Goal: Information Seeking & Learning: Learn about a topic

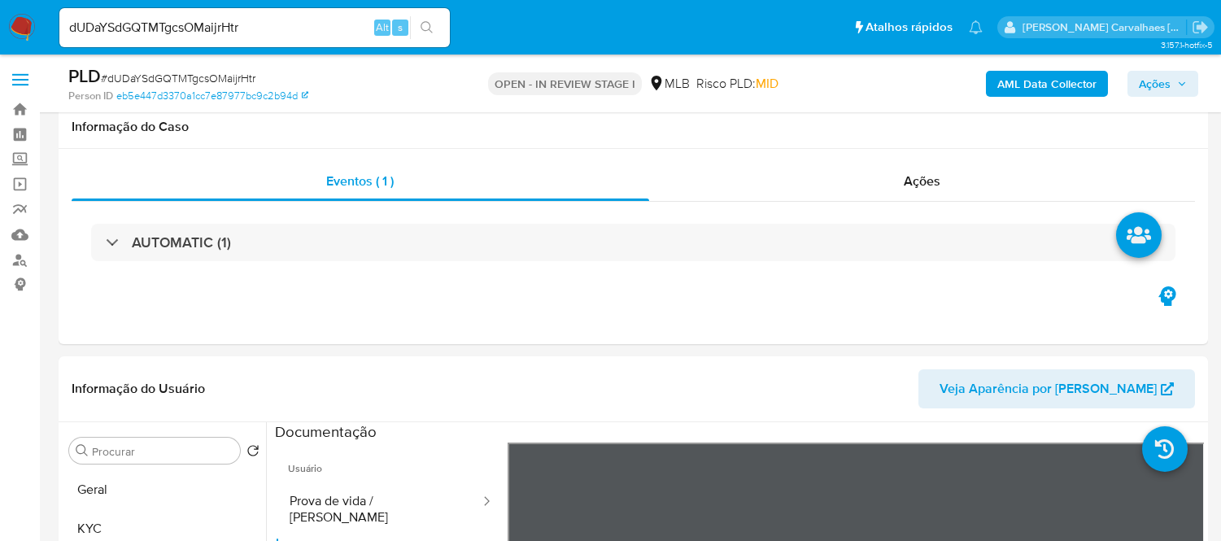
select select "10"
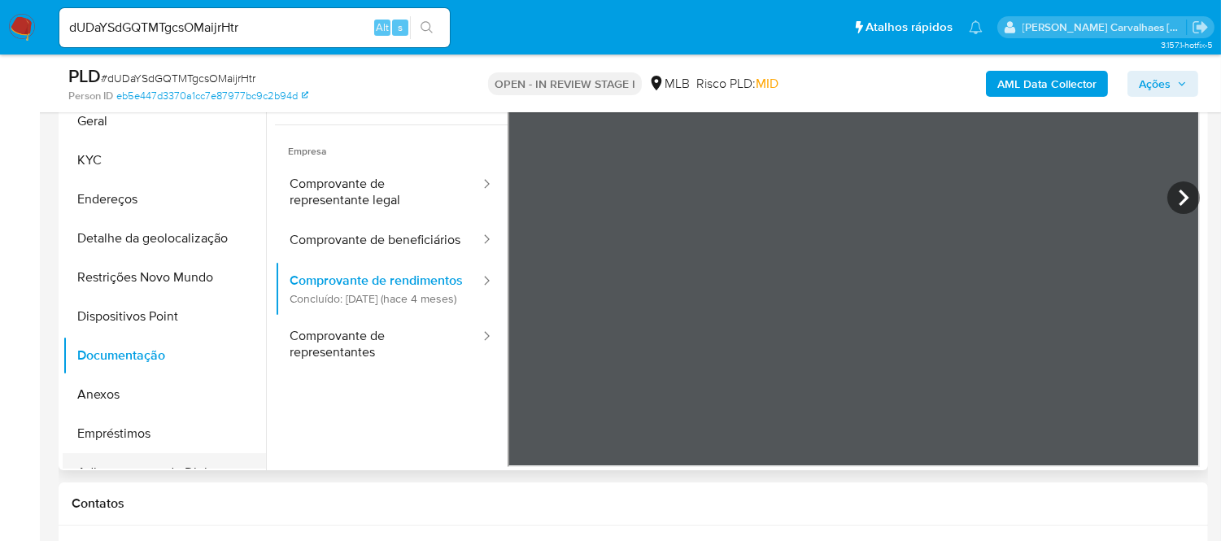
scroll to position [376, 0]
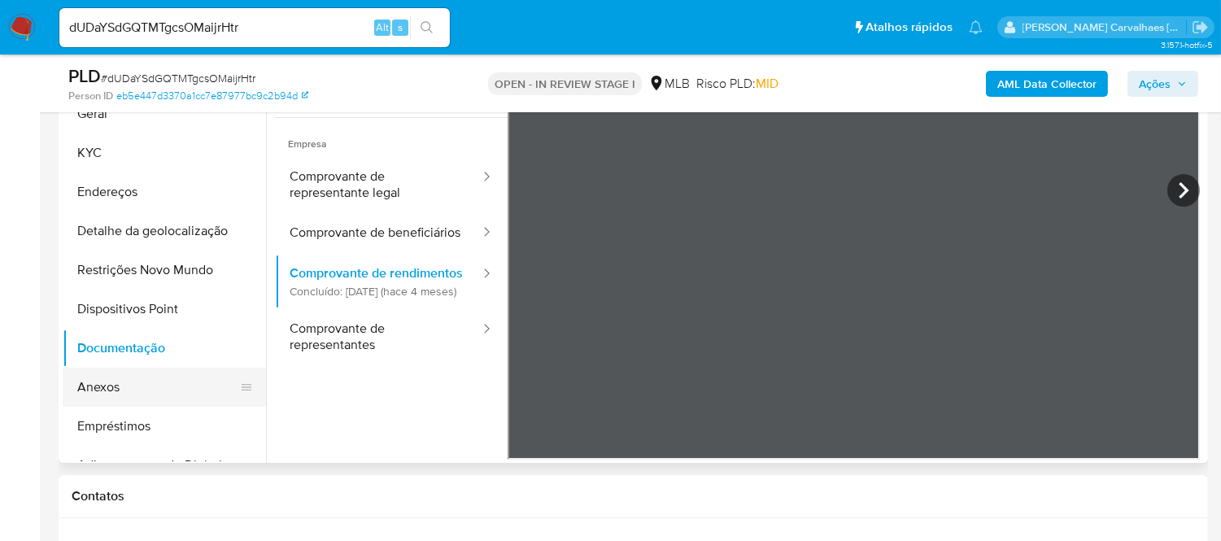
click at [107, 377] on button "Anexos" at bounding box center [158, 387] width 190 height 39
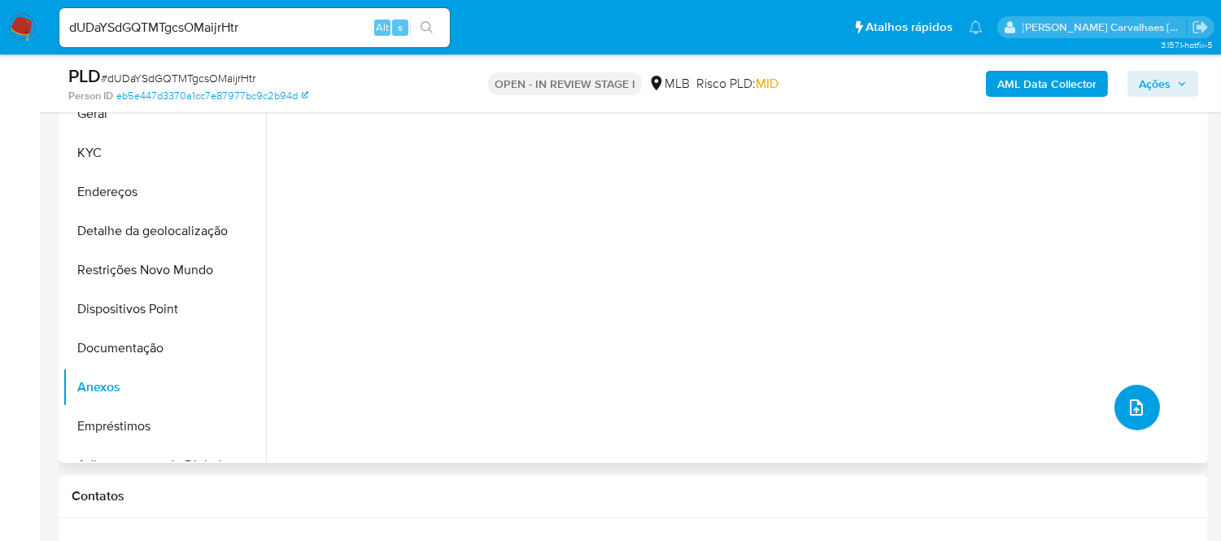
click at [1127, 412] on icon "upload-file" at bounding box center [1137, 408] width 20 height 20
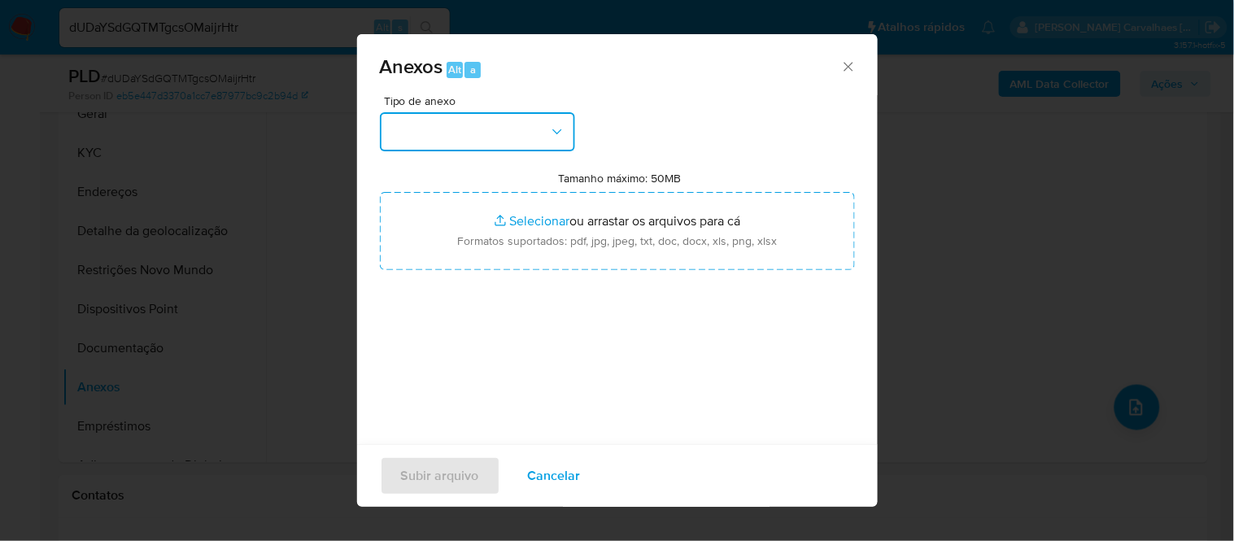
click at [517, 124] on button "button" at bounding box center [477, 131] width 195 height 39
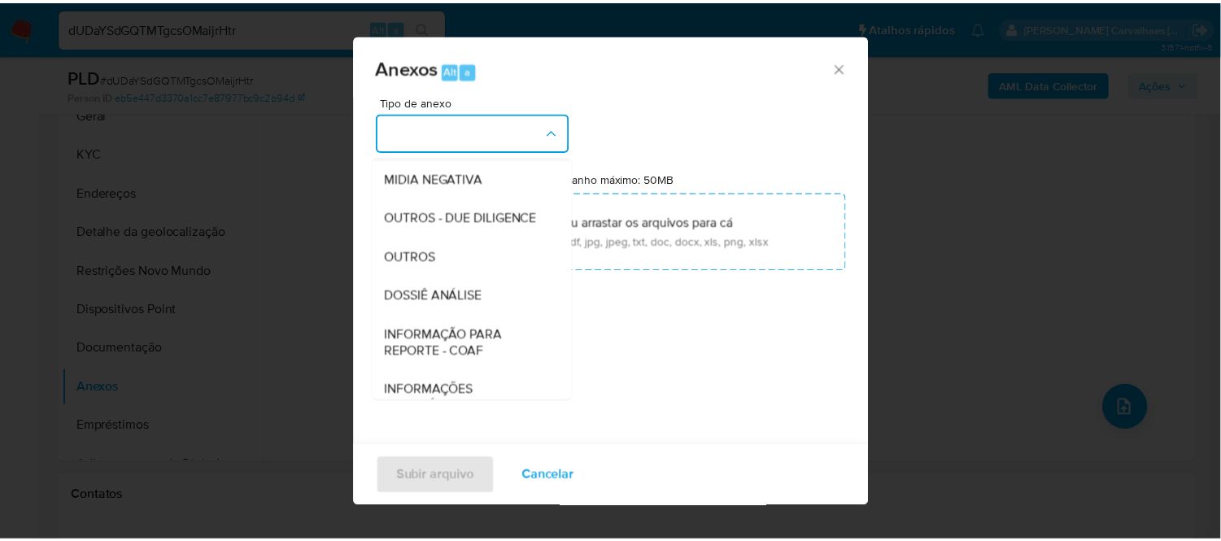
scroll to position [250, 0]
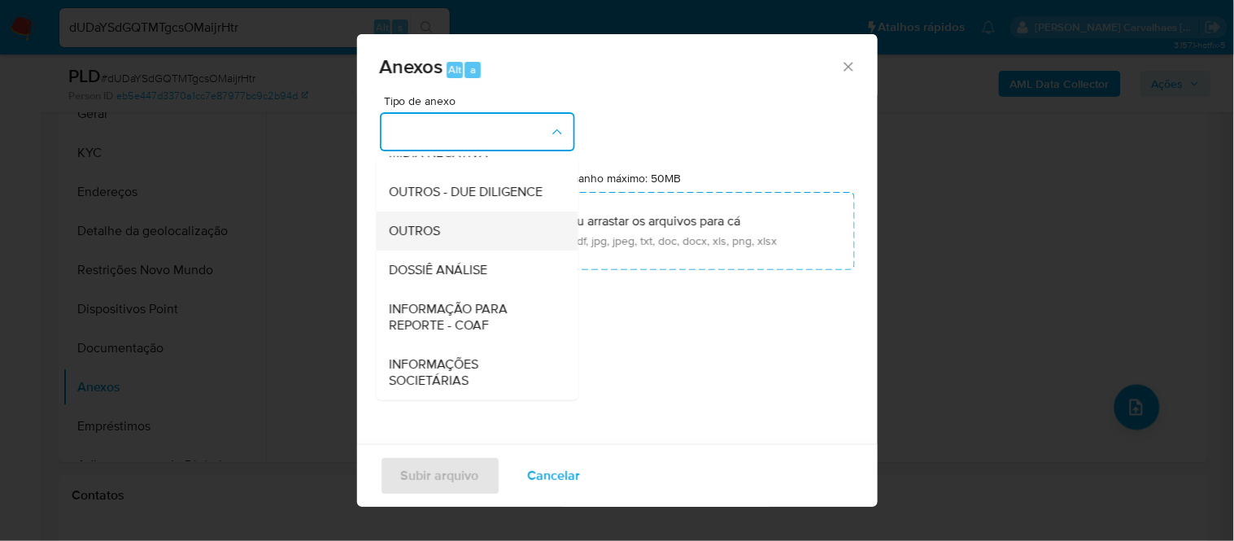
click at [452, 242] on div "OUTROS" at bounding box center [472, 230] width 166 height 39
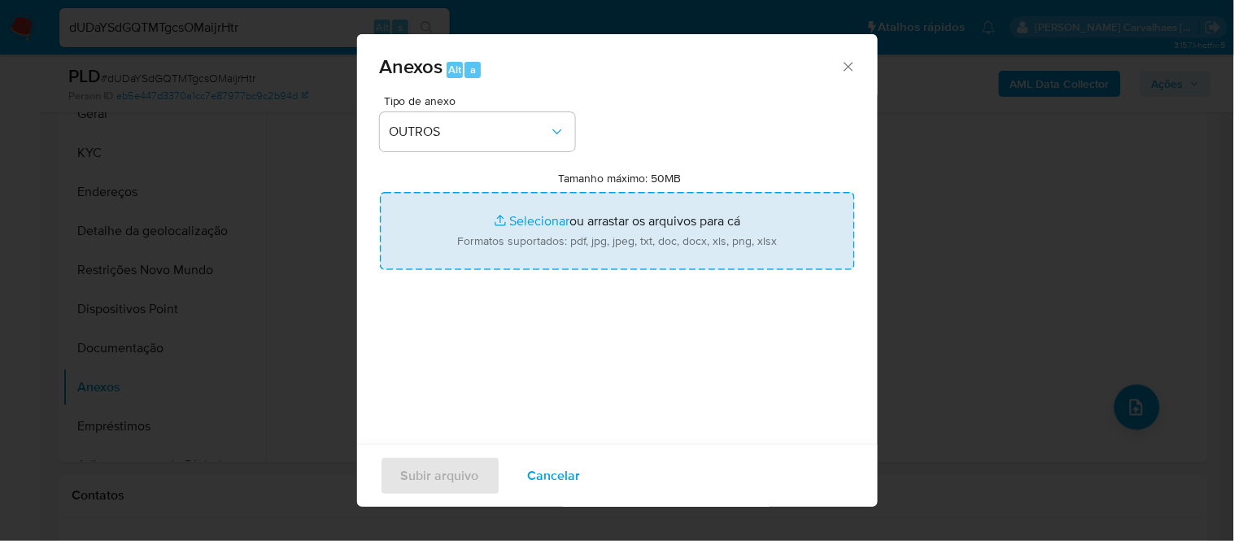
click at [517, 214] on input "Tamanho máximo: 50MB Selecionar arquivos" at bounding box center [617, 231] width 475 height 78
type input "C:\fakepath\Mulan GF COMERCIO DE VARIEDADES LTDA243814525_2025_09_01_15_57_01 -…"
click at [532, 222] on input "Tamanho máximo: 50MB Selecionar arquivos" at bounding box center [617, 231] width 475 height 78
type input "C:\fakepath\SAR - xxxxx - CNPJ 55209823000113 - GF COMERCIO DE VARIEDADES LTDA.…"
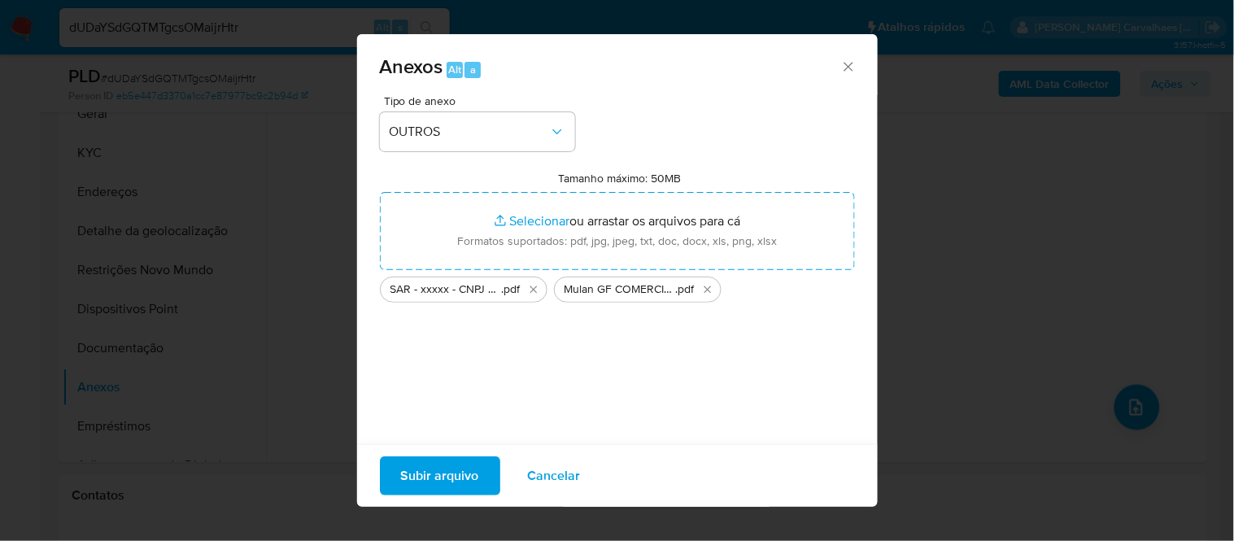
click at [421, 478] on span "Subir arquivo" at bounding box center [440, 476] width 78 height 36
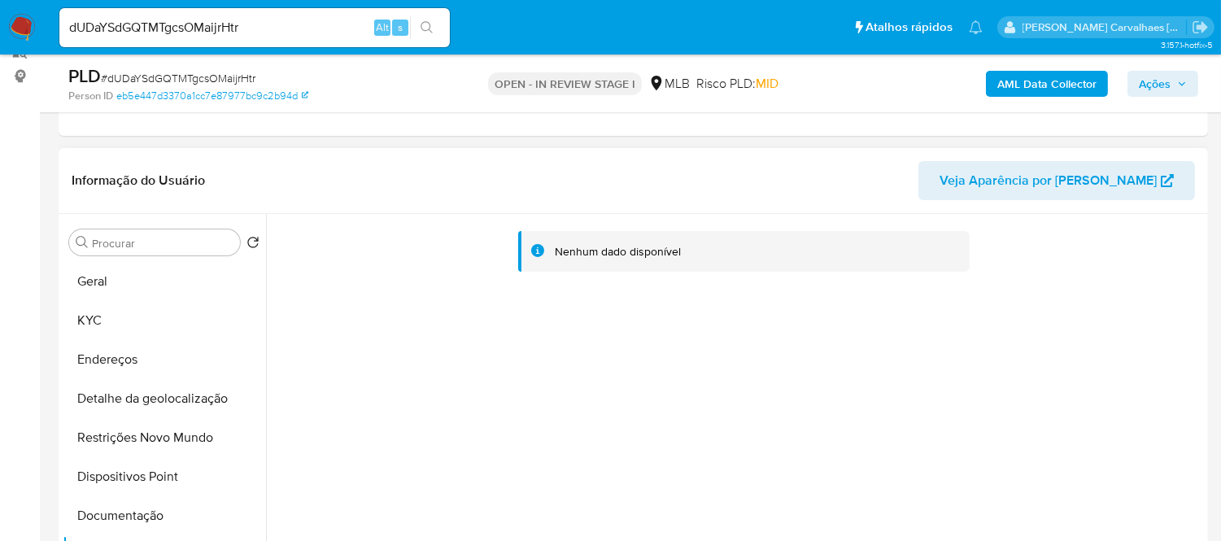
scroll to position [104, 0]
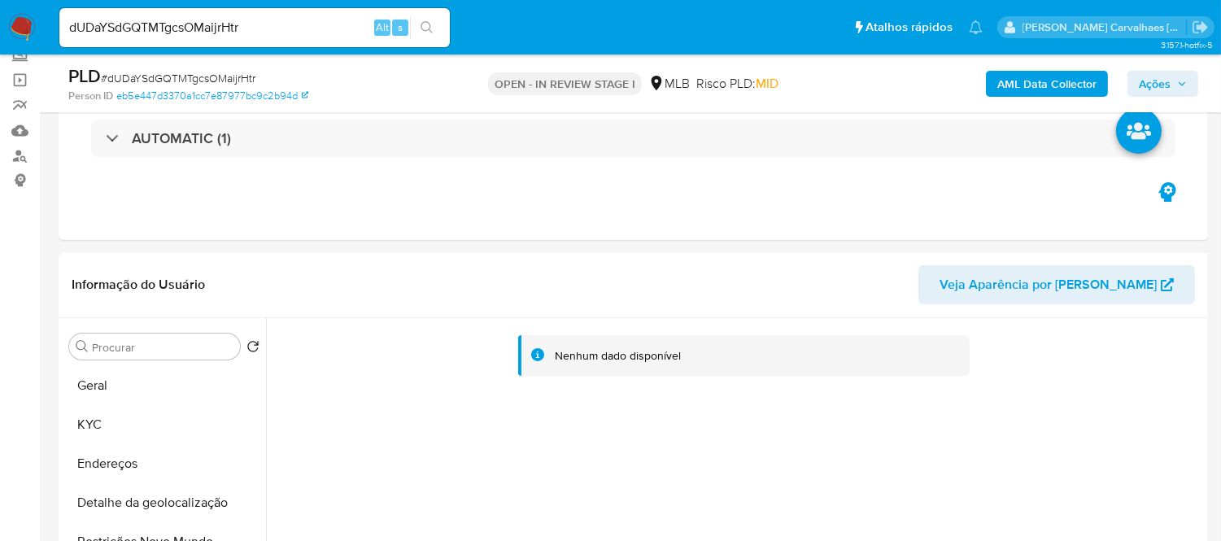
click at [1159, 85] on span "Ações" at bounding box center [1155, 84] width 32 height 26
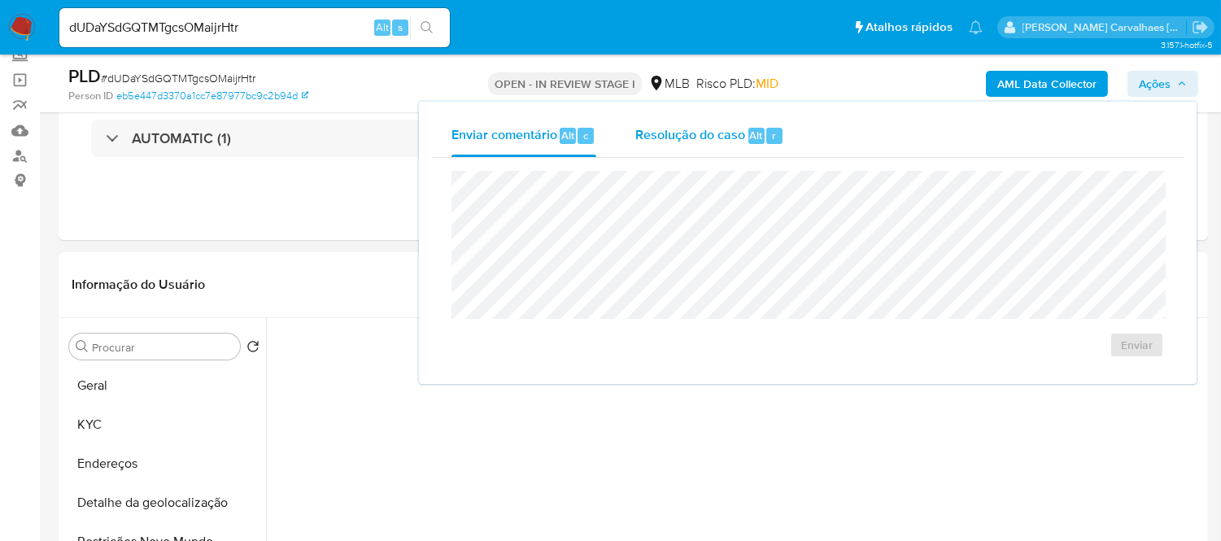
click at [687, 143] on div "Resolução do caso Alt r" at bounding box center [709, 136] width 149 height 42
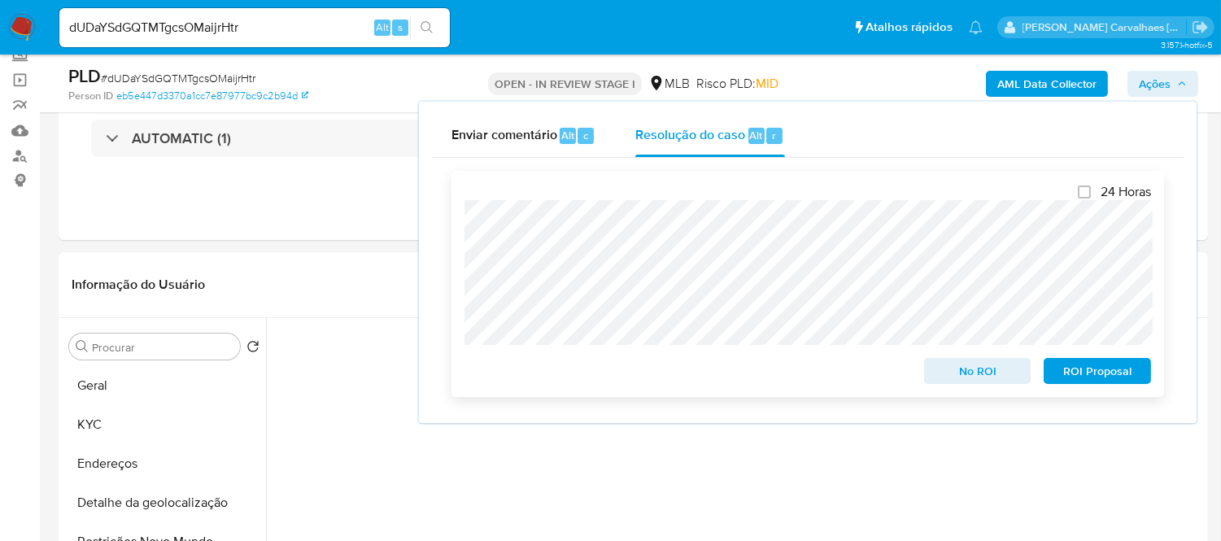
click at [1076, 371] on span "ROI Proposal" at bounding box center [1097, 371] width 85 height 23
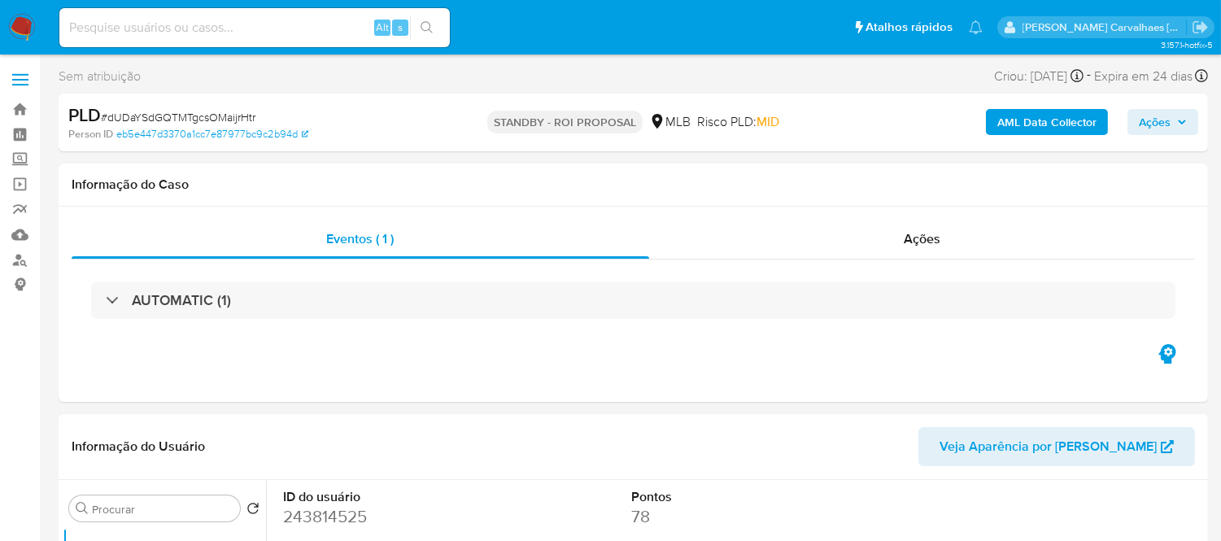
select select "10"
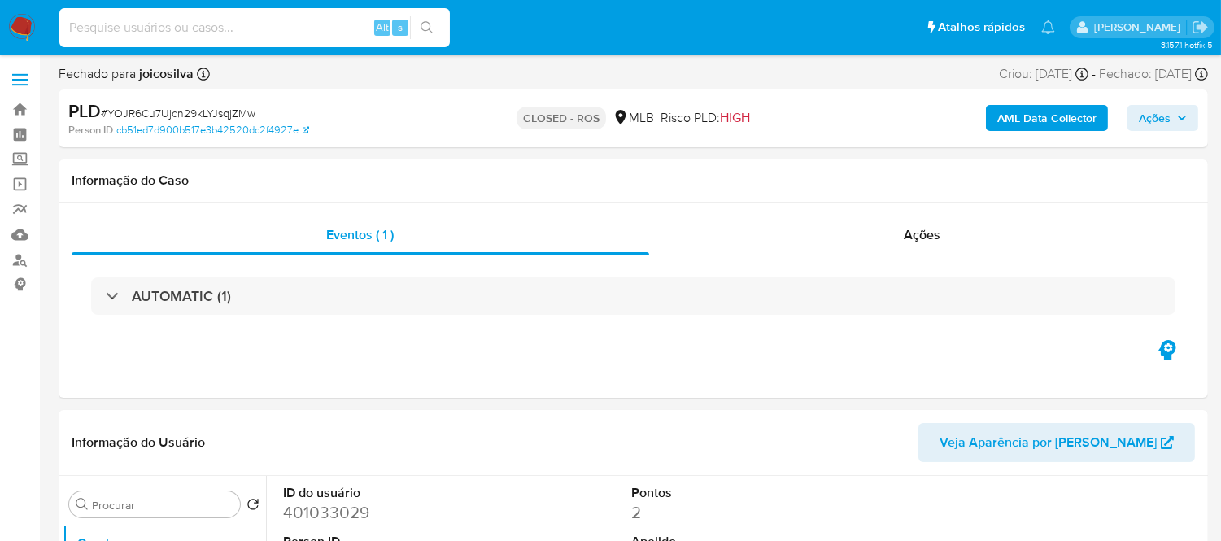
paste input "qYYLl690FIrWXbrjdH4XdCRU"
type input "qYYLl690FIrWXbrjdH4XdCRU"
select select "10"
type input "qYYLl690FIrWXbrjdH4XdCRU"
click at [429, 21] on icon "search-icon" at bounding box center [427, 27] width 13 height 13
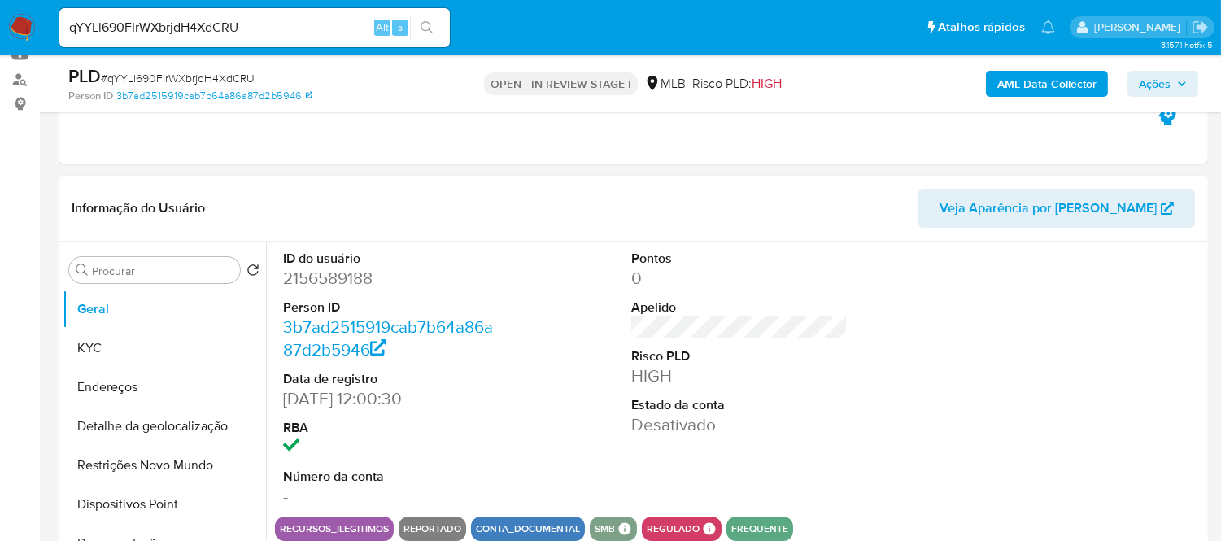
select select "10"
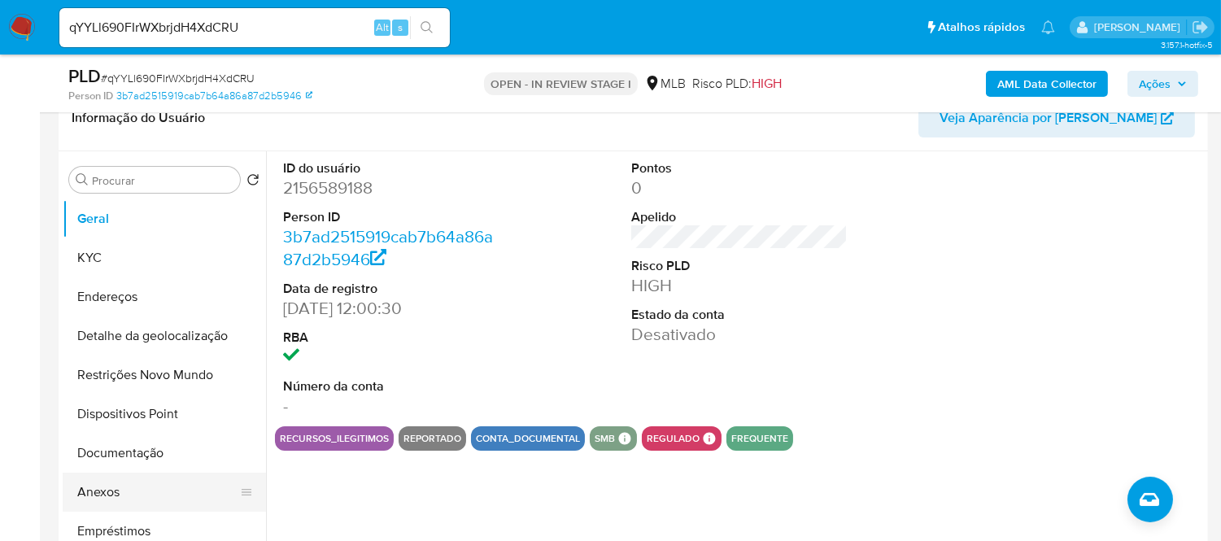
click at [123, 492] on button "Anexos" at bounding box center [158, 492] width 190 height 39
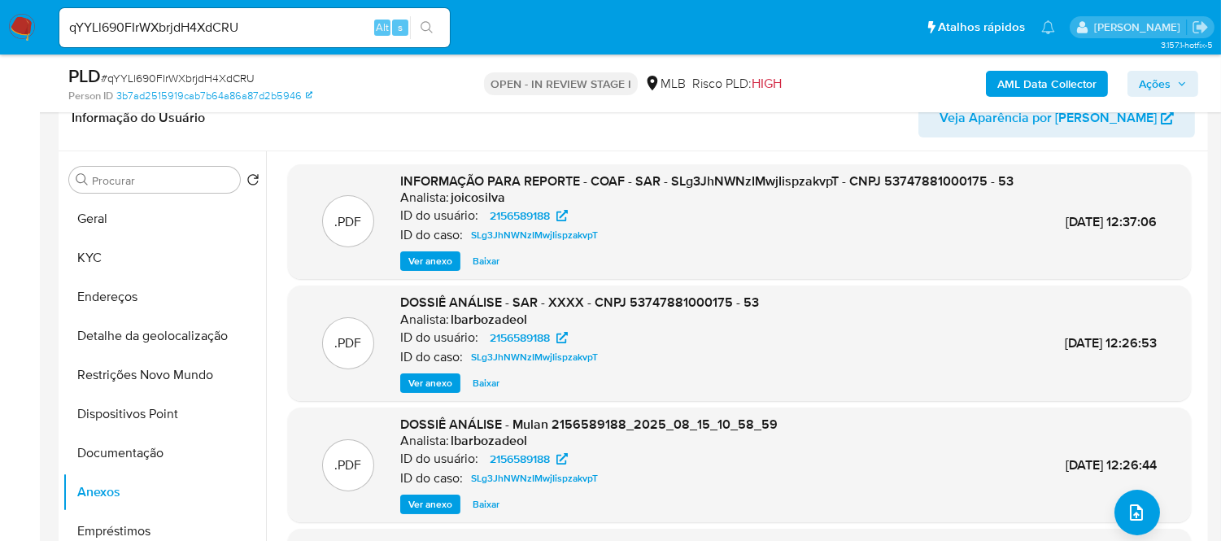
click at [437, 269] on span "Ver anexo" at bounding box center [430, 261] width 44 height 16
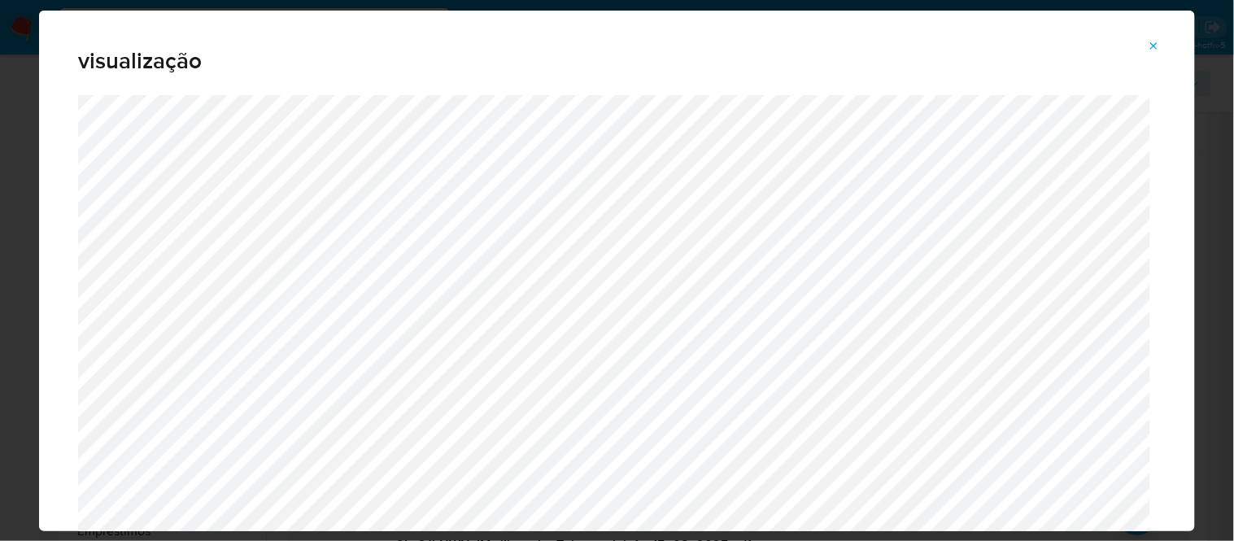
click at [1149, 44] on icon "Attachment preview" at bounding box center [1154, 46] width 13 height 13
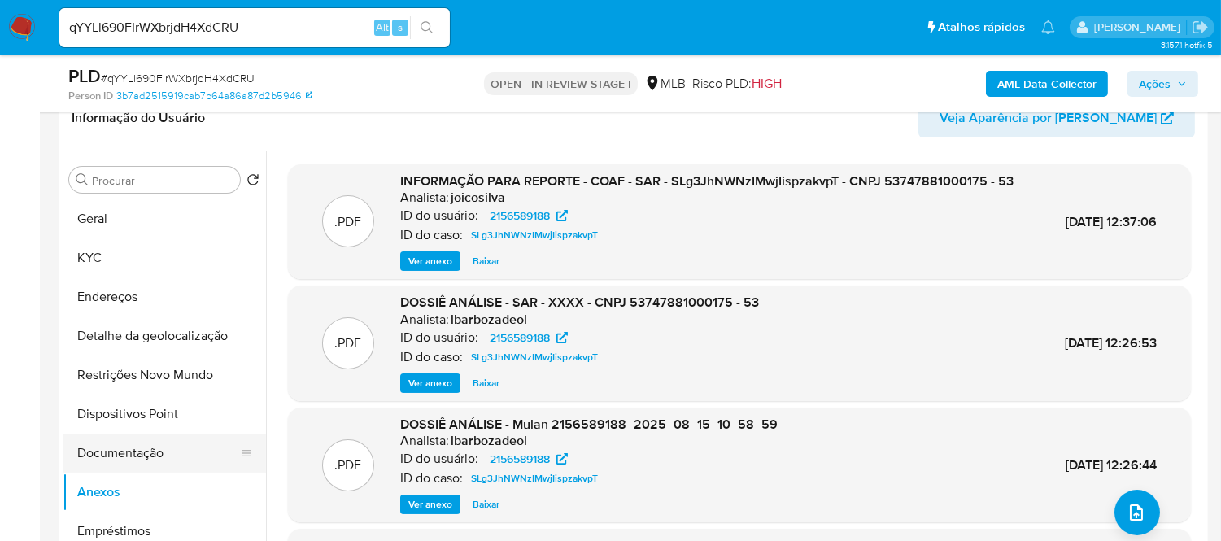
click at [141, 452] on button "Documentação" at bounding box center [158, 453] width 190 height 39
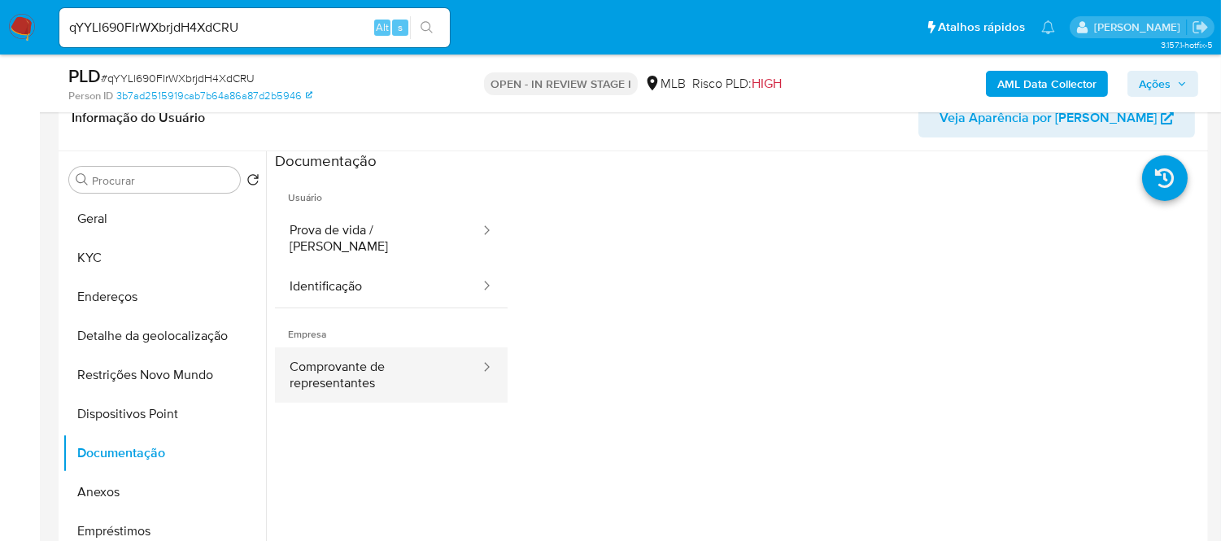
click at [324, 363] on button "Comprovante de representantes" at bounding box center [378, 374] width 207 height 55
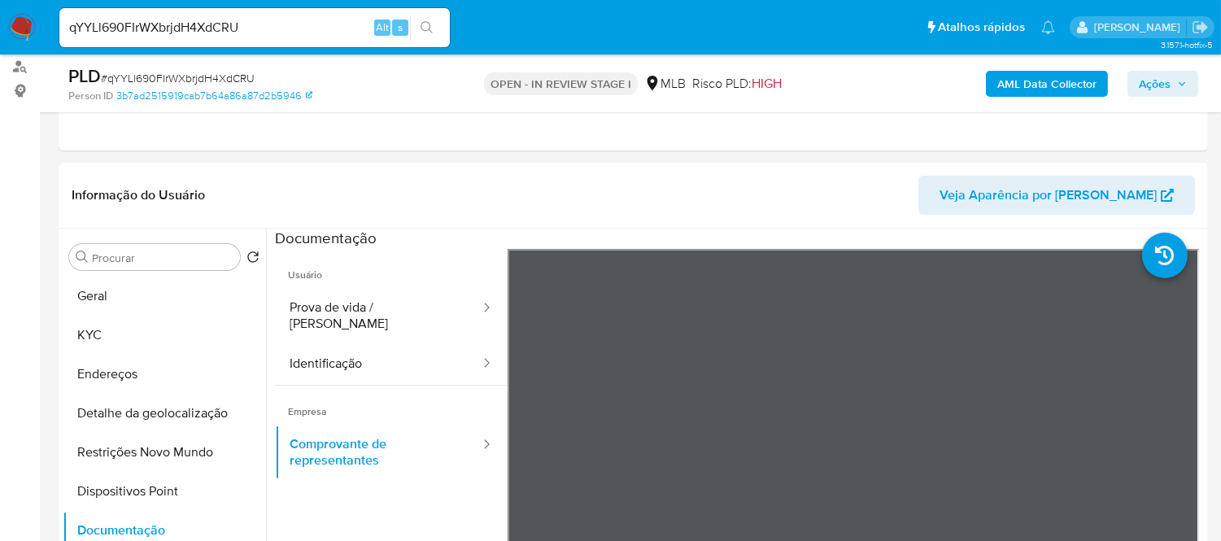
scroll to position [90, 0]
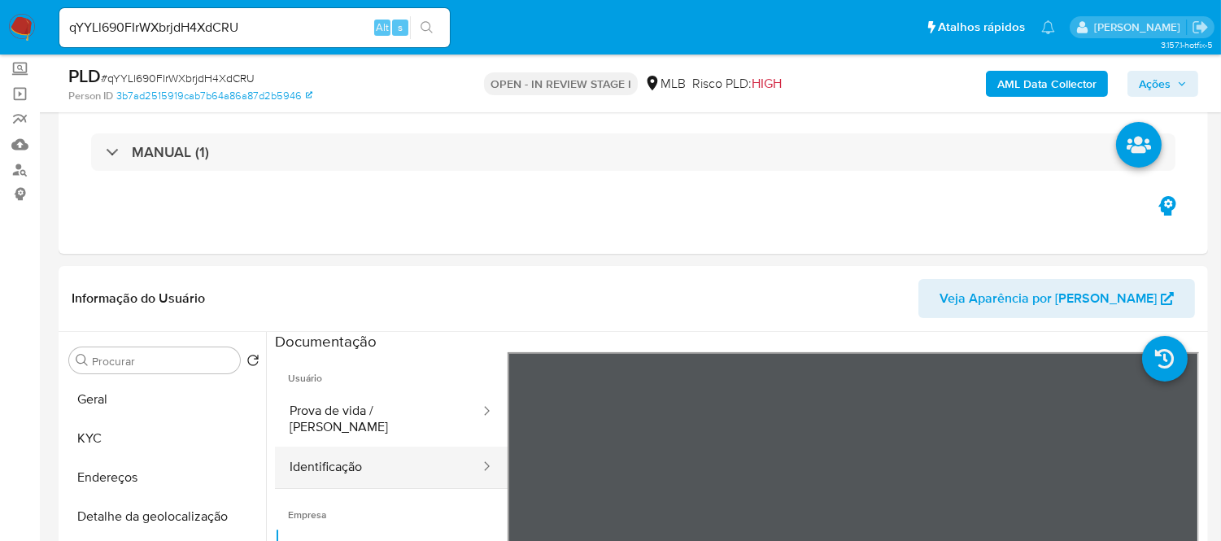
click at [355, 447] on button "Identificação" at bounding box center [378, 467] width 207 height 41
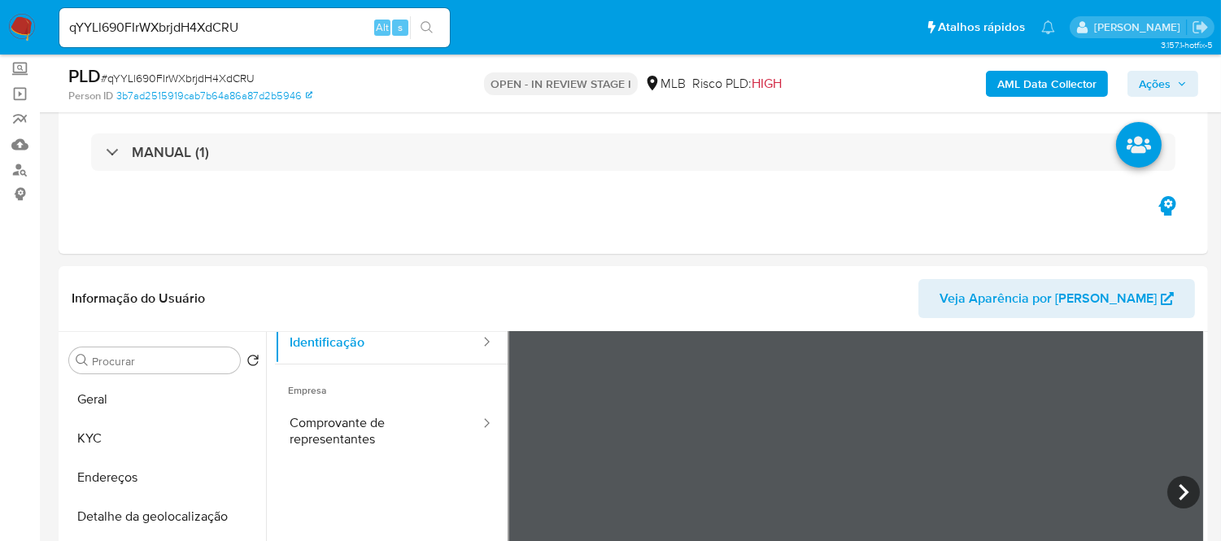
scroll to position [137, 0]
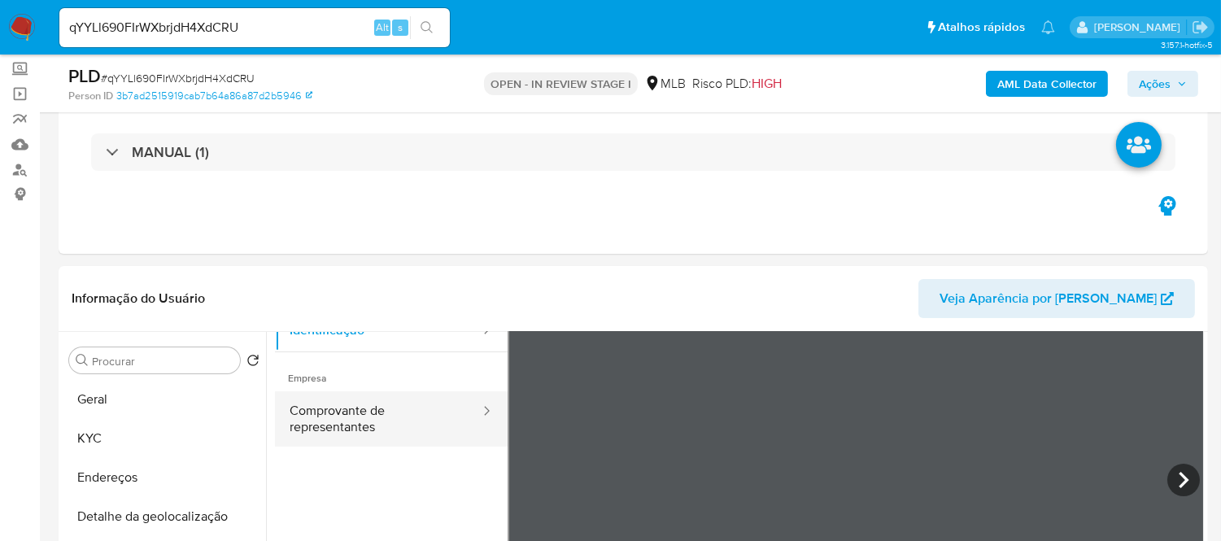
click at [378, 403] on button "Comprovante de representantes" at bounding box center [378, 418] width 207 height 55
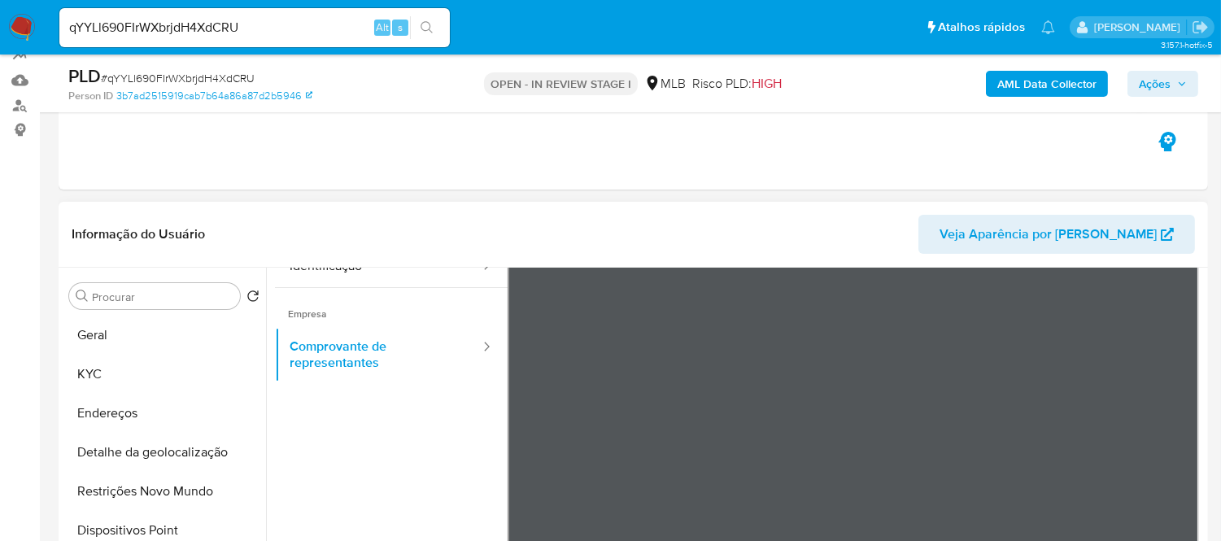
scroll to position [0, 0]
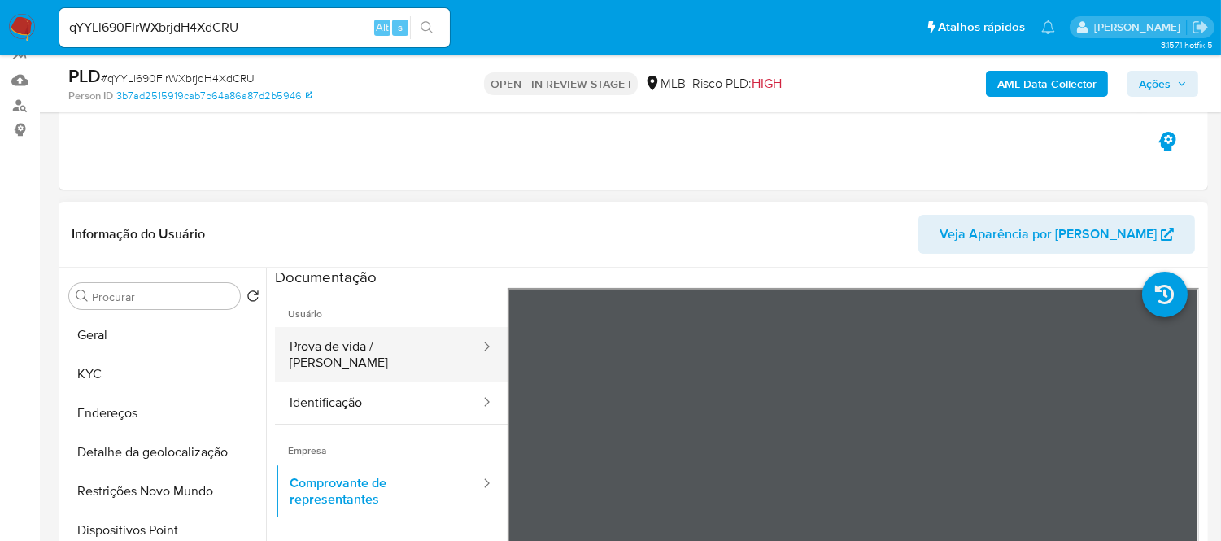
click at [364, 352] on button "Prova de vida / [PERSON_NAME]" at bounding box center [378, 354] width 207 height 55
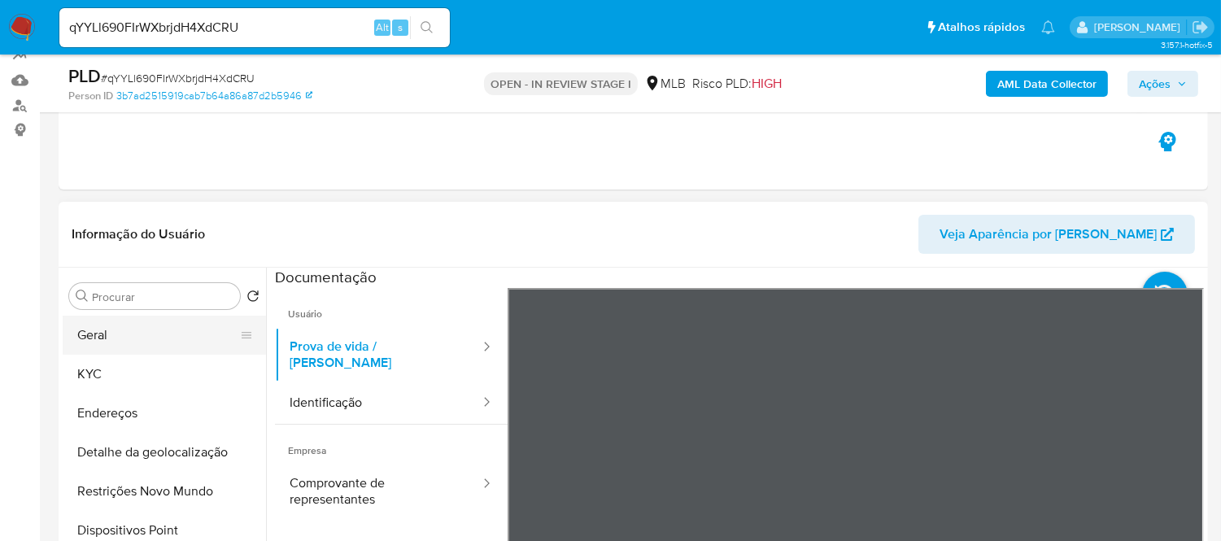
click at [209, 324] on button "Geral" at bounding box center [158, 335] width 190 height 39
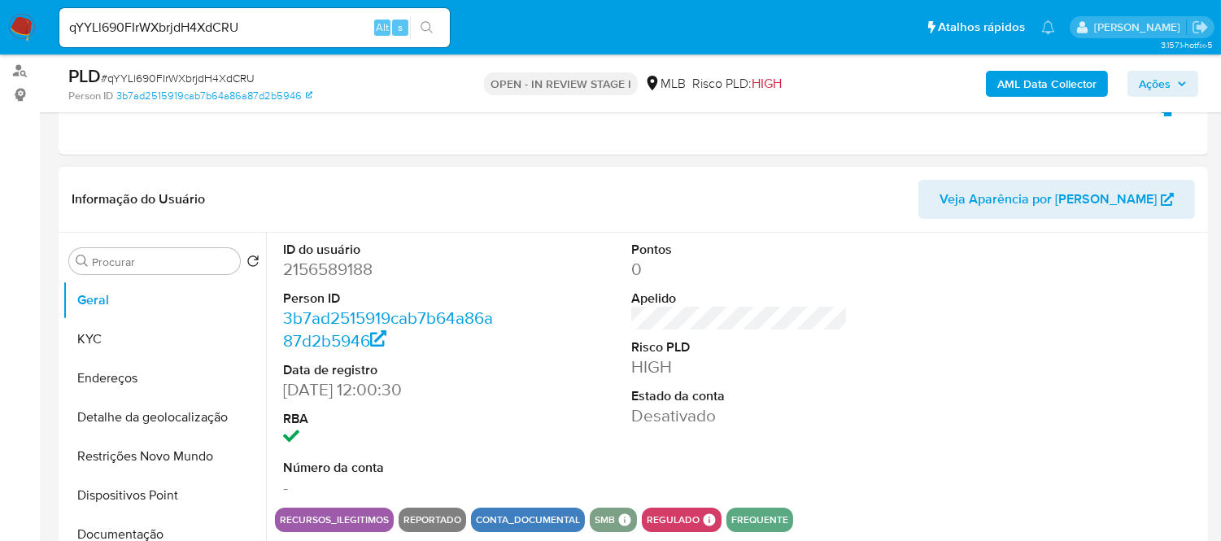
scroll to position [155, 0]
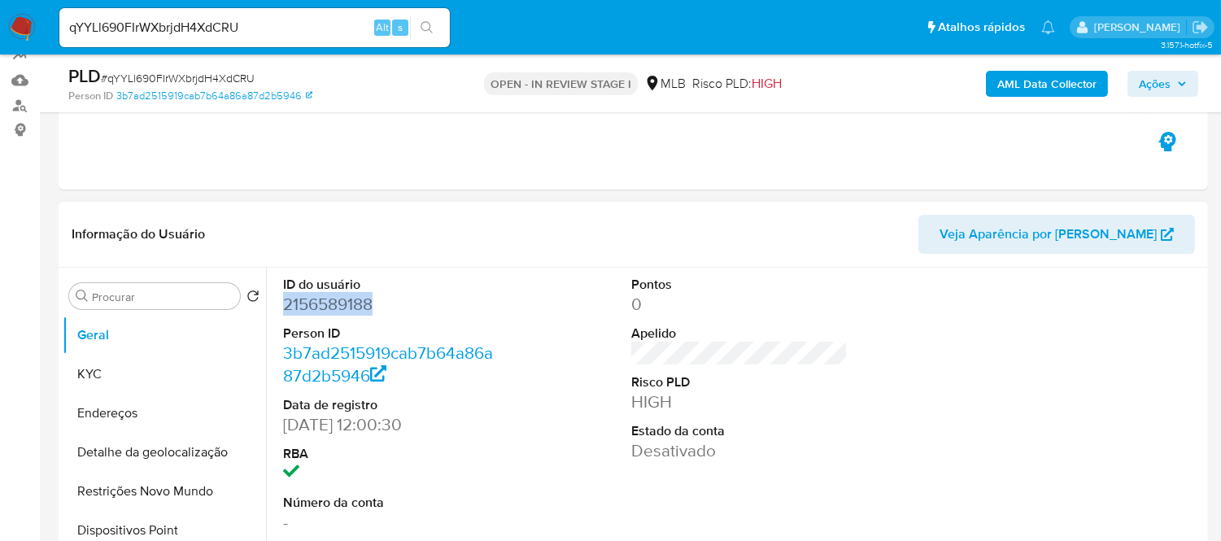
drag, startPoint x: 277, startPoint y: 302, endPoint x: 377, endPoint y: 307, distance: 100.2
click at [377, 307] on div "ID do usuário 2156589188 Person ID 3b7ad2515919cab7b64a86a87d2b5946 Data de reg…" at bounding box center [391, 405] width 233 height 275
copy dd "2156589188"
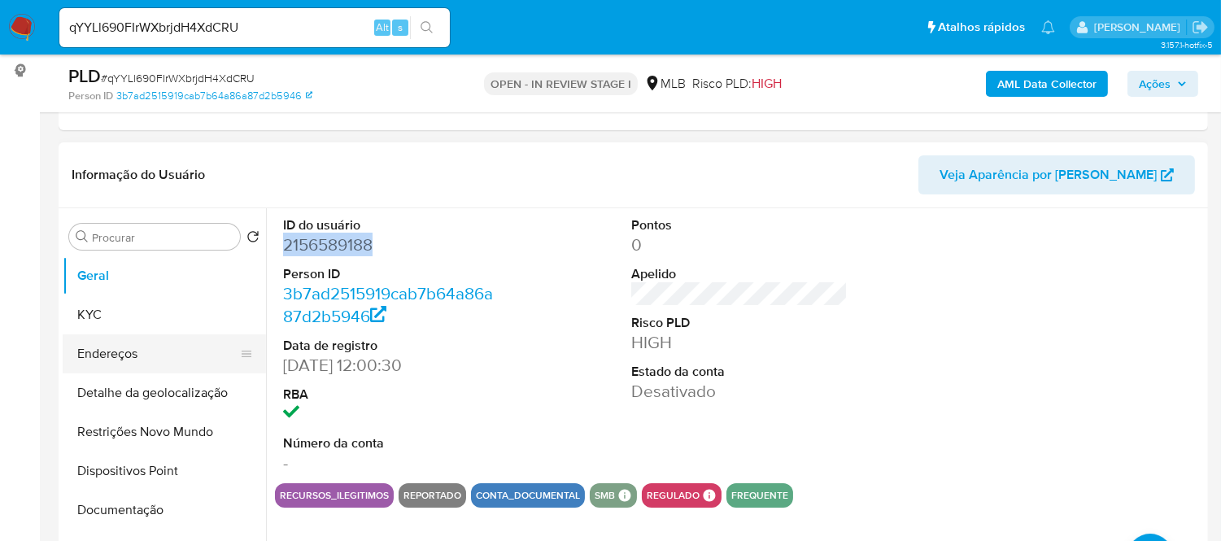
scroll to position [245, 0]
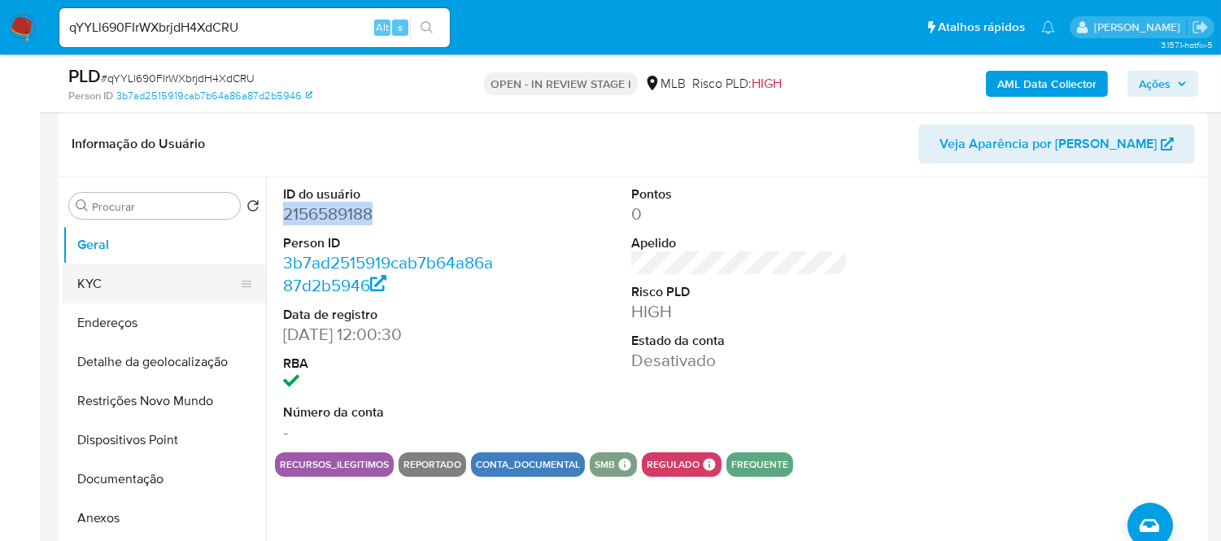
click at [106, 294] on button "KYC" at bounding box center [158, 283] width 190 height 39
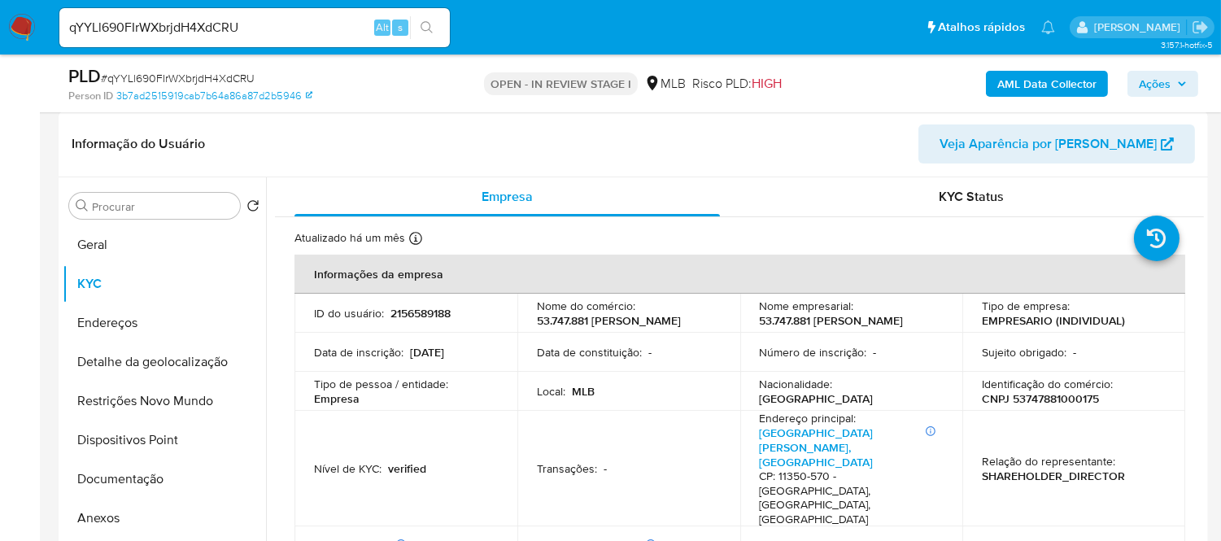
scroll to position [372, 0]
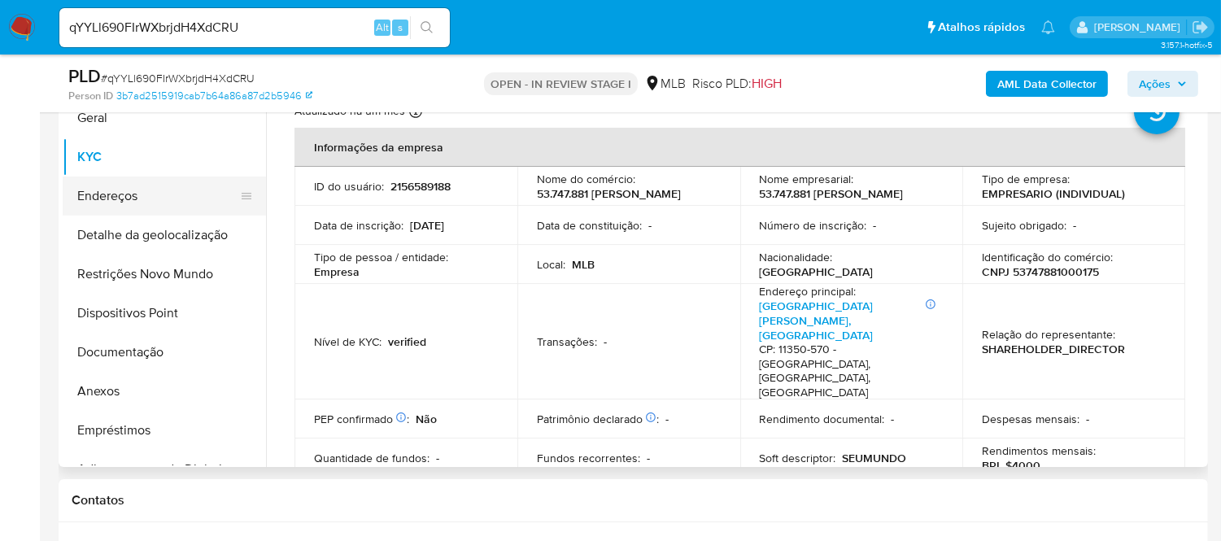
click at [143, 199] on button "Endereços" at bounding box center [158, 196] width 190 height 39
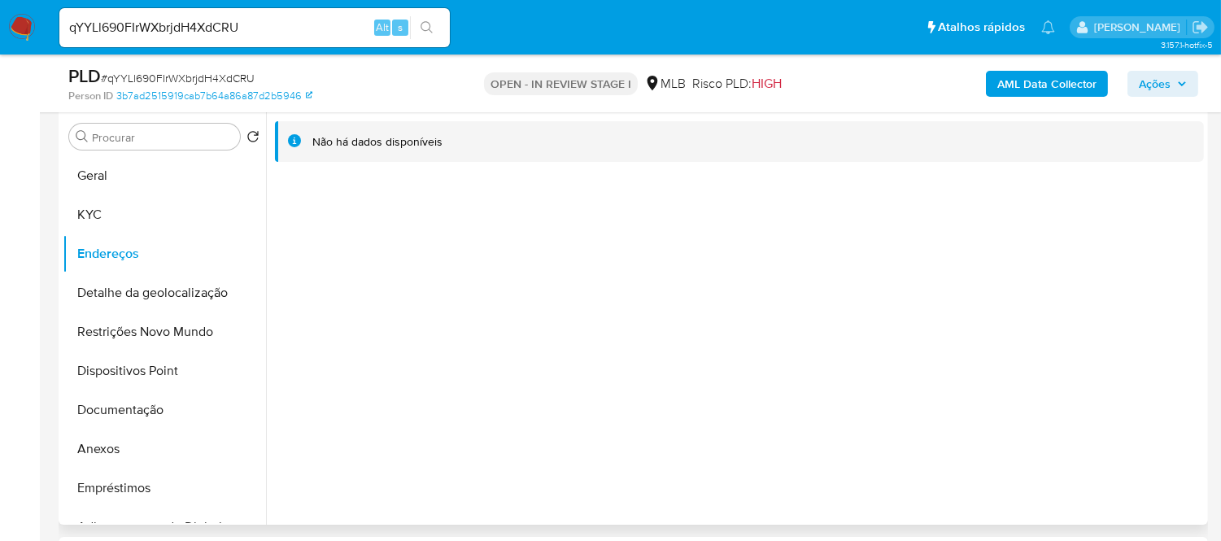
scroll to position [281, 0]
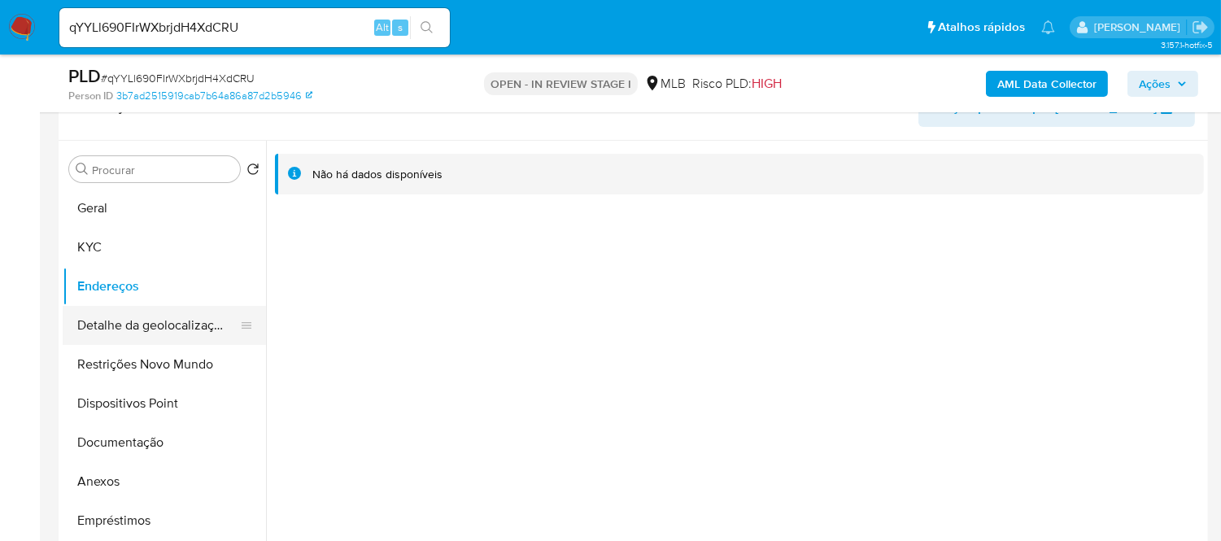
click at [166, 315] on button "Detalhe da geolocalização" at bounding box center [158, 325] width 190 height 39
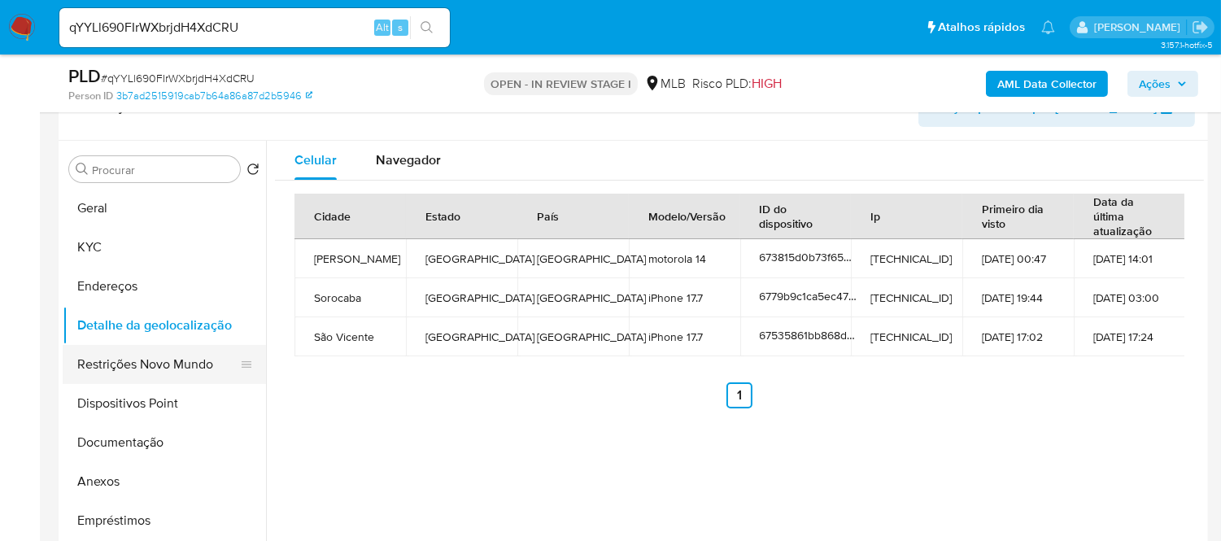
click at [138, 364] on button "Restrições Novo Mundo" at bounding box center [158, 364] width 190 height 39
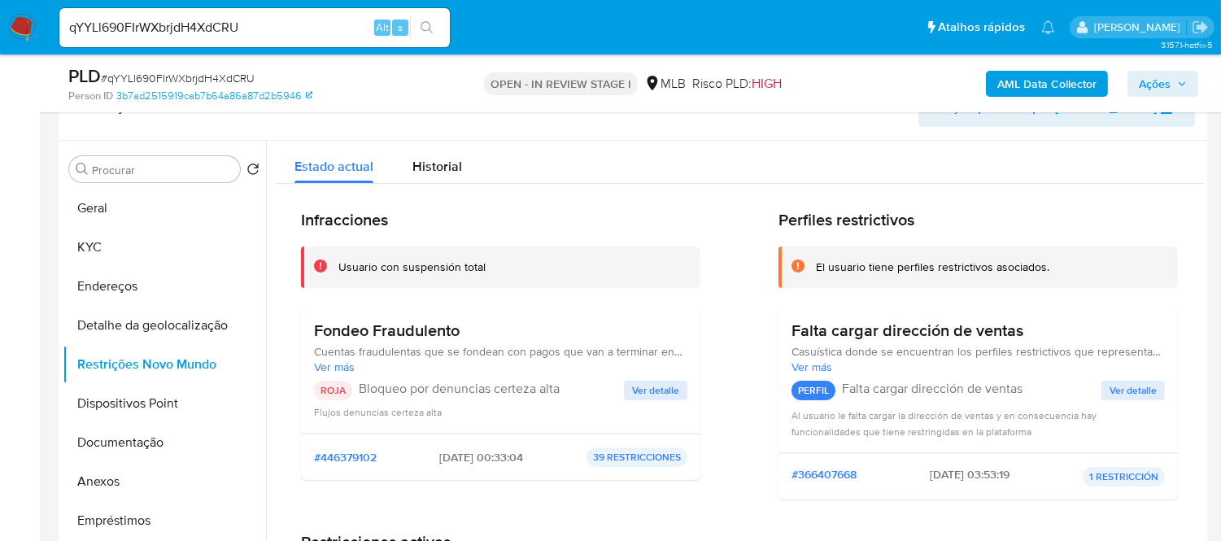
scroll to position [305, 0]
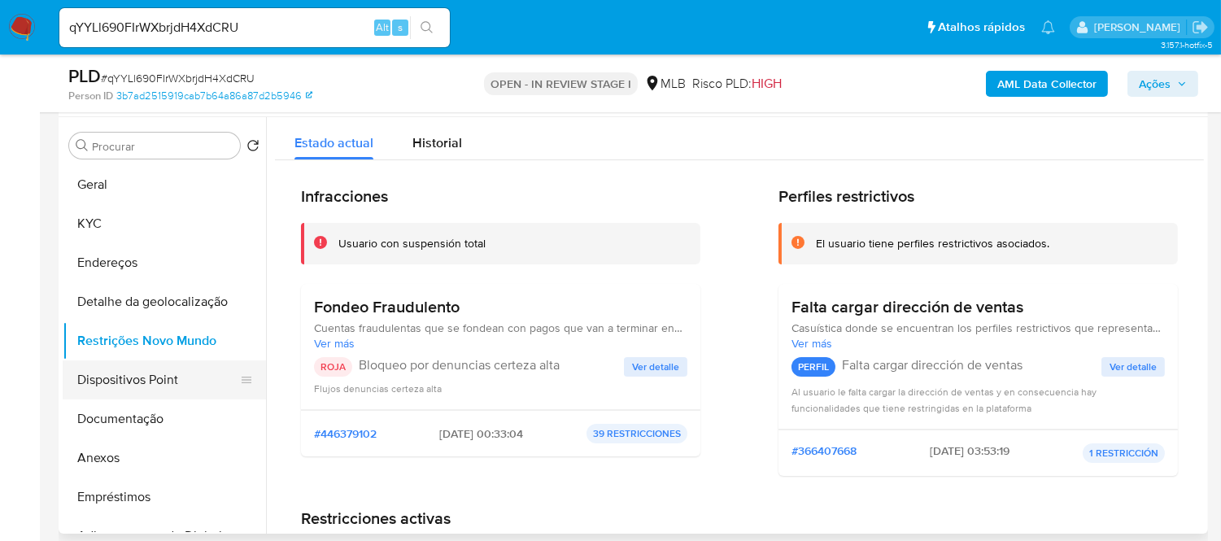
click at [158, 381] on button "Dispositivos Point" at bounding box center [158, 379] width 190 height 39
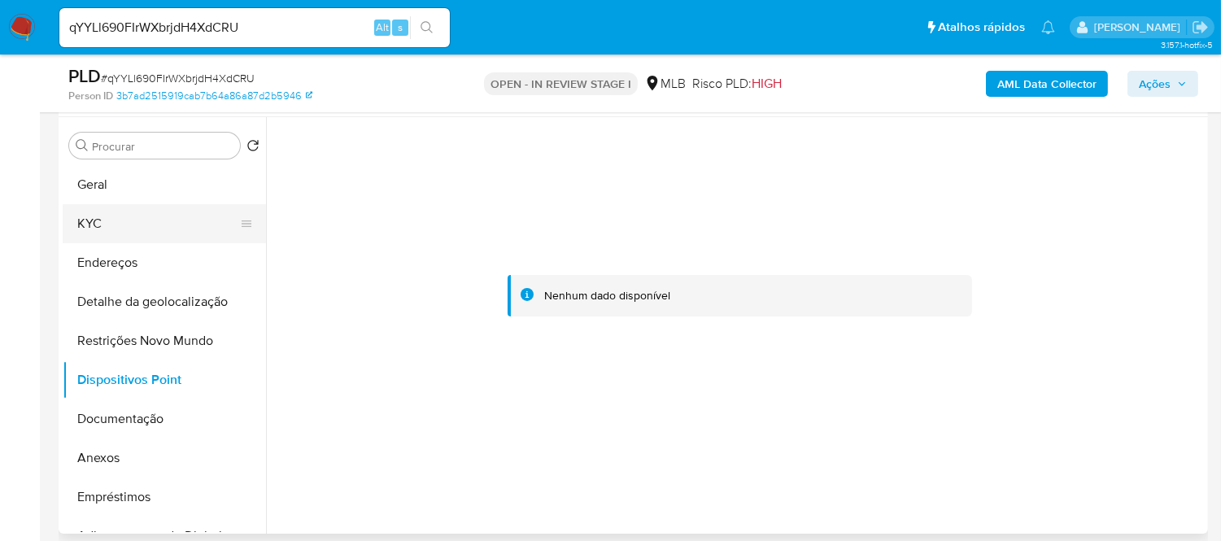
click at [82, 223] on button "KYC" at bounding box center [158, 223] width 190 height 39
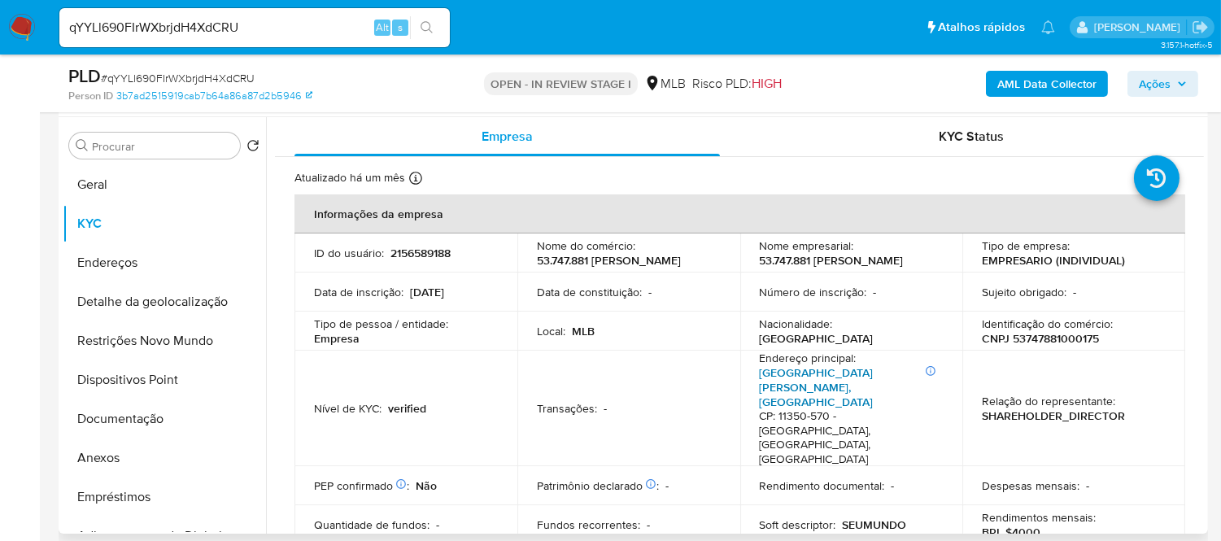
click at [792, 377] on link "Rua Dílson Marone, Cidade Naútica" at bounding box center [817, 387] width 114 height 46
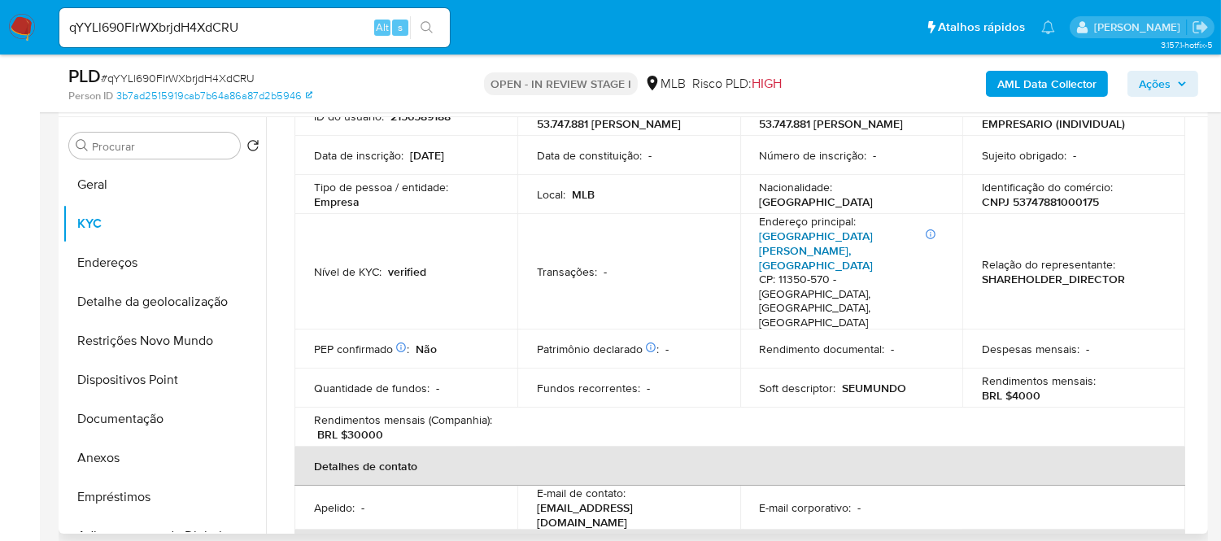
scroll to position [452, 0]
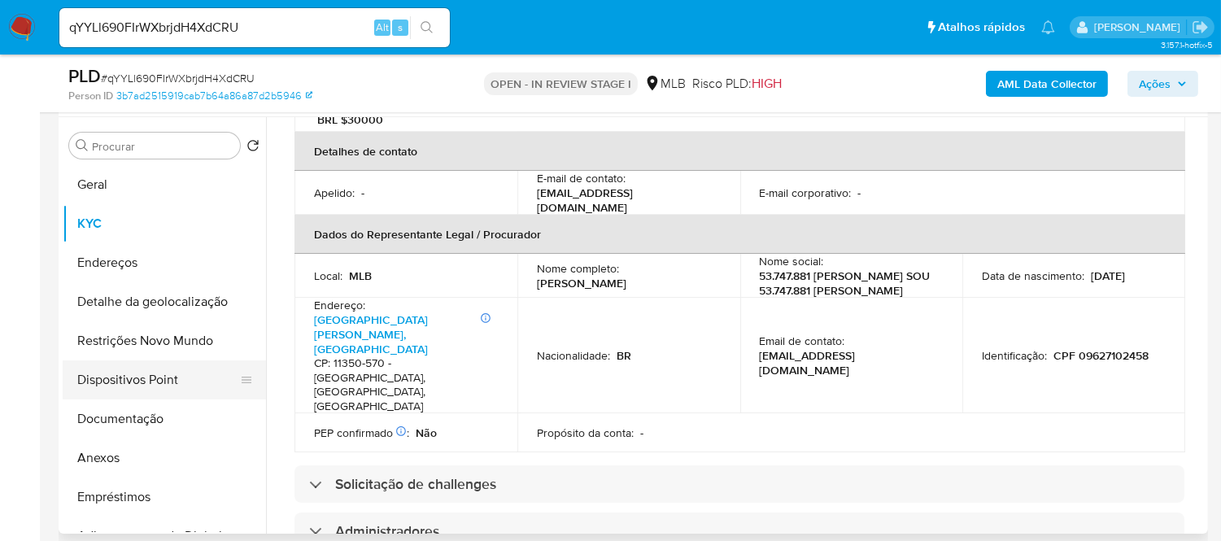
drag, startPoint x: 132, startPoint y: 456, endPoint x: 214, endPoint y: 385, distance: 109.0
click at [132, 456] on button "Anexos" at bounding box center [164, 458] width 203 height 39
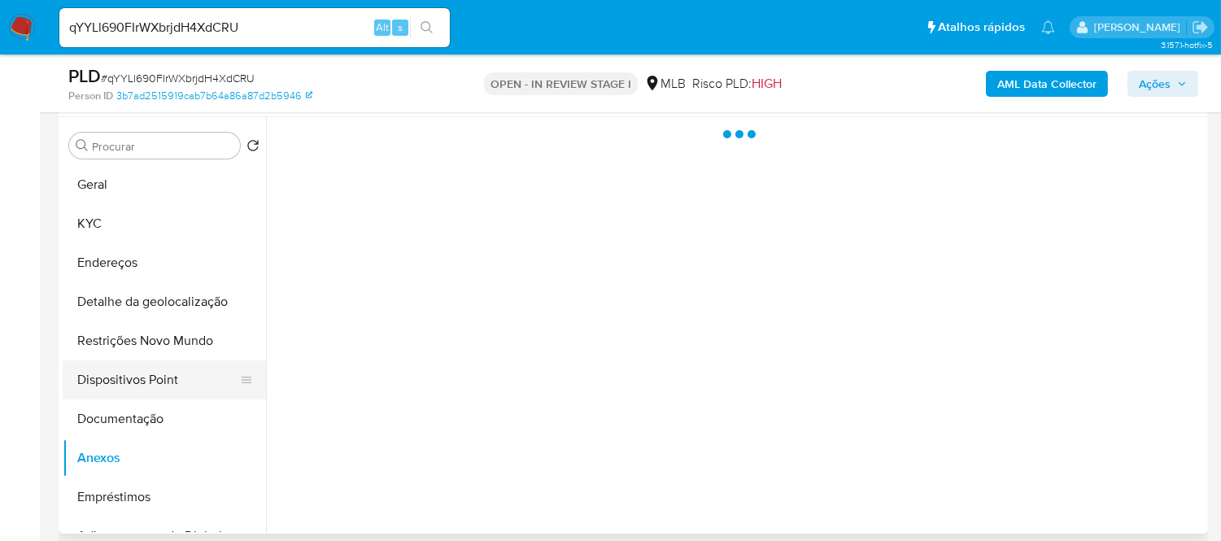
scroll to position [0, 0]
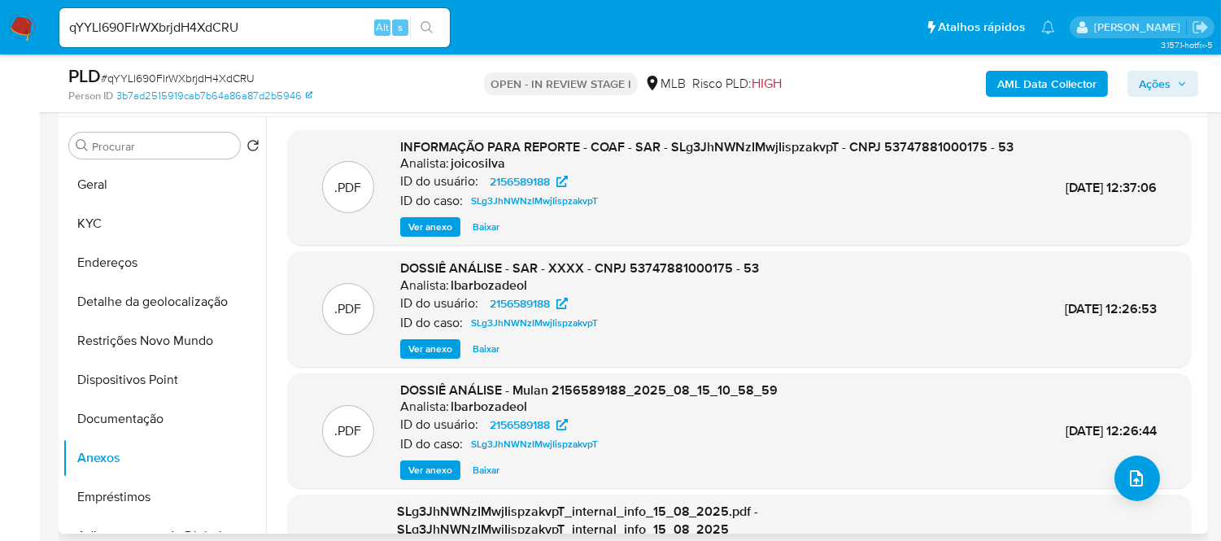
click at [437, 235] on span "Ver anexo" at bounding box center [430, 227] width 44 height 16
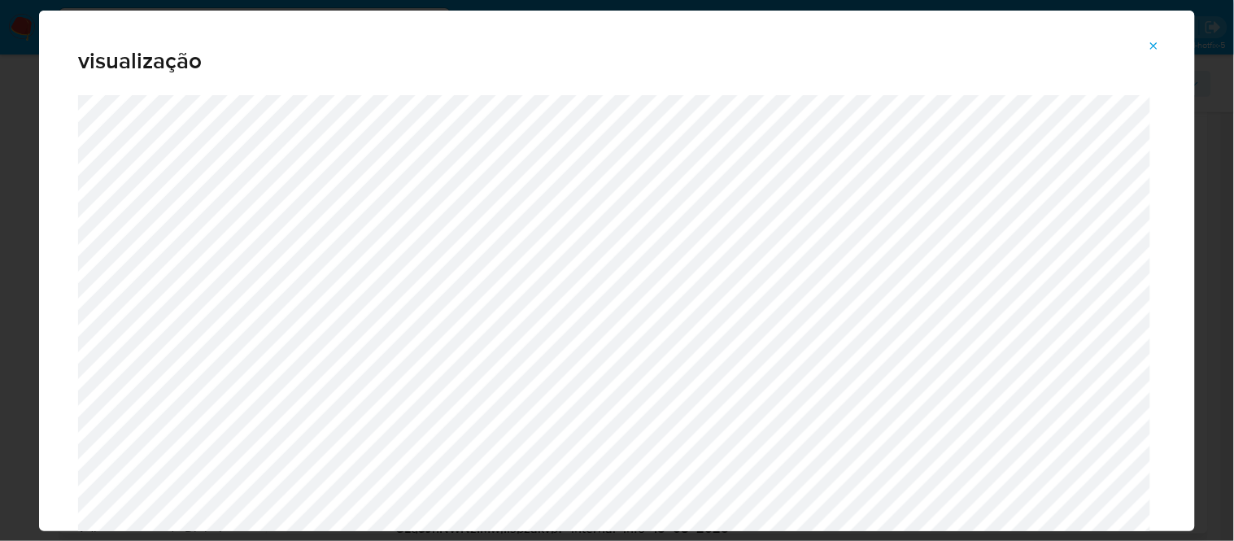
click at [1154, 46] on icon "Attachment preview" at bounding box center [1154, 45] width 7 height 7
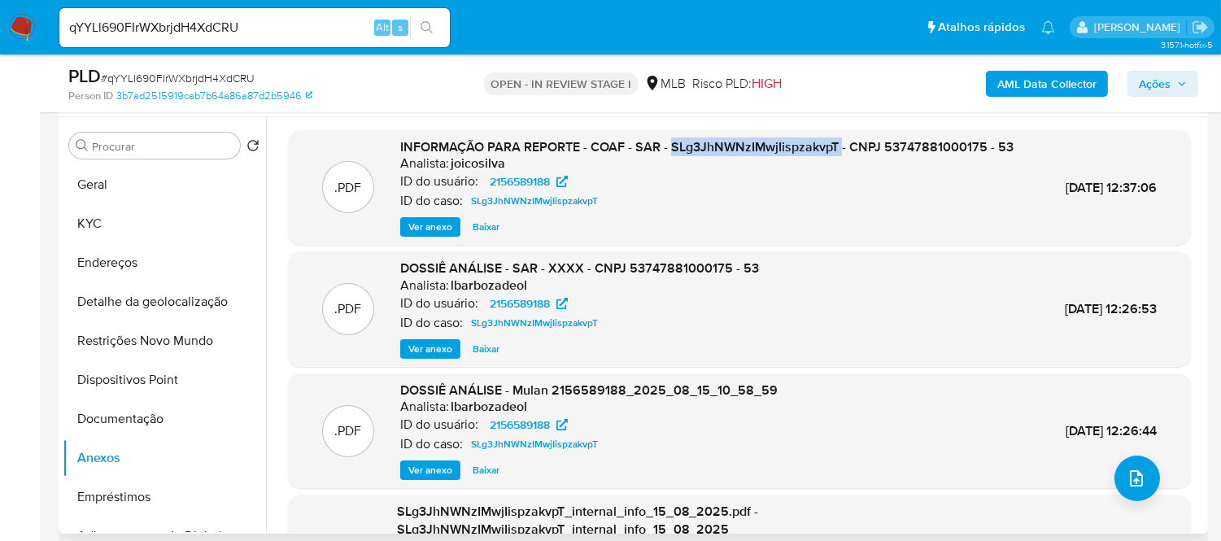
drag, startPoint x: 670, startPoint y: 148, endPoint x: 841, endPoint y: 151, distance: 171.7
click at [841, 151] on span "INFORMAÇÃO PARA REPORTE - COAF - SAR - SLg3JhNWNzIMwjIispzakvpT - CNPJ 53747881…" at bounding box center [706, 146] width 613 height 19
copy span "SLg3JhNWNzIMwjIispzakvpT"
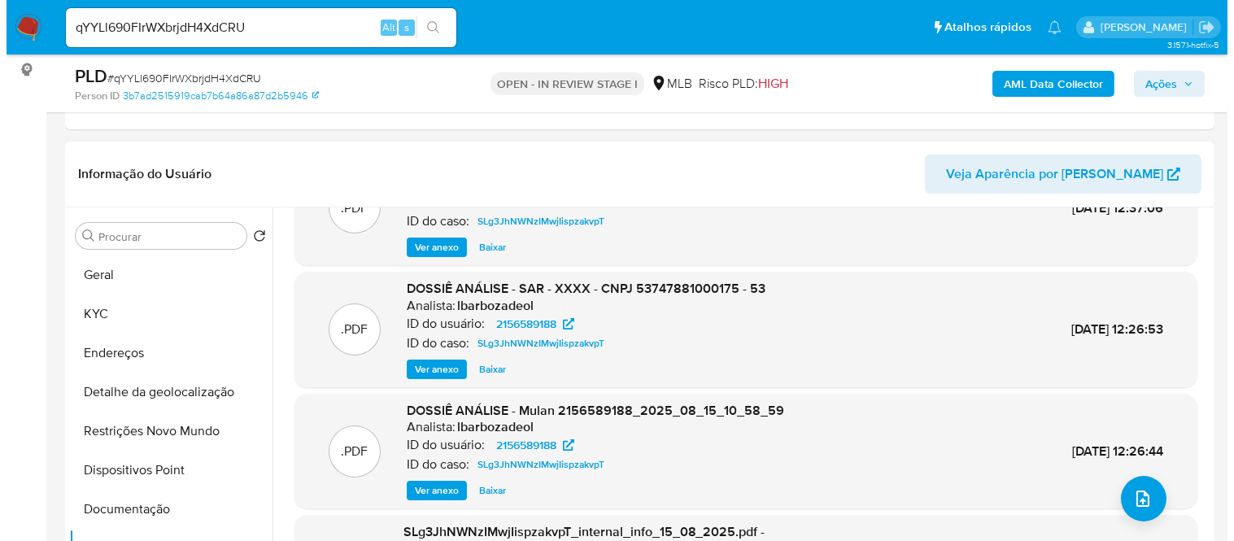
scroll to position [172, 0]
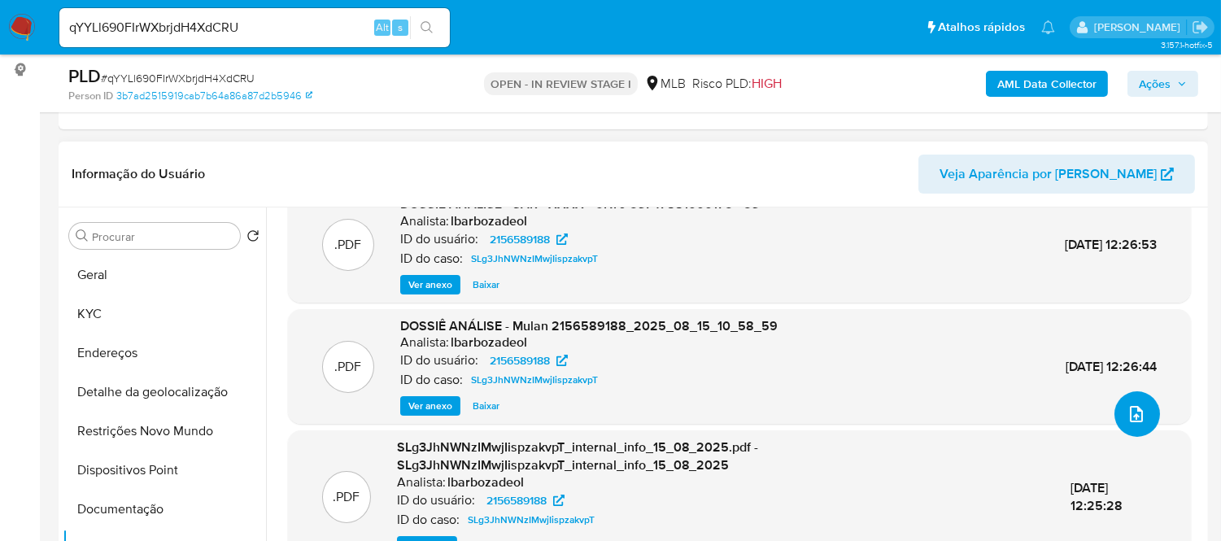
click at [1117, 391] on button "upload-file" at bounding box center [1138, 414] width 46 height 46
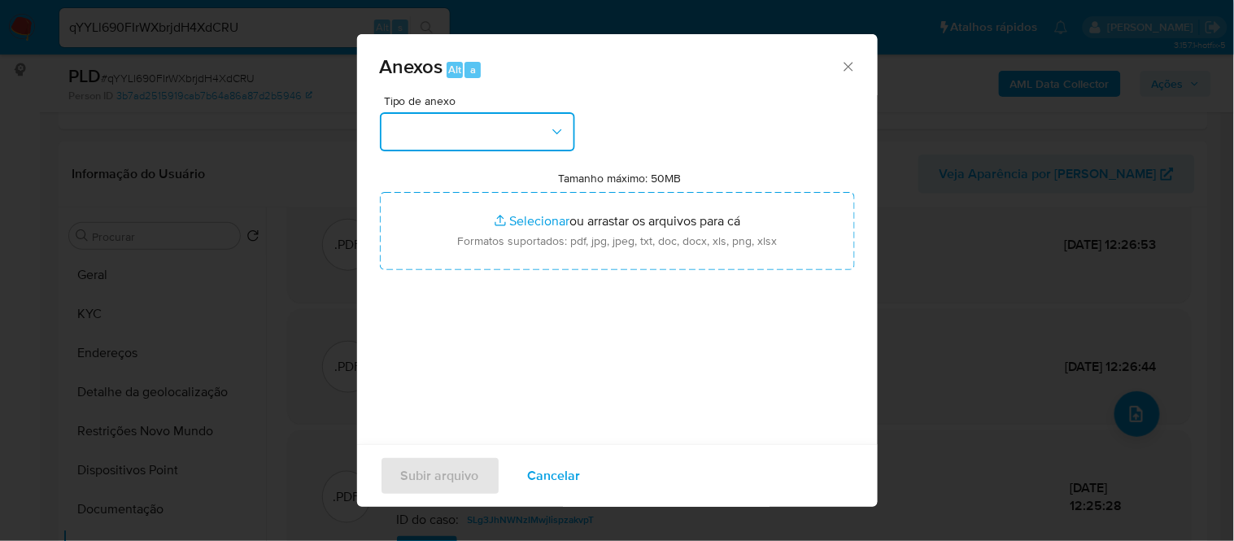
click at [557, 120] on button "button" at bounding box center [477, 131] width 195 height 39
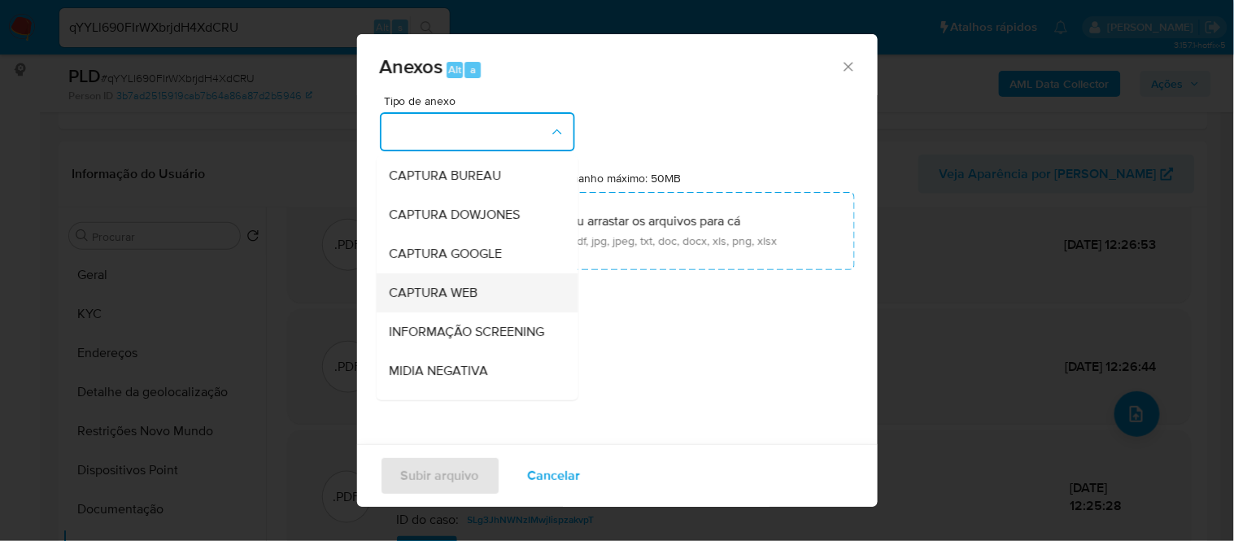
scroll to position [90, 0]
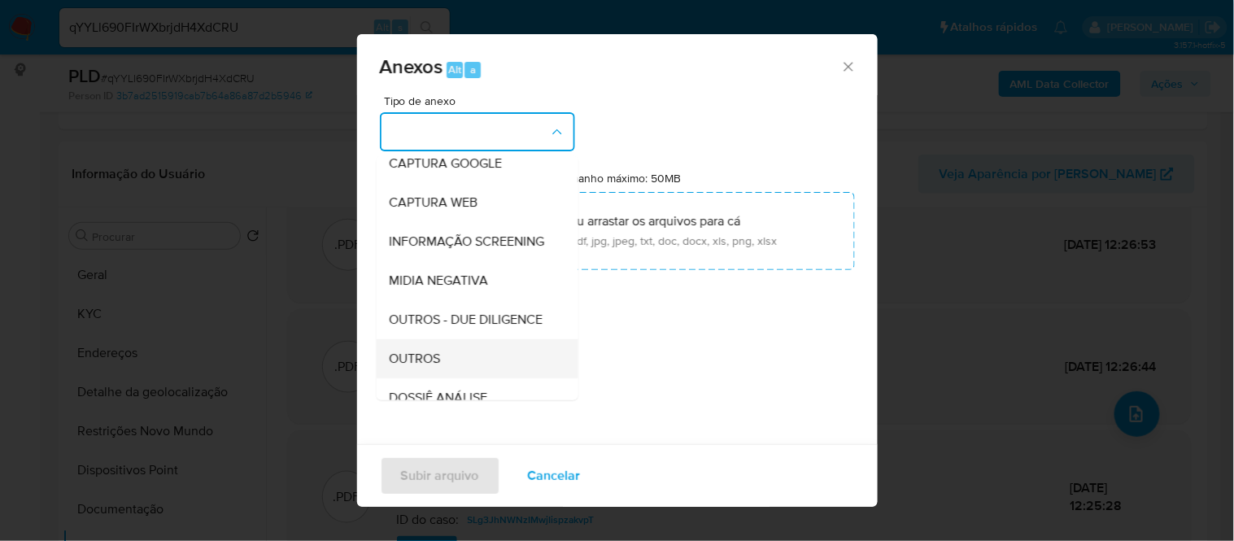
click at [437, 366] on span "OUTROS" at bounding box center [414, 358] width 51 height 16
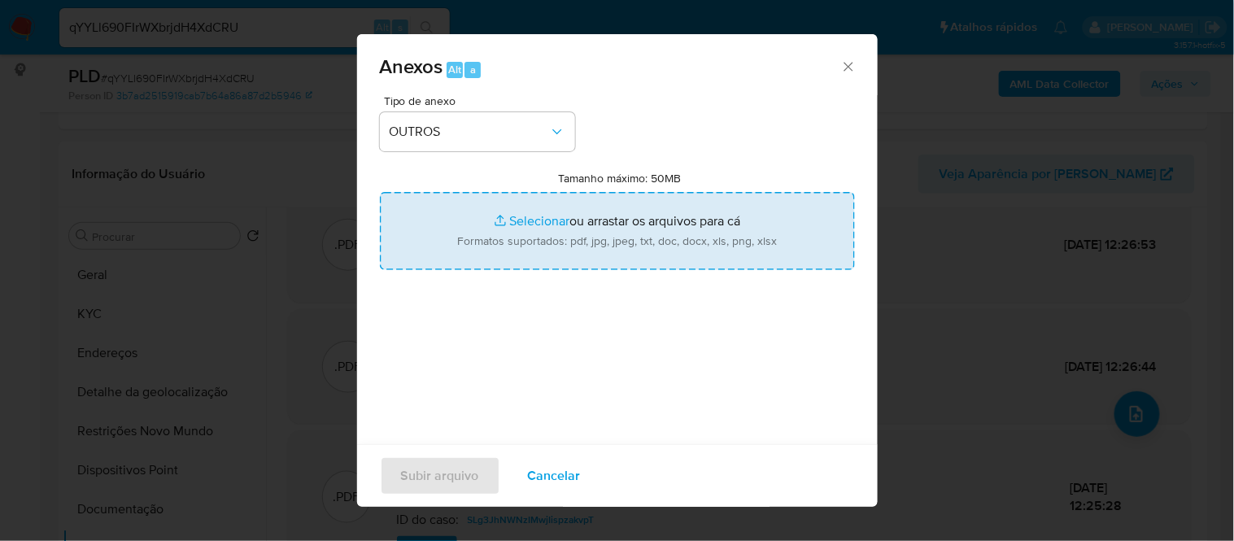
click at [509, 220] on input "Tamanho máximo: 50MB Selecionar arquivos" at bounding box center [617, 231] width 475 height 78
type input "C:\fakepath\Mulan 53.747.881 NICOLAS MAXSUEL SOUSA DE LIMA2156589188_2025_09_01…"
click at [505, 222] on input "Tamanho máximo: 50MB Selecionar arquivos" at bounding box center [617, 231] width 475 height 78
type input "C:\fakepath\DECLÍNIO - XXXX - CNPJ 53747881000175 - 53.747.881 NICOLAS MAXSUEL …"
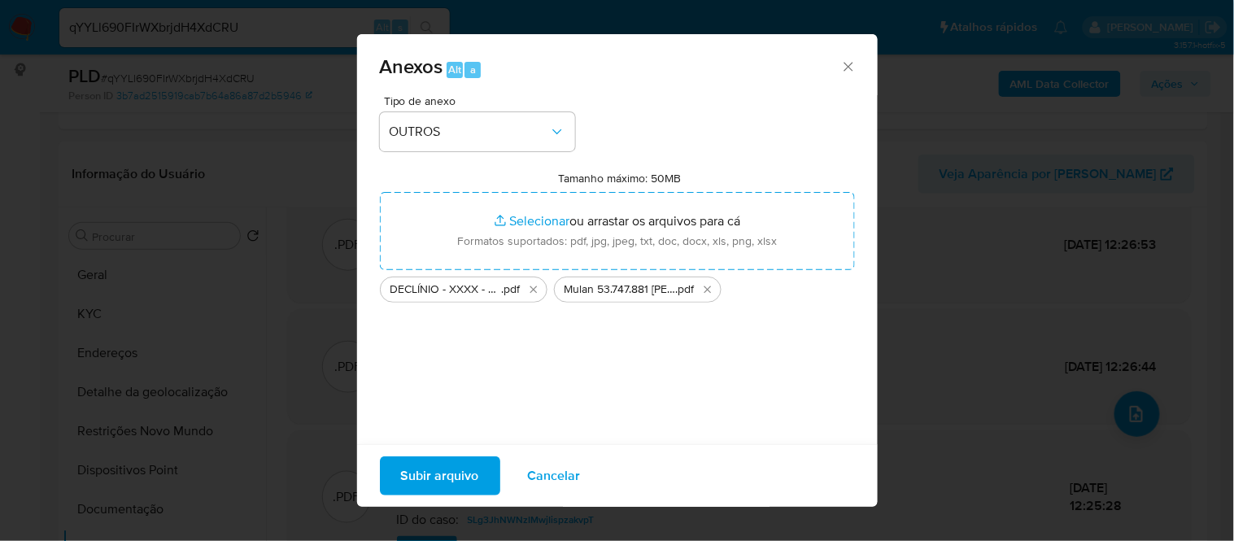
click at [444, 482] on span "Subir arquivo" at bounding box center [440, 476] width 78 height 36
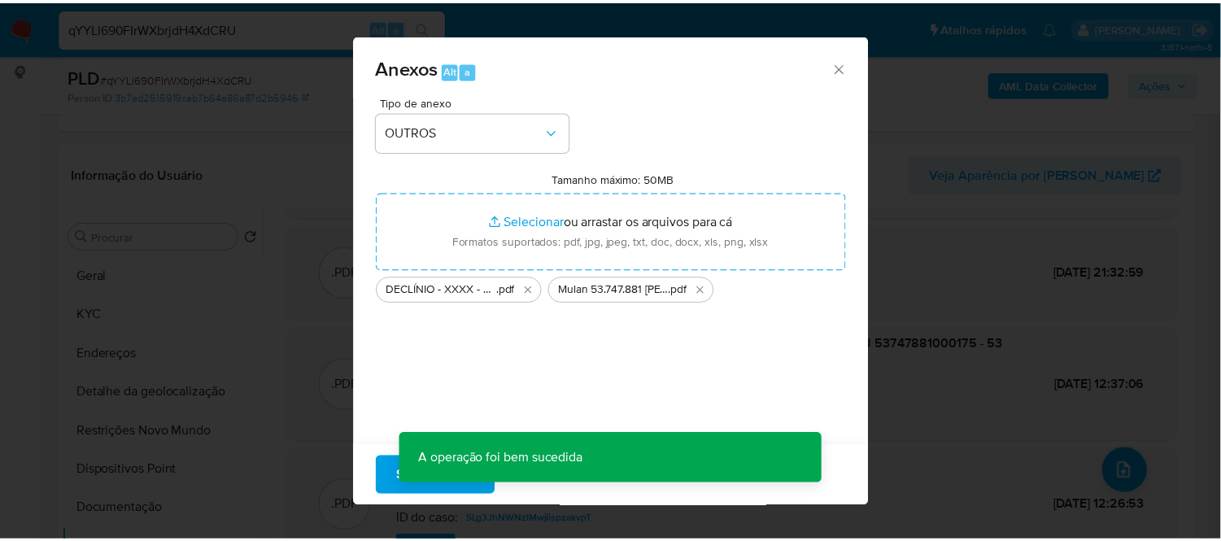
scroll to position [115, 0]
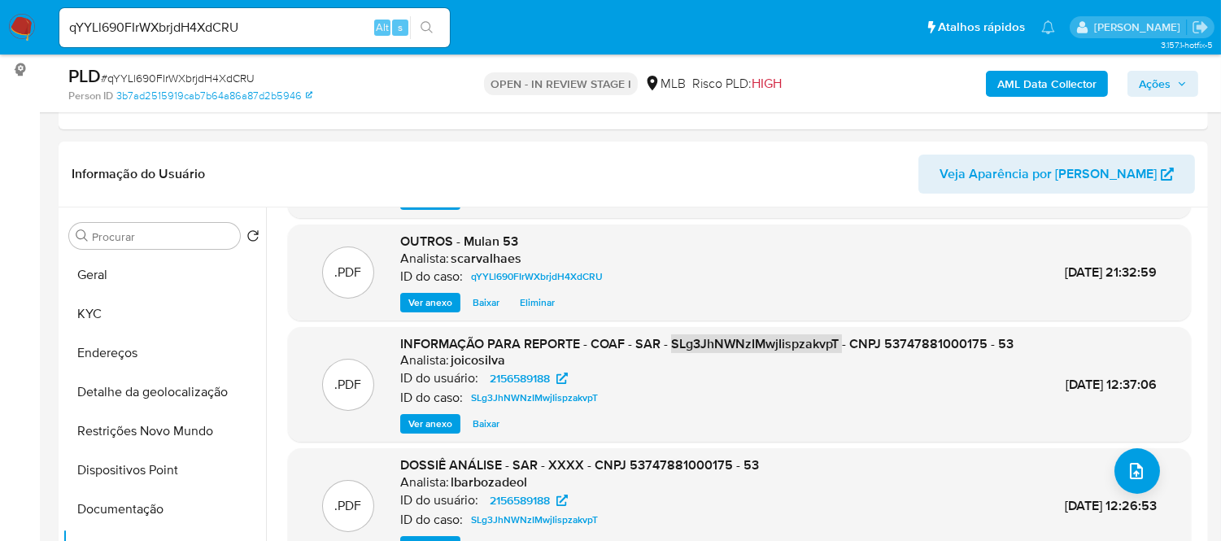
click at [1167, 83] on span "Ações" at bounding box center [1155, 84] width 32 height 26
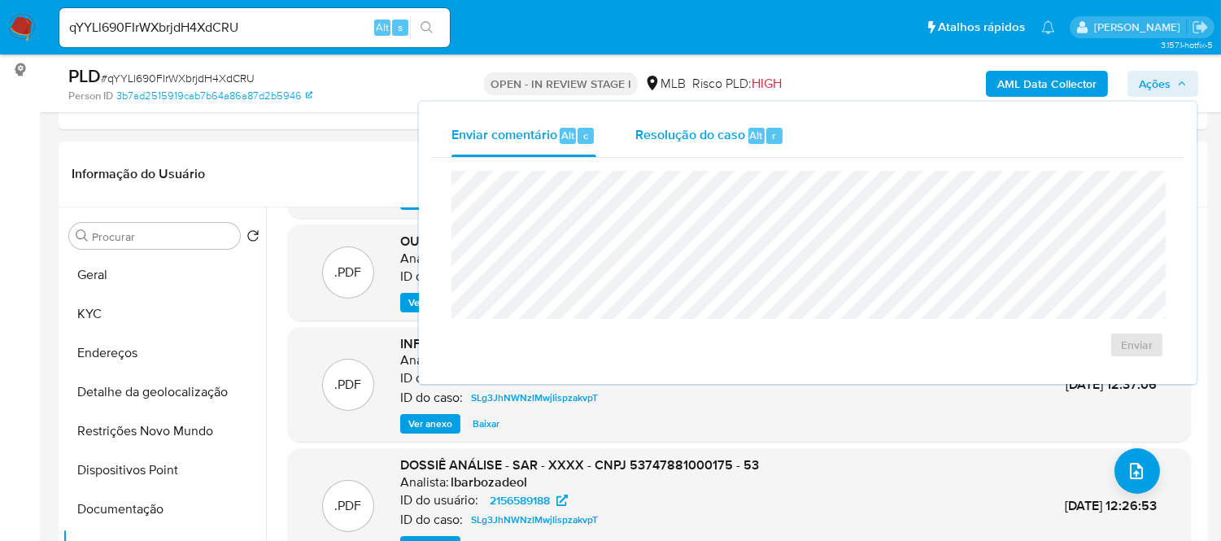
click at [697, 138] on span "Resolução do caso" at bounding box center [690, 134] width 110 height 19
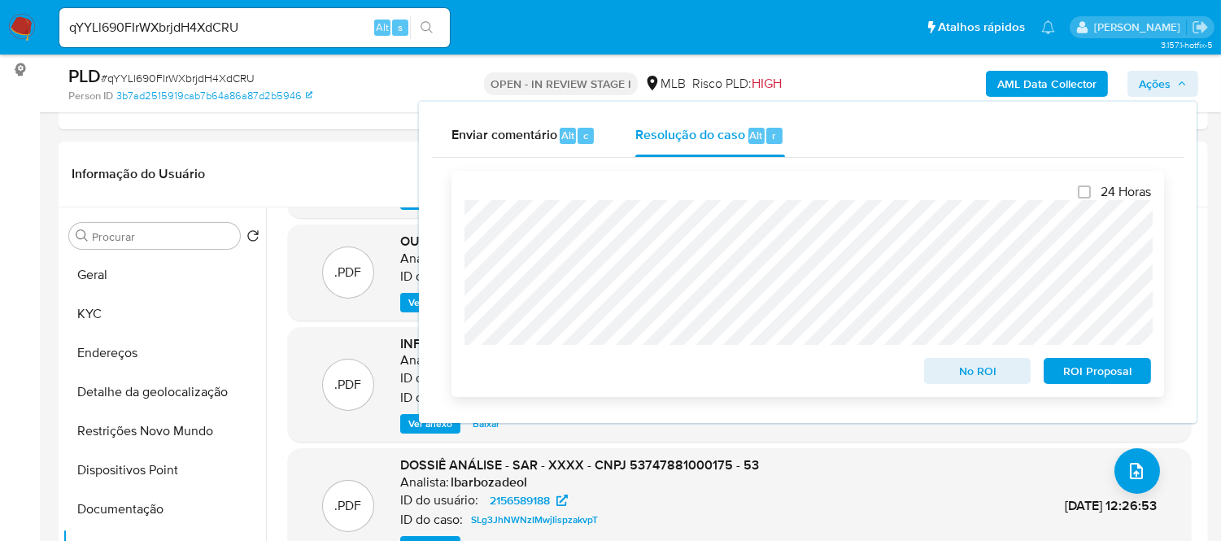
click at [973, 376] on span "No ROI" at bounding box center [978, 371] width 85 height 23
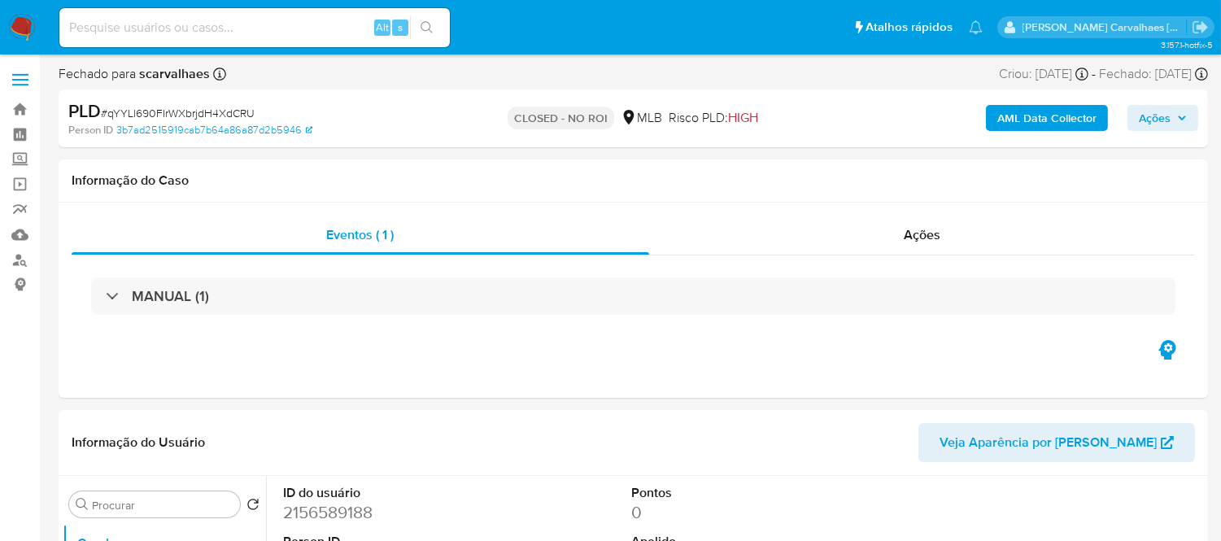
select select "10"
click at [14, 115] on link "Bandeja" at bounding box center [97, 109] width 194 height 25
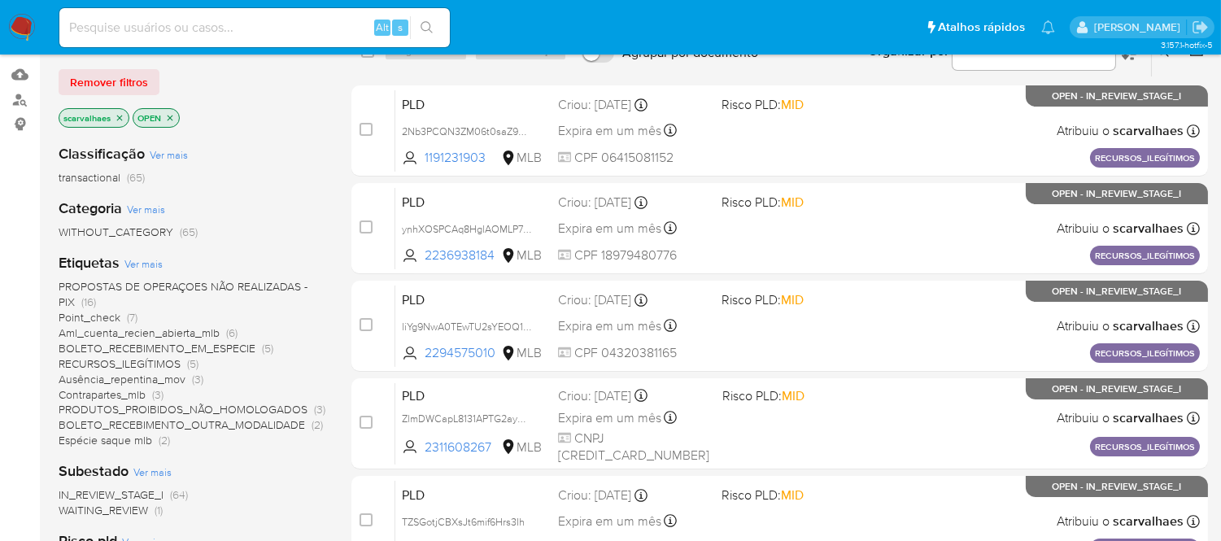
scroll to position [181, 0]
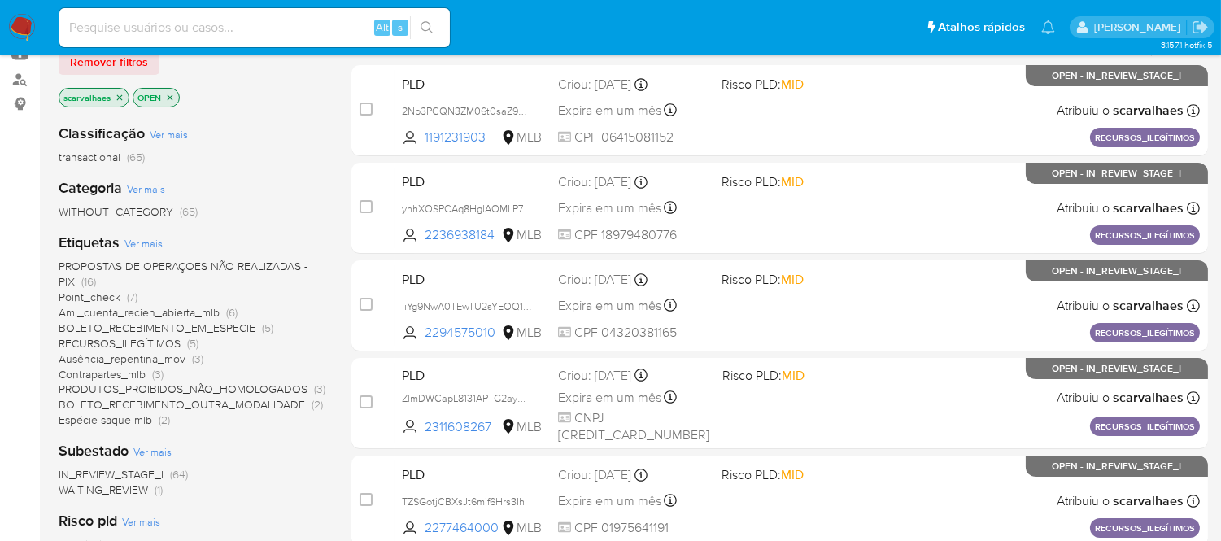
click at [165, 359] on span "Ausência_repentina_mov" at bounding box center [122, 359] width 127 height 16
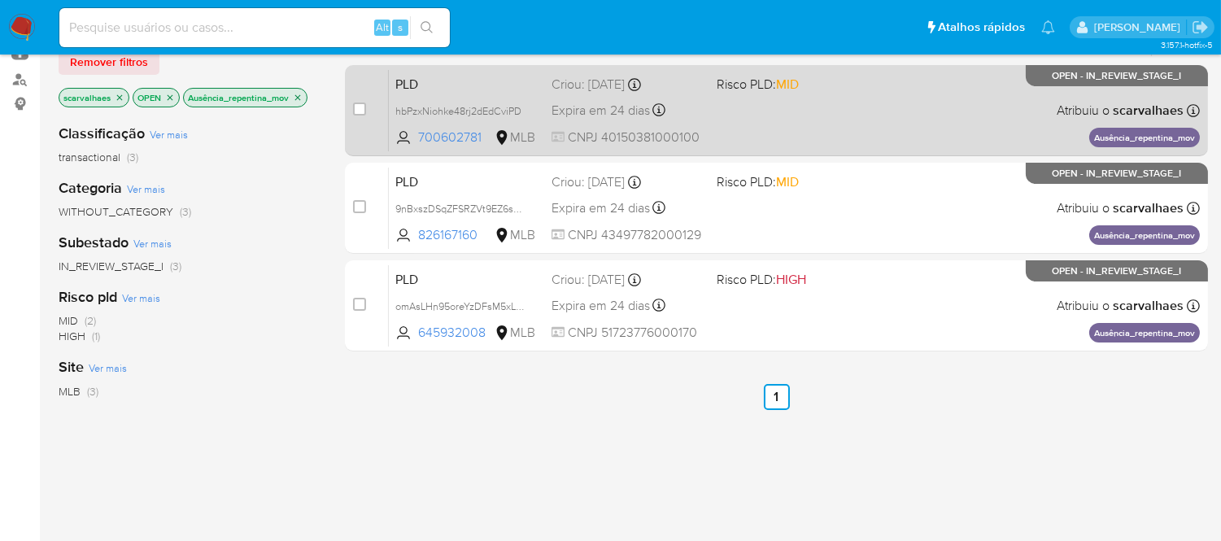
click at [884, 108] on div "PLD hbPzxNiohke48rj2dEdCviPD 700602781 MLB Risco PLD: MID Criou: 12/08/2025 Cri…" at bounding box center [794, 110] width 811 height 82
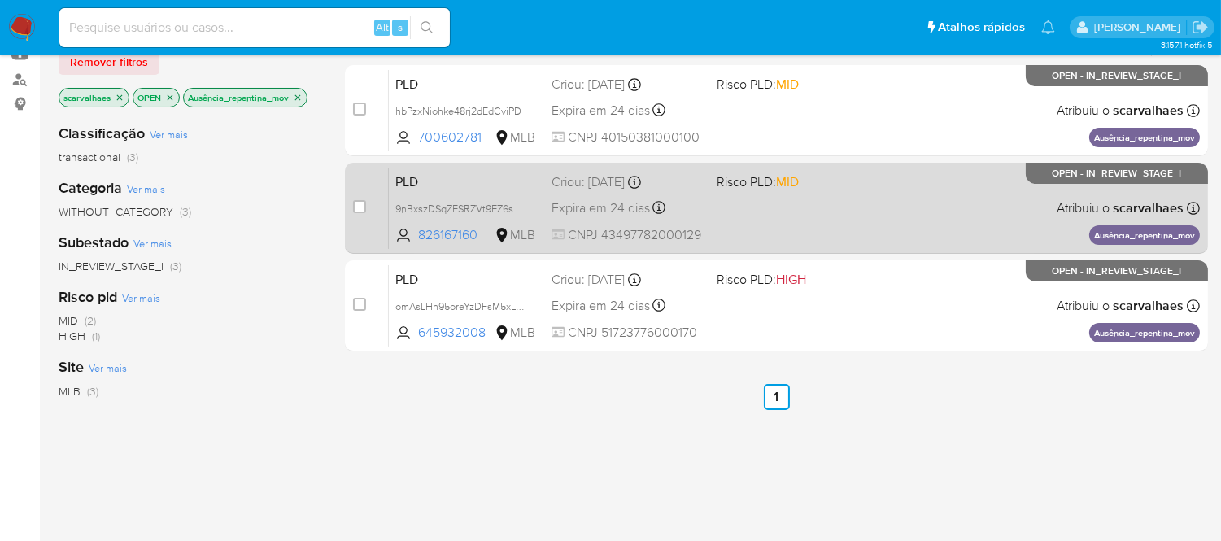
click at [809, 237] on div "PLD 9nBxszDSqZFSRZVt9EZ6sN9r 826167160 MLB Risco PLD: MID Criou: 12/08/2025 Cri…" at bounding box center [794, 208] width 811 height 82
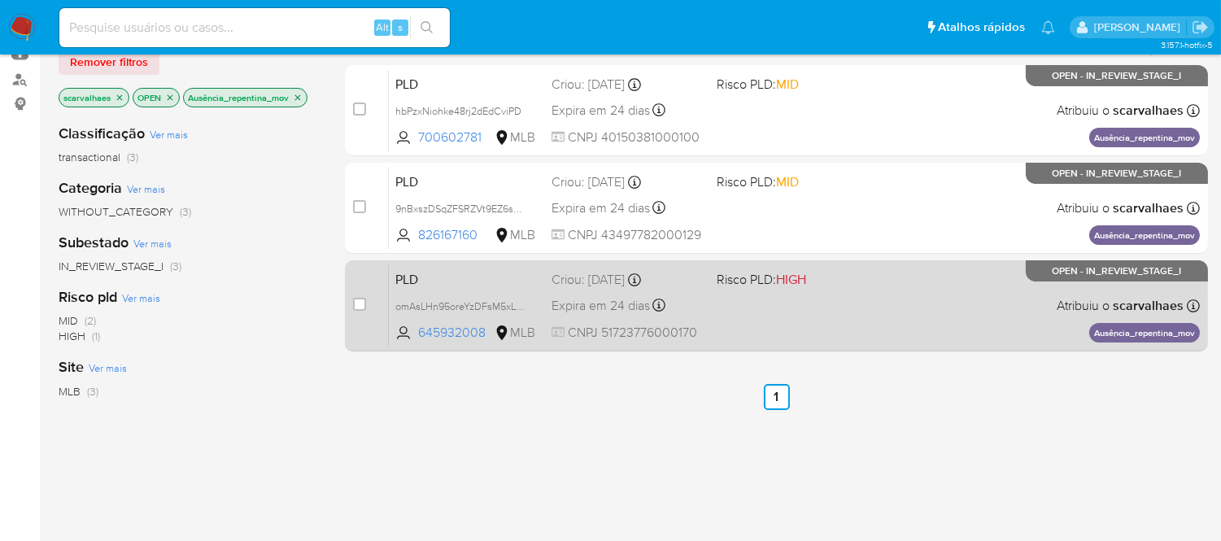
click at [779, 320] on div "PLD omAsLHn95oreYzDFsM5xLtoS 645932008 MLB Risco PLD: HIGH Criou: 12/08/2025 Cr…" at bounding box center [794, 305] width 811 height 82
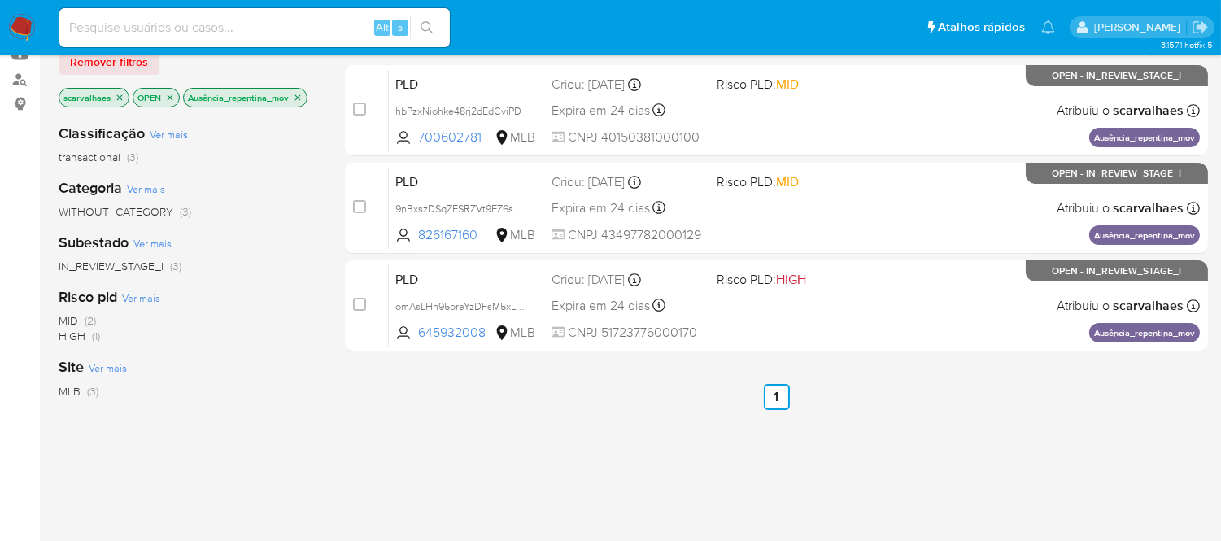
click at [296, 93] on icon "close-filter" at bounding box center [298, 98] width 10 height 10
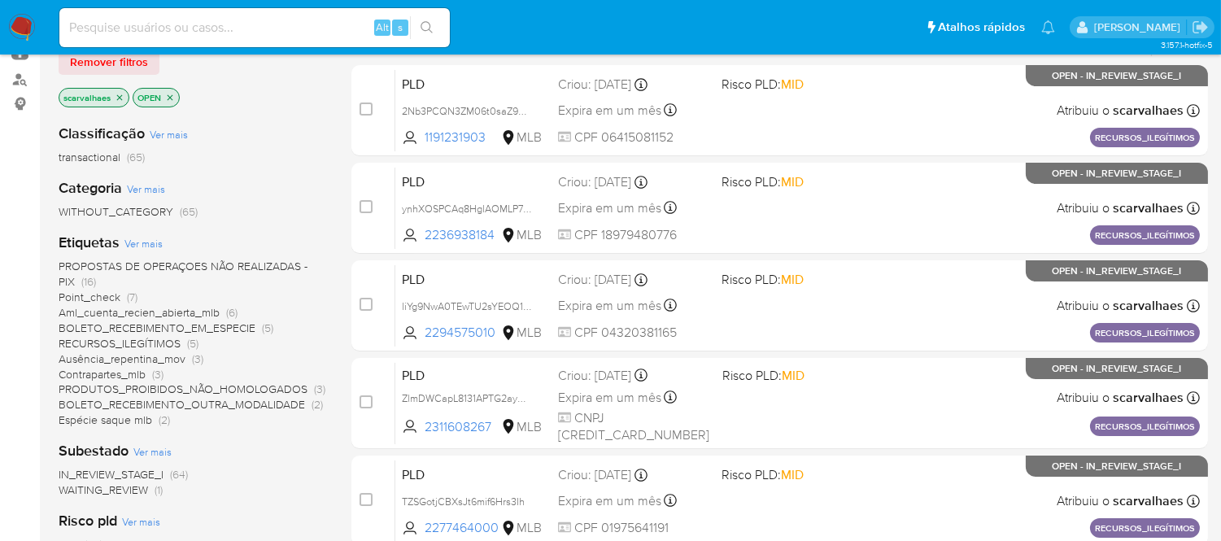
click at [164, 263] on span "PROPOSTAS DE OPERAÇOES NÃO REALIZADAS - PIX" at bounding box center [183, 274] width 249 height 32
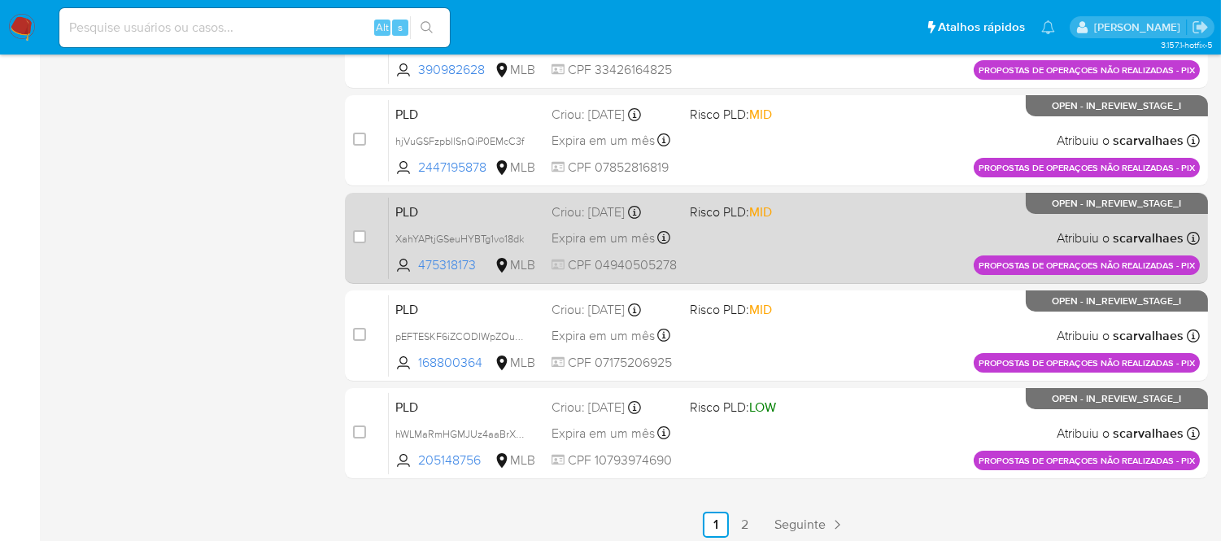
scroll to position [742, 0]
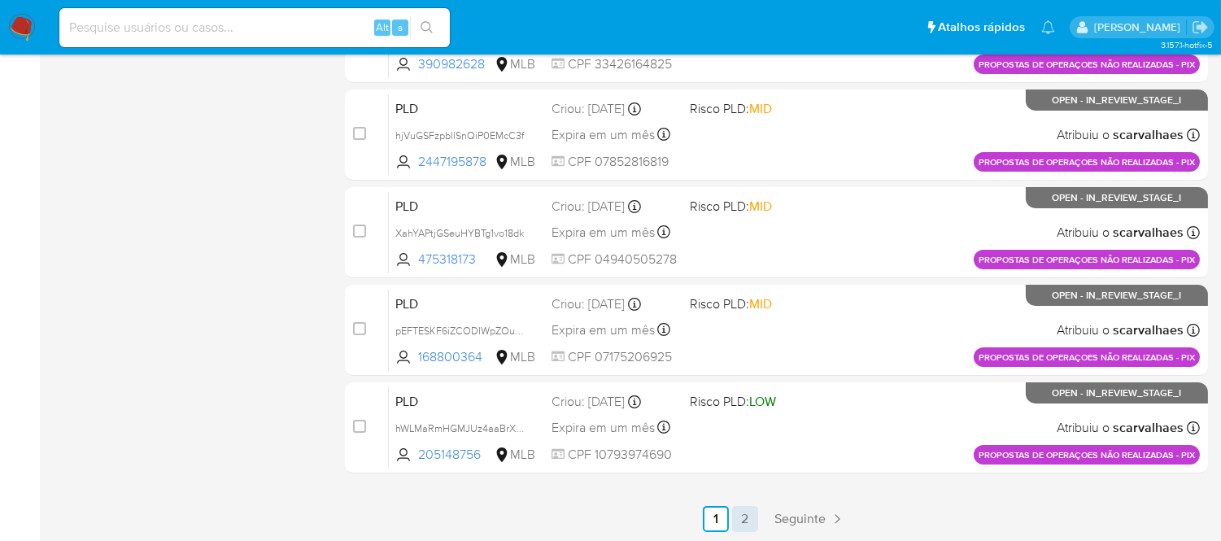
click at [747, 508] on link "2" at bounding box center [745, 519] width 26 height 26
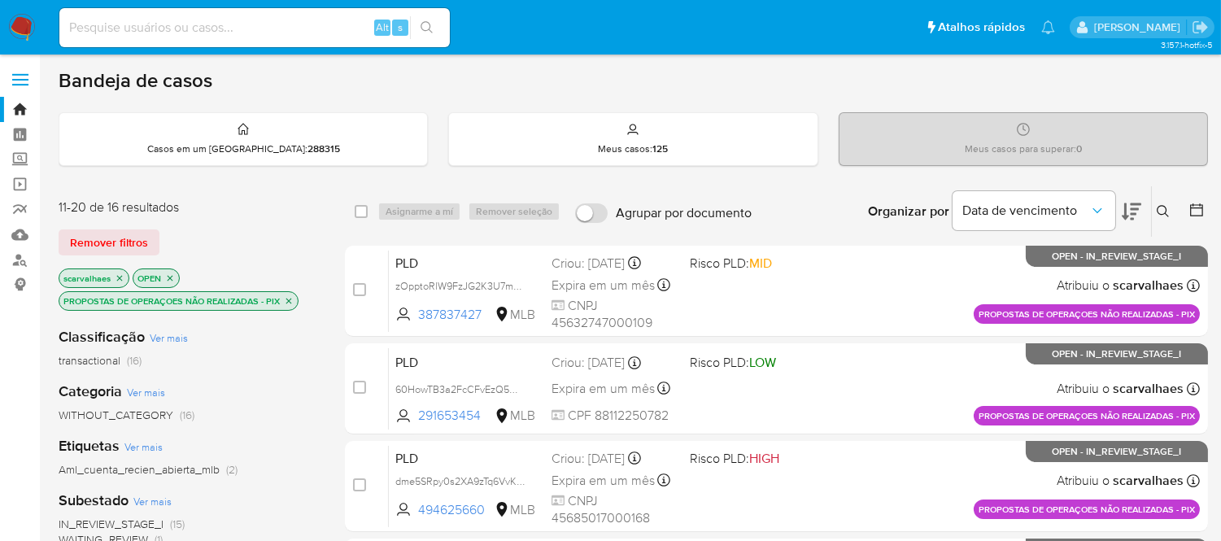
scroll to position [181, 0]
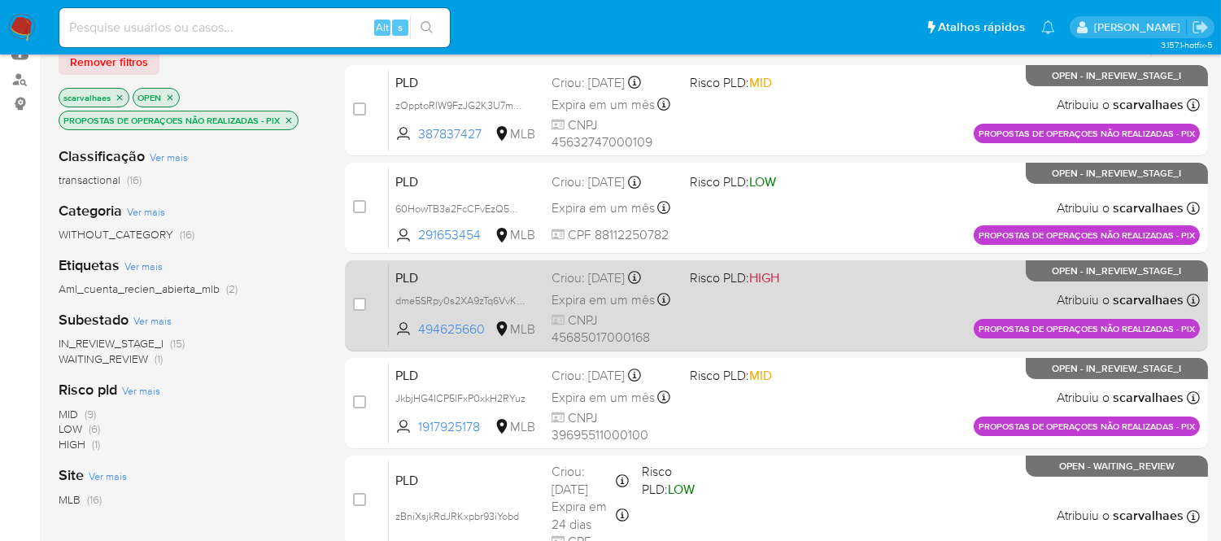
click at [768, 301] on div "PLD dme5SRpy0s2XA9zTq6VvKjh9 494625660 MLB Risco PLD: HIGH Criou: 14/08/2025 Cr…" at bounding box center [794, 305] width 811 height 82
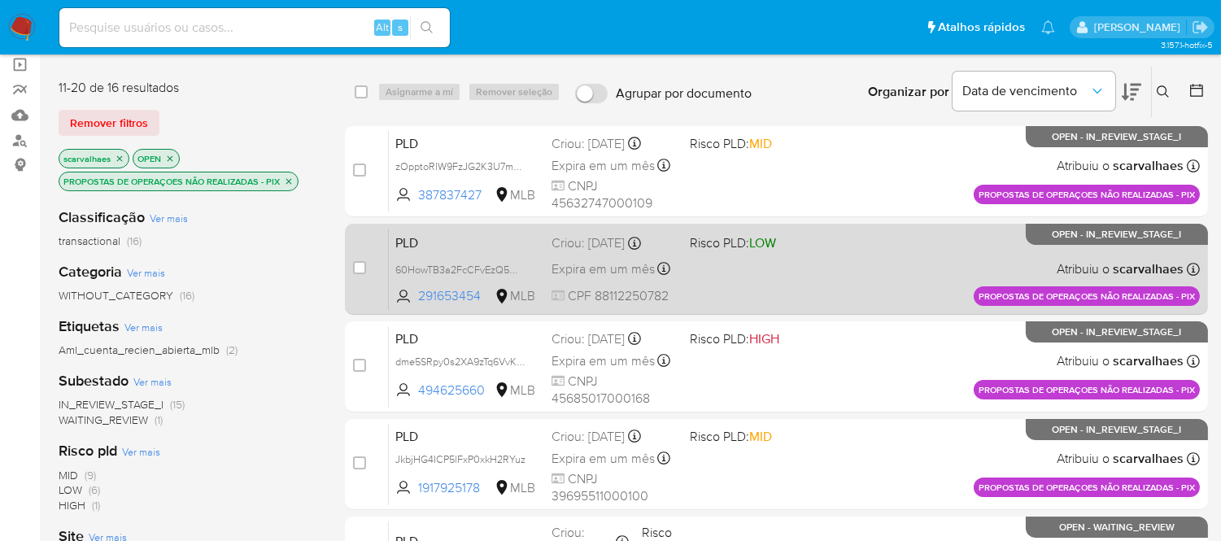
scroll to position [90, 0]
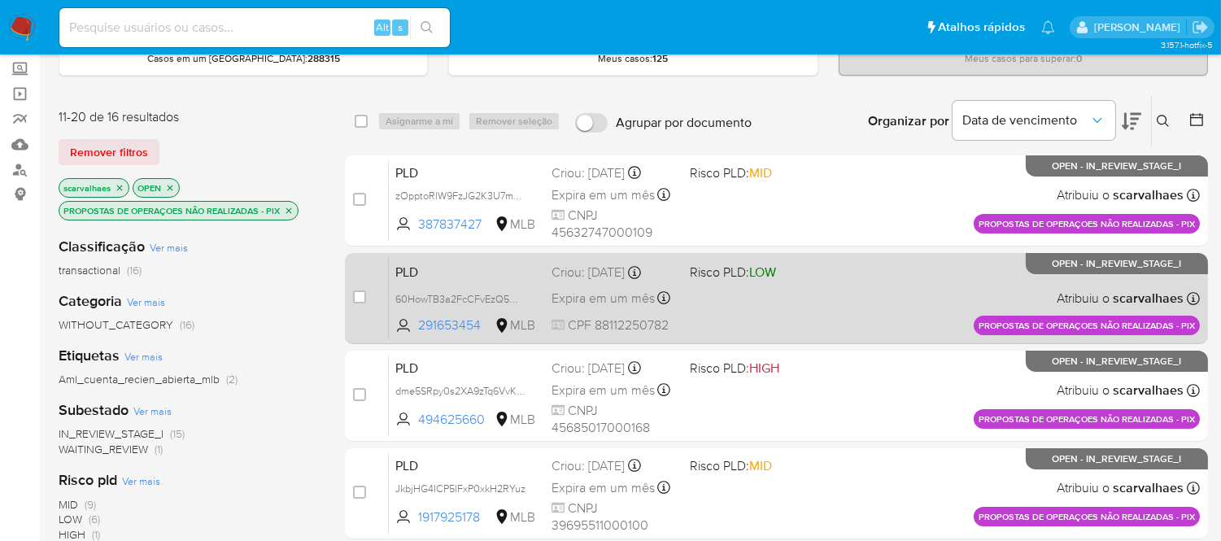
click at [754, 303] on div "PLD 60HowTB3a2FcCFvEzQ5QNyyg 291653454 MLB Risco PLD: LOW Criou: 14/08/2025 Cri…" at bounding box center [794, 298] width 811 height 82
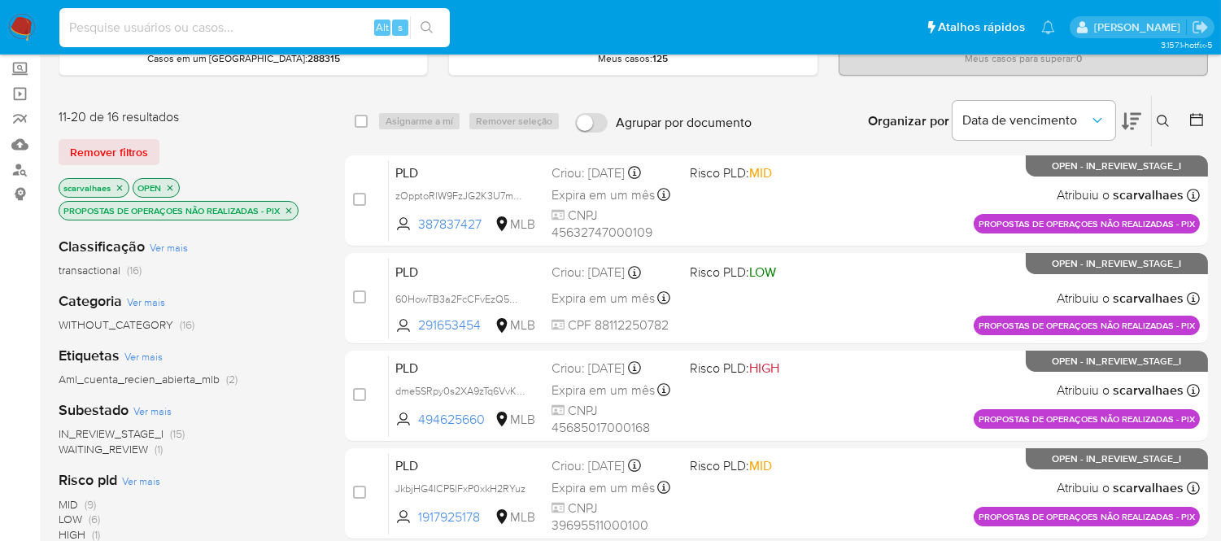
paste input "pfhPiBi7ImGIwj4VL02VNmdC"
type input "pfhPiBi7ImGIwj4VL02VNmdC"
click at [425, 27] on icon "search-icon" at bounding box center [427, 27] width 13 height 13
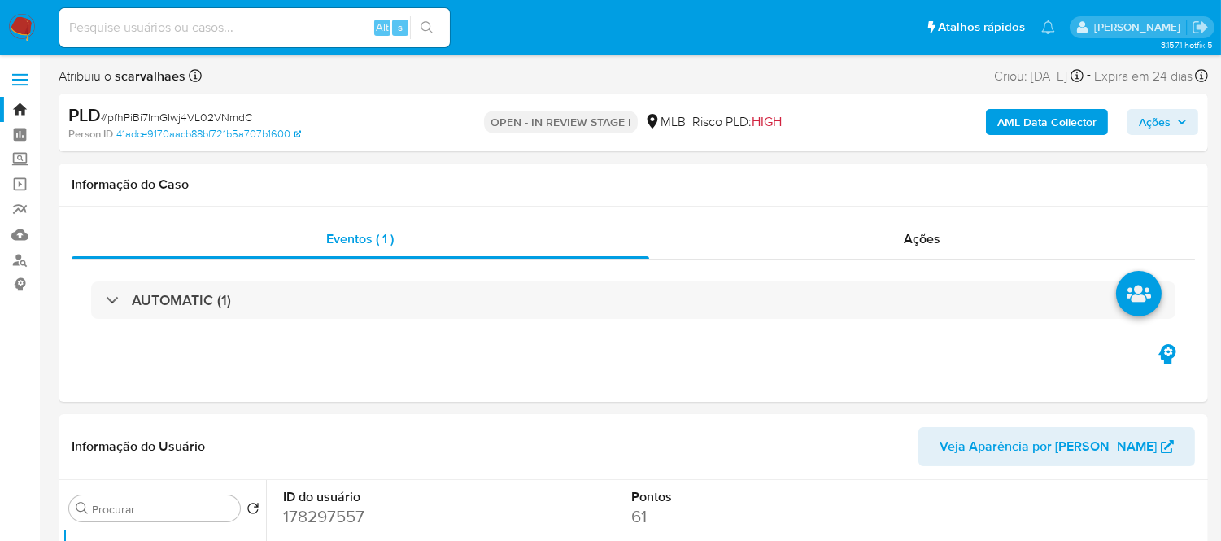
select select "10"
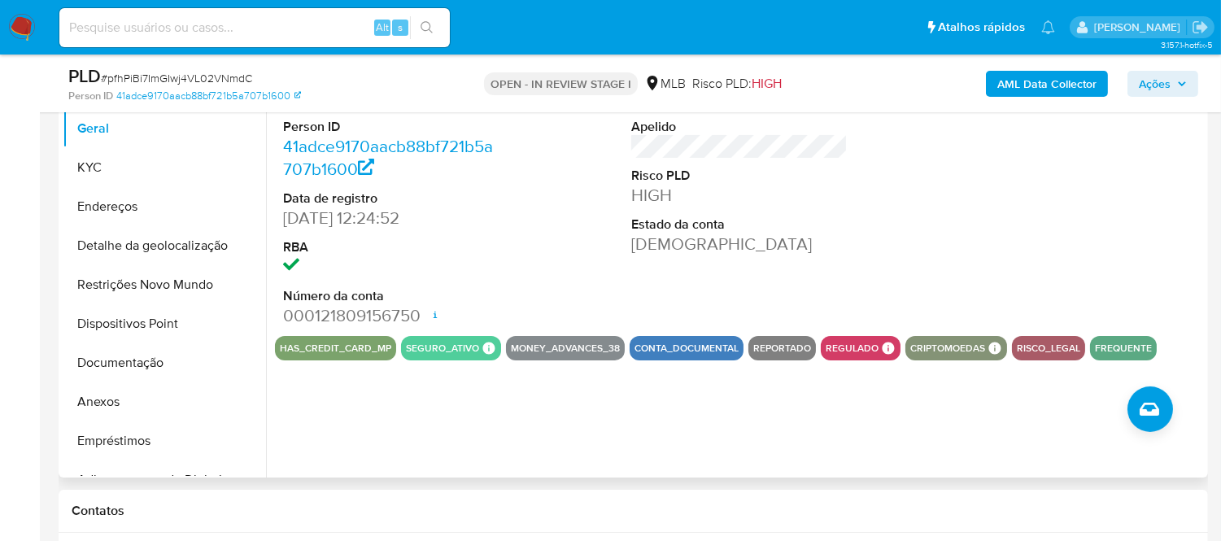
scroll to position [271, 0]
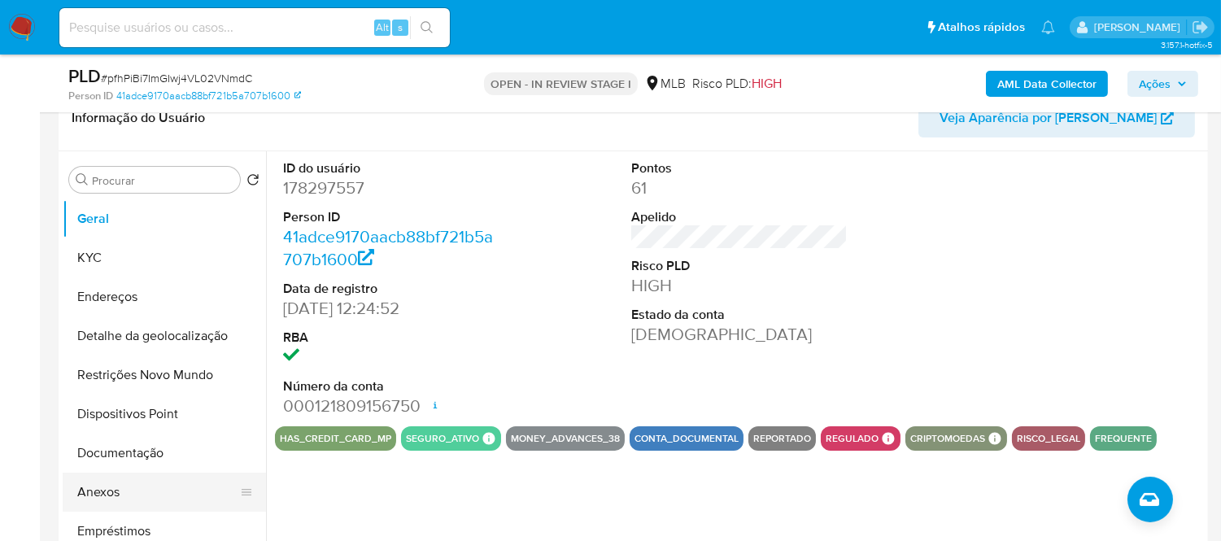
click at [158, 494] on button "Anexos" at bounding box center [158, 492] width 190 height 39
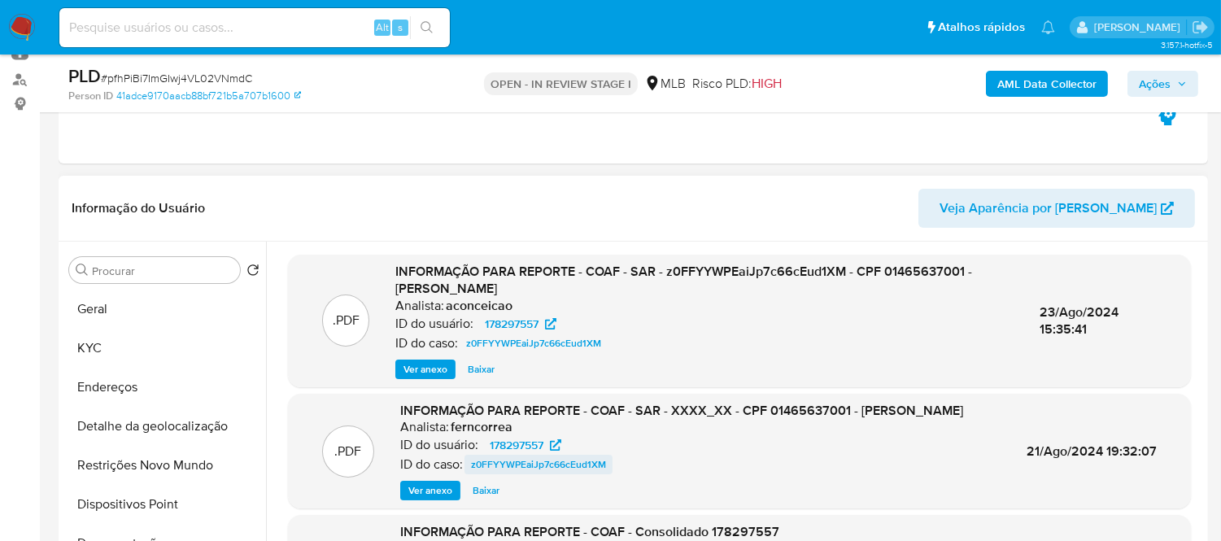
scroll to position [90, 0]
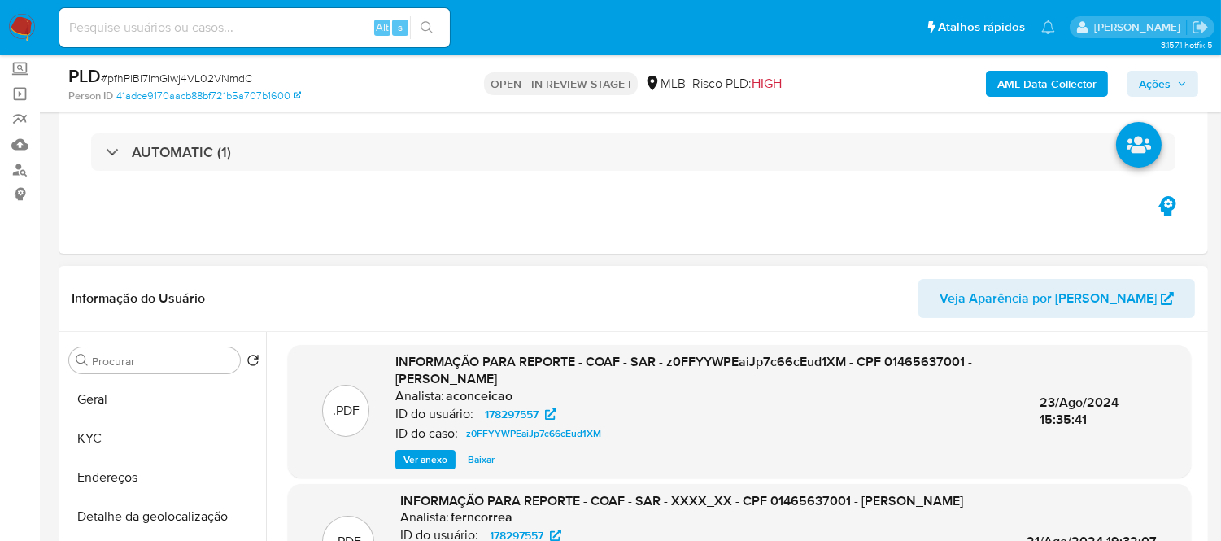
click at [419, 457] on span "Ver anexo" at bounding box center [426, 460] width 44 height 16
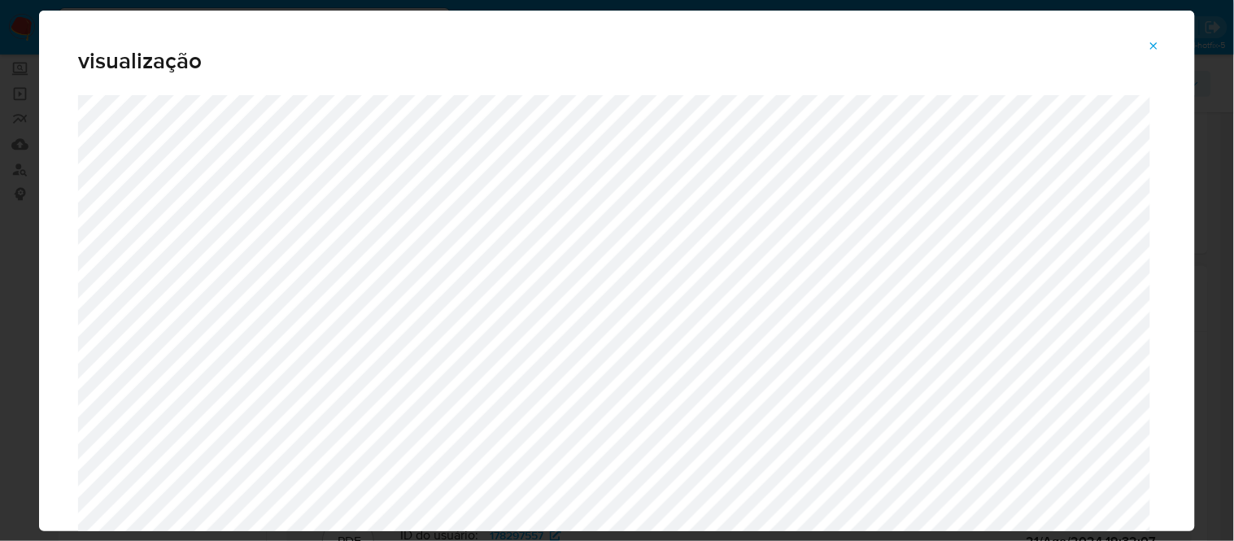
click at [1160, 43] on icon "Attachment preview" at bounding box center [1154, 46] width 13 height 13
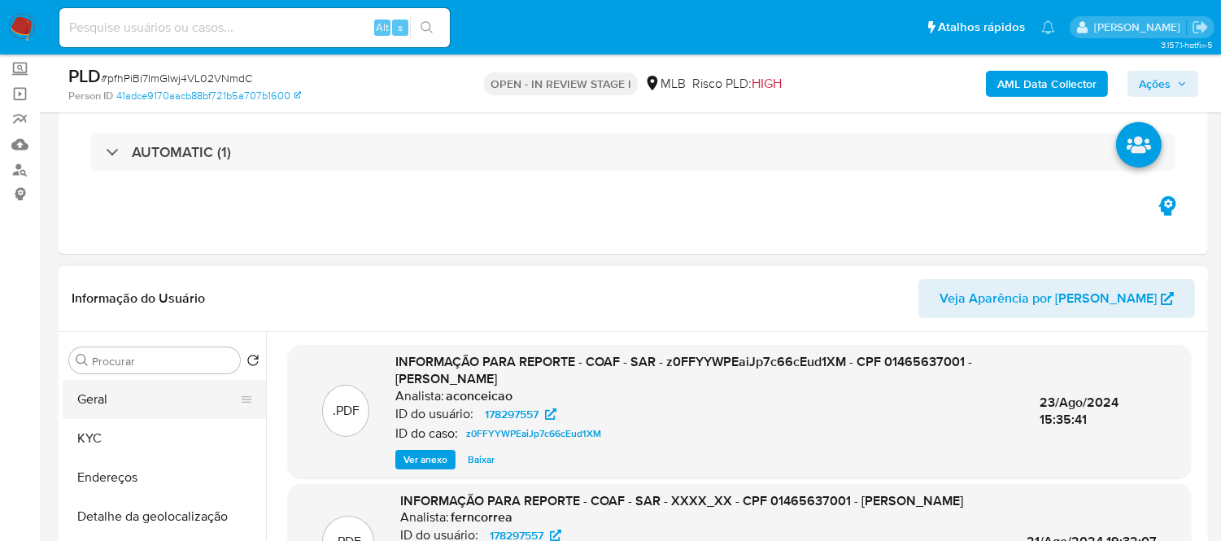
click at [109, 380] on button "Geral" at bounding box center [158, 399] width 190 height 39
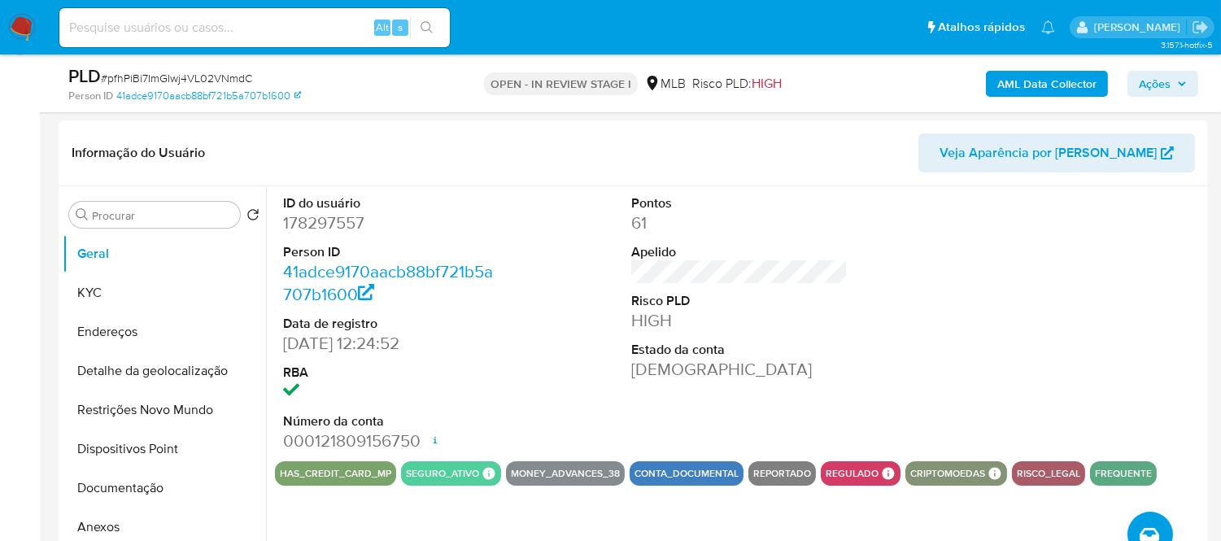
scroll to position [218, 0]
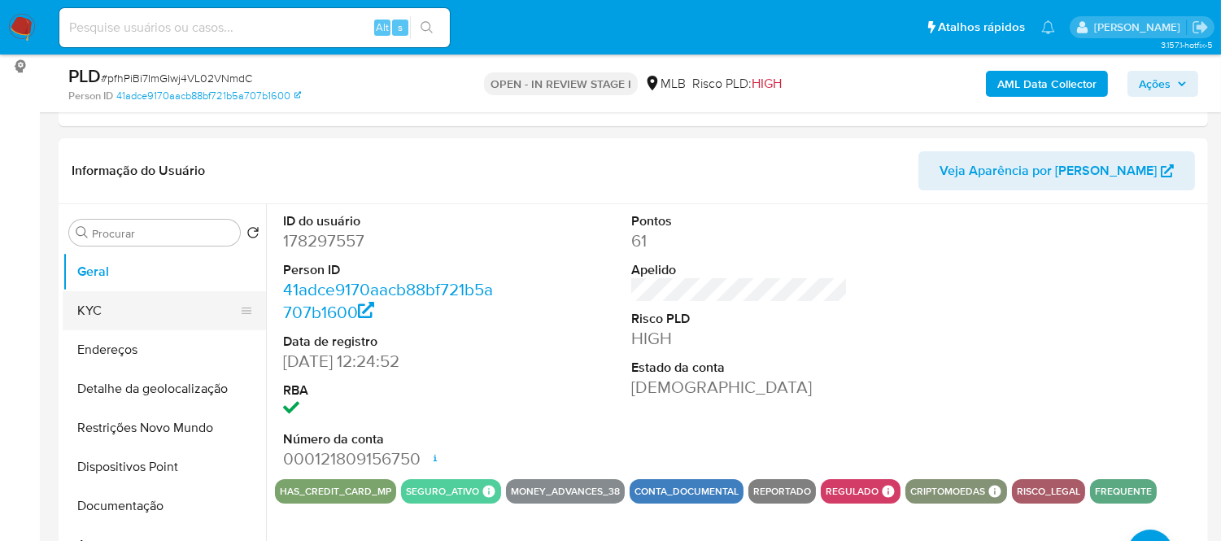
click at [117, 320] on button "KYC" at bounding box center [158, 310] width 190 height 39
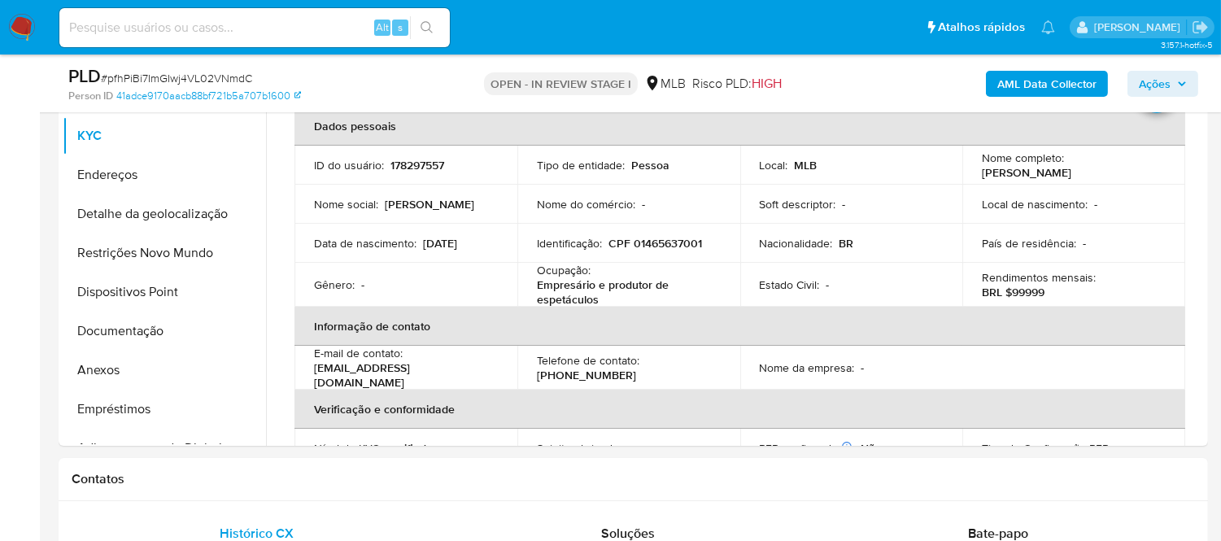
scroll to position [401, 0]
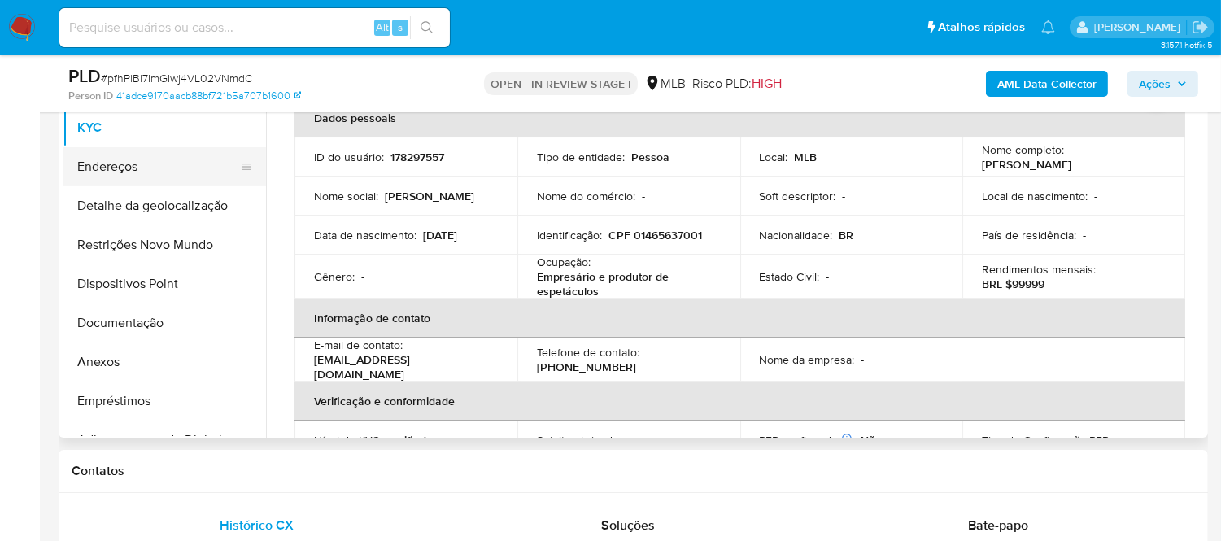
click at [118, 164] on button "Endereços" at bounding box center [158, 166] width 190 height 39
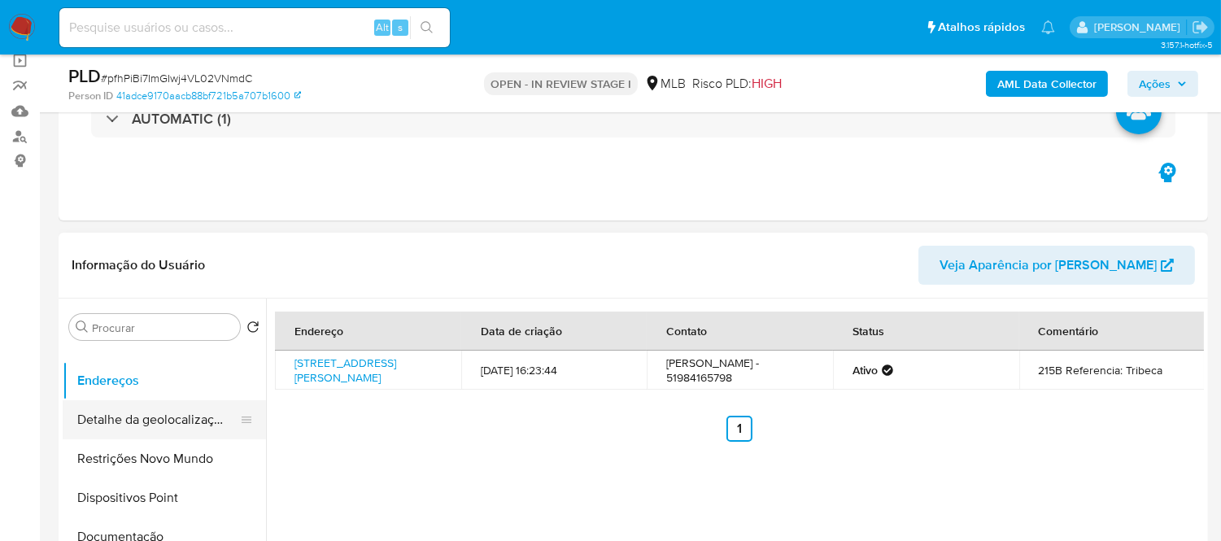
scroll to position [90, 0]
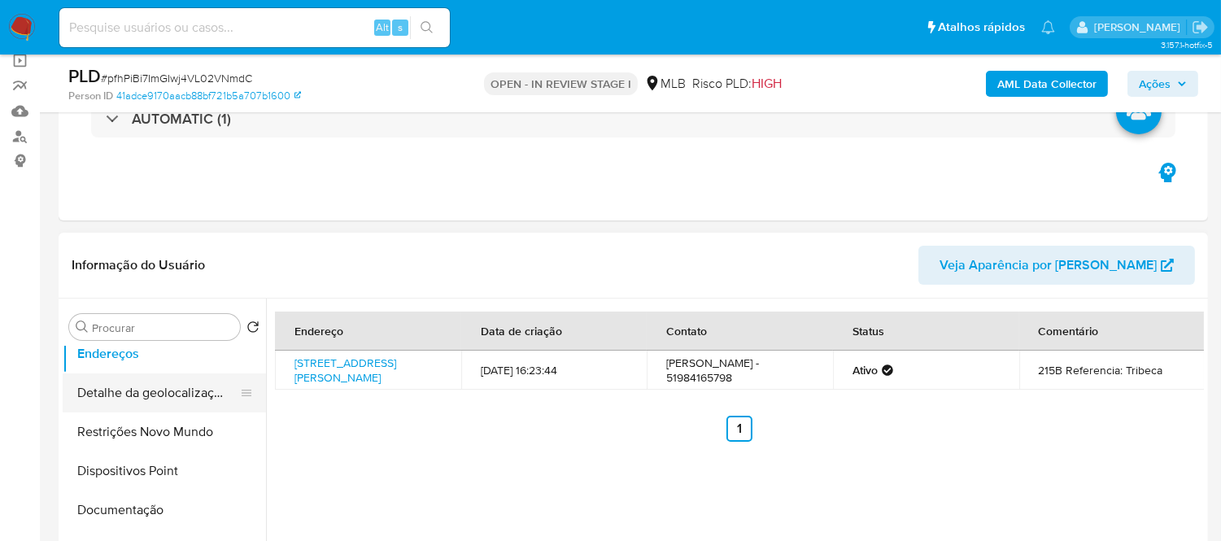
click at [207, 392] on button "Detalhe da geolocalização" at bounding box center [158, 392] width 190 height 39
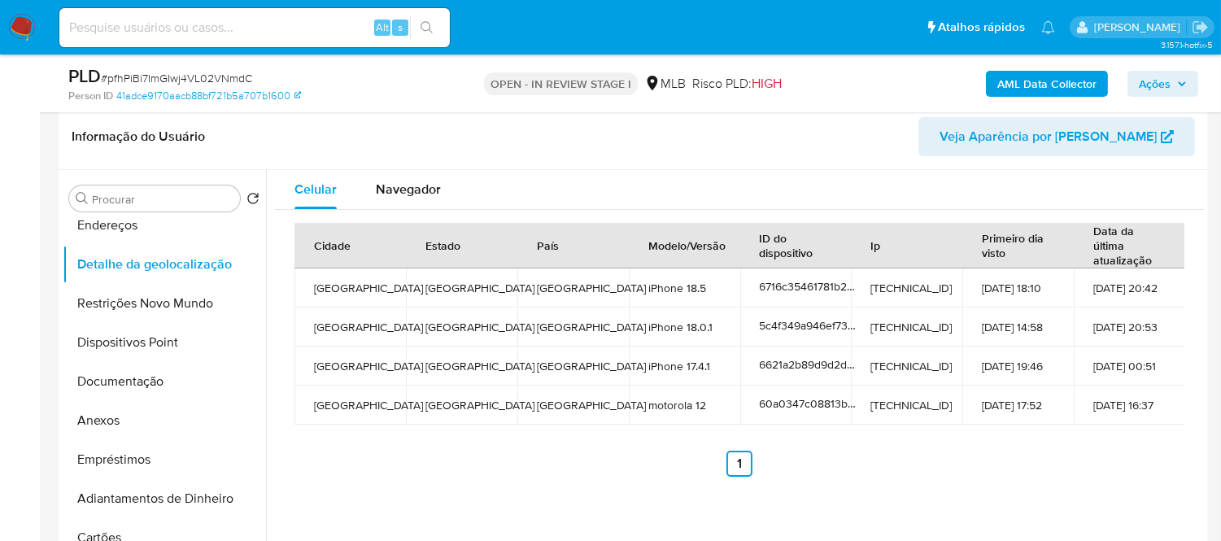
scroll to position [264, 0]
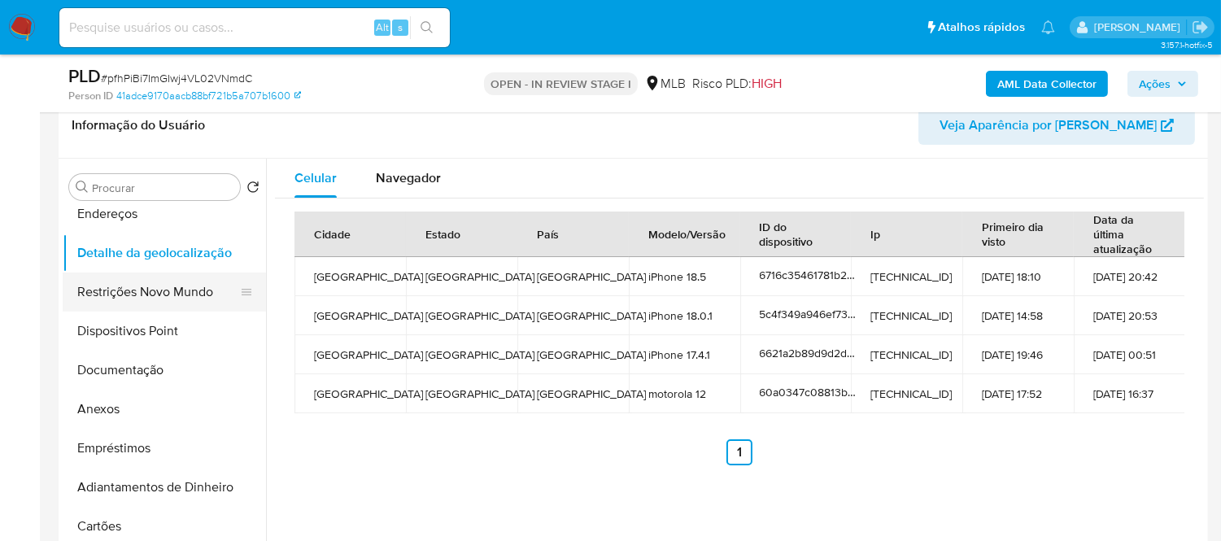
click at [142, 283] on button "Restrições Novo Mundo" at bounding box center [158, 292] width 190 height 39
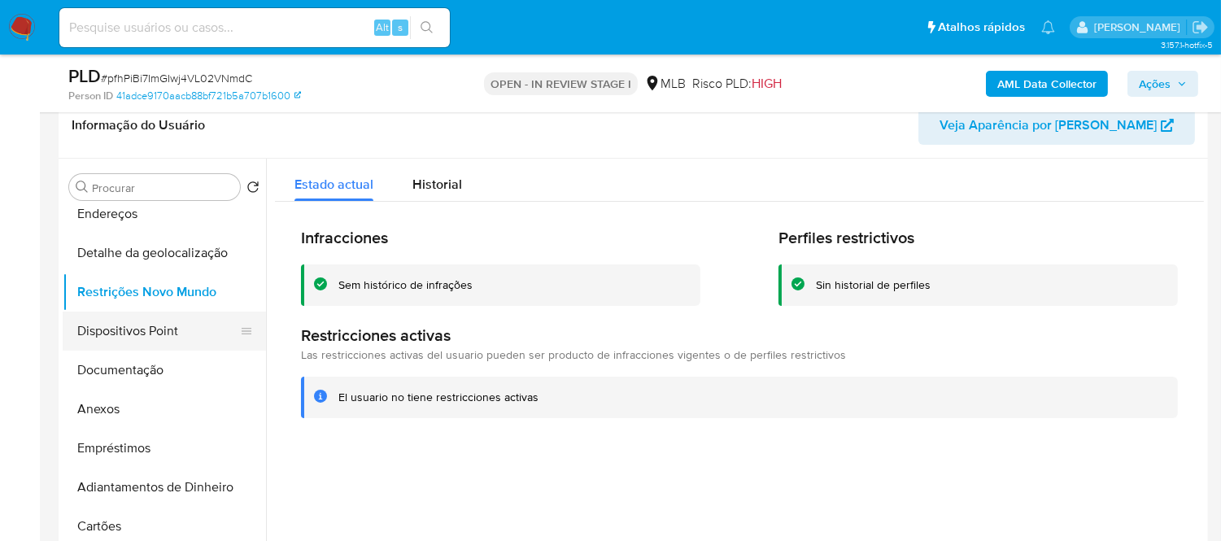
click at [135, 325] on button "Dispositivos Point" at bounding box center [158, 331] width 190 height 39
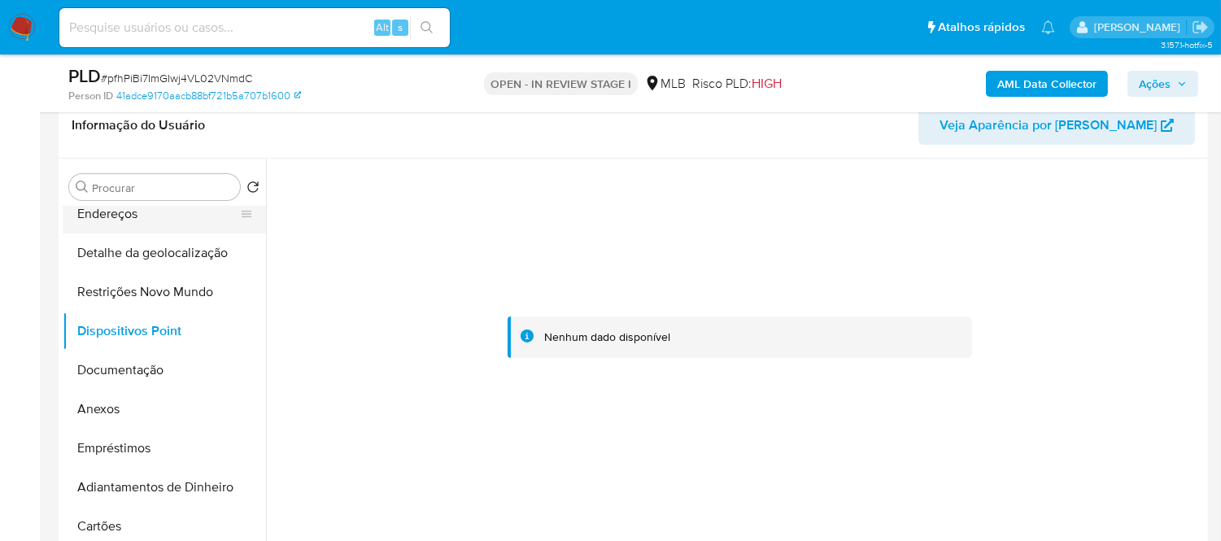
scroll to position [0, 0]
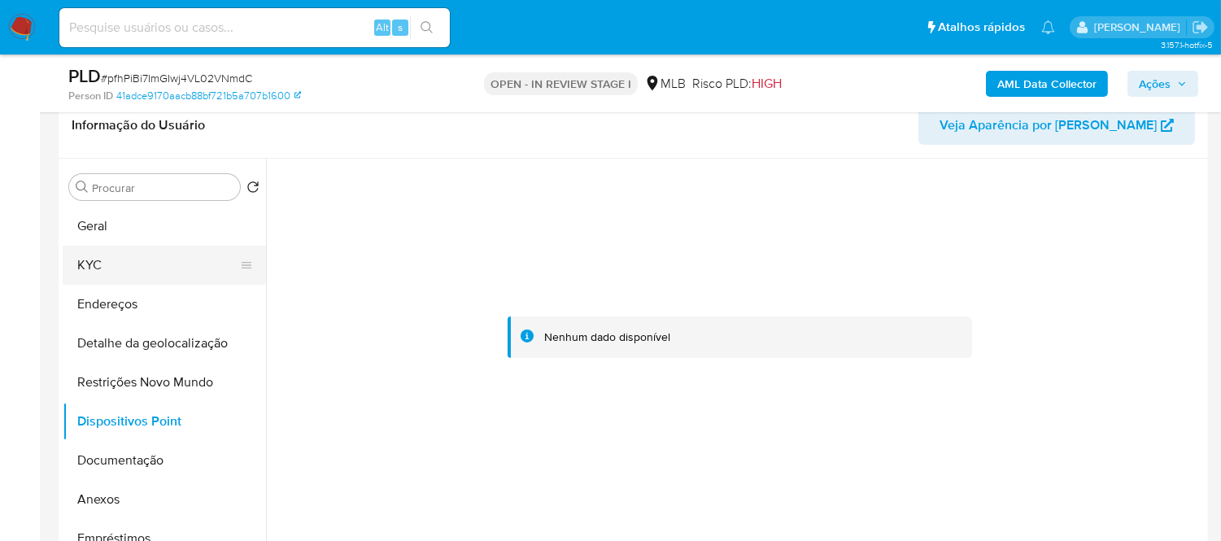
click at [101, 272] on button "KYC" at bounding box center [158, 265] width 190 height 39
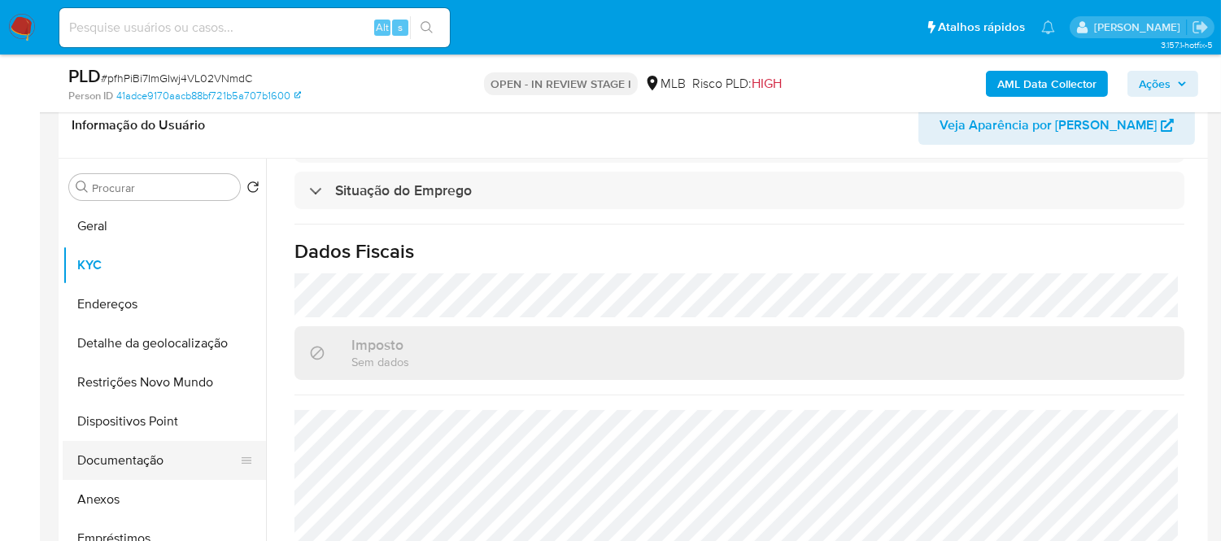
scroll to position [90, 0]
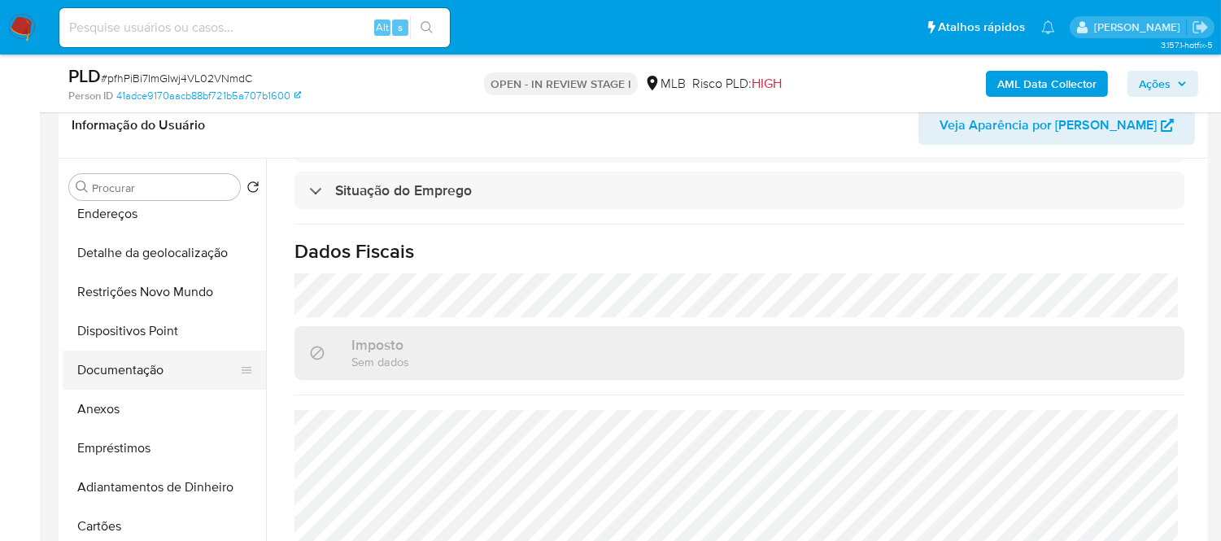
click at [142, 370] on button "Documentação" at bounding box center [158, 370] width 190 height 39
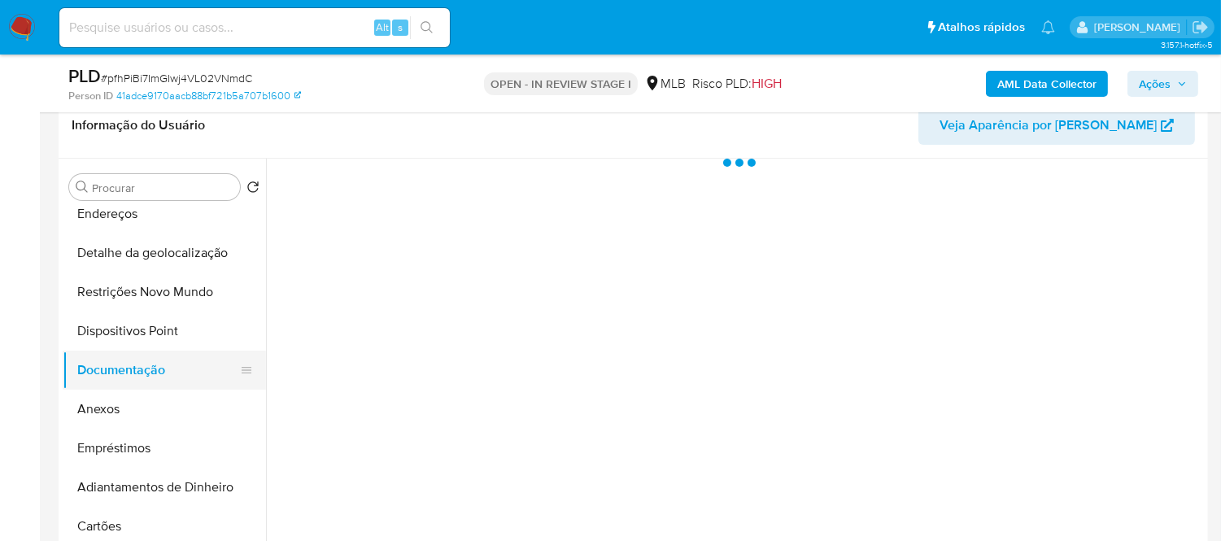
scroll to position [0, 0]
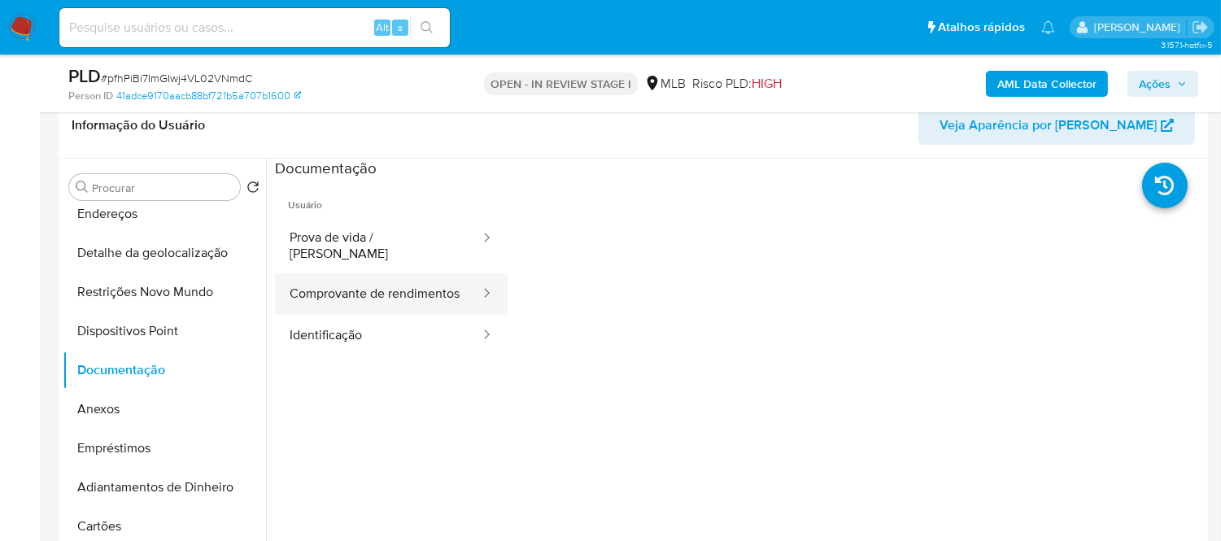
click at [386, 287] on button "Comprovante de rendimentos" at bounding box center [378, 293] width 207 height 41
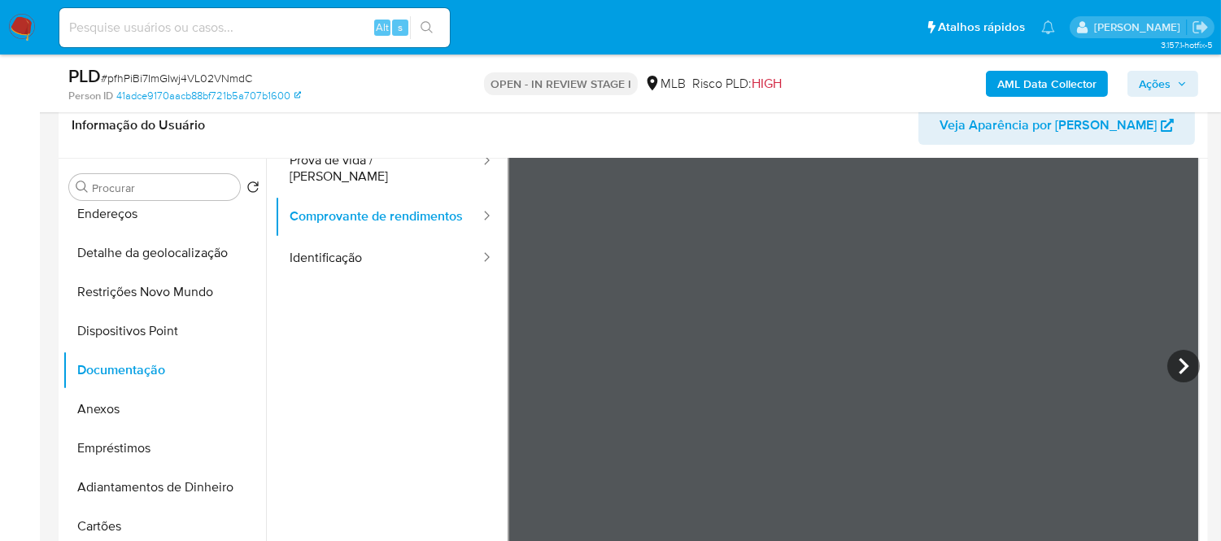
scroll to position [50, 0]
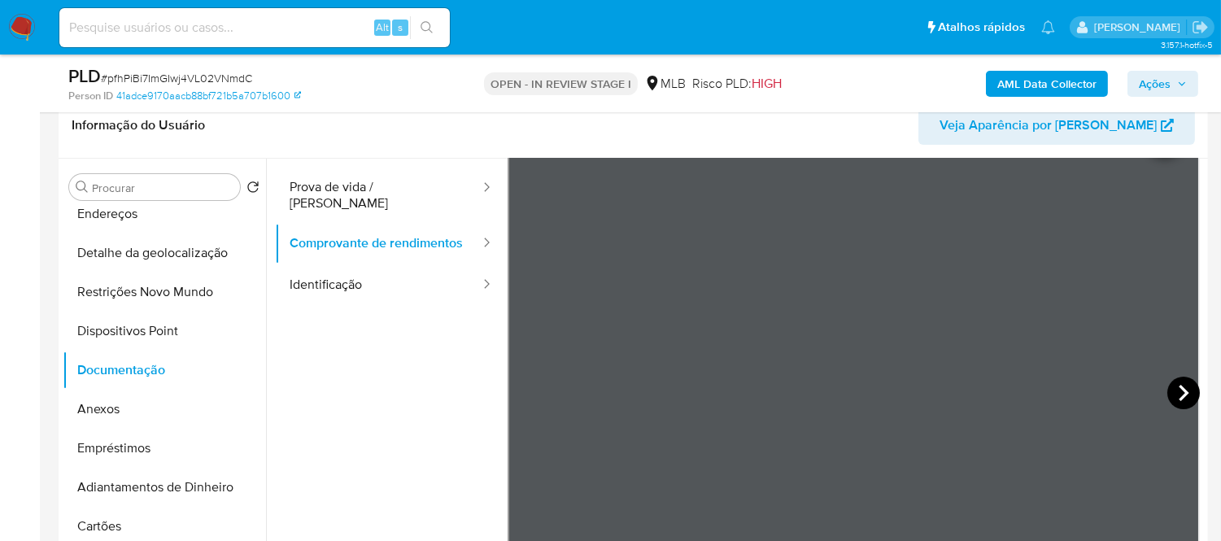
click at [1180, 391] on icon at bounding box center [1184, 393] width 10 height 16
click at [521, 389] on icon at bounding box center [528, 393] width 33 height 33
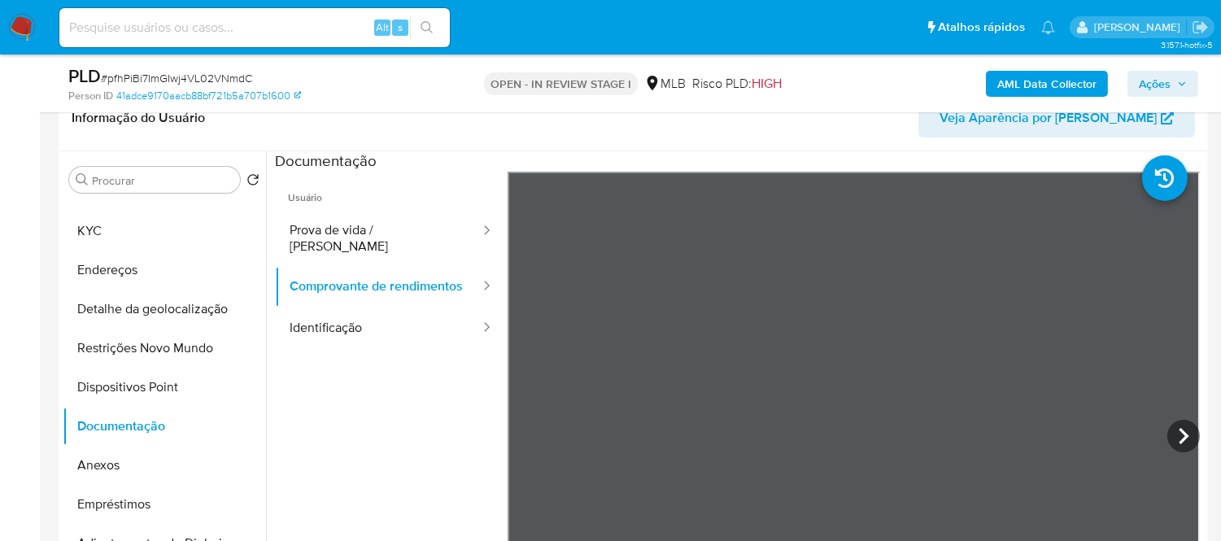
scroll to position [0, 0]
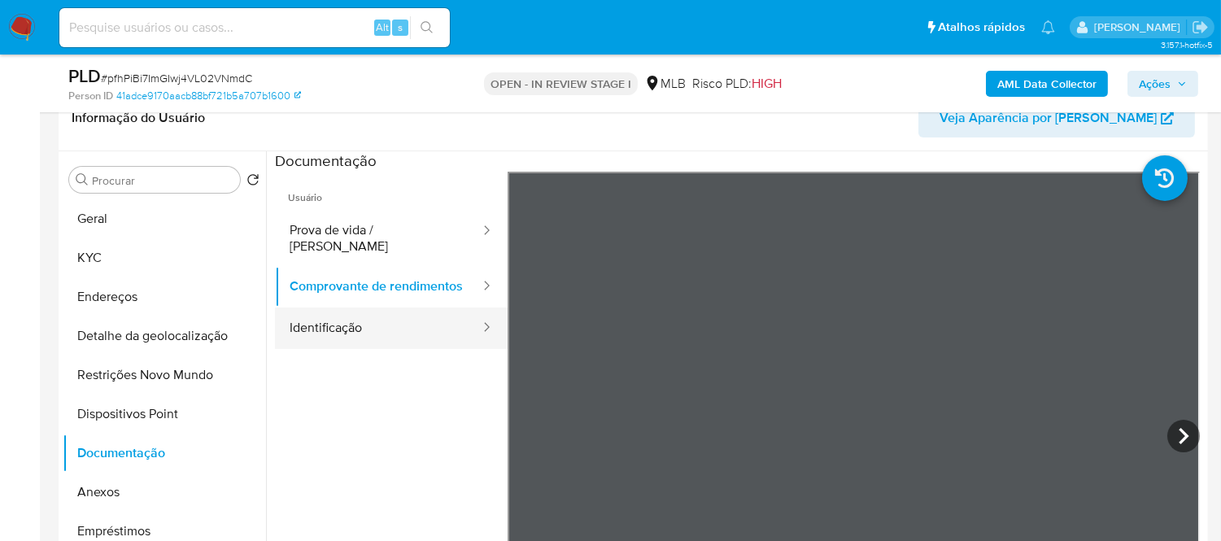
click at [386, 329] on button "Identificação" at bounding box center [378, 328] width 207 height 41
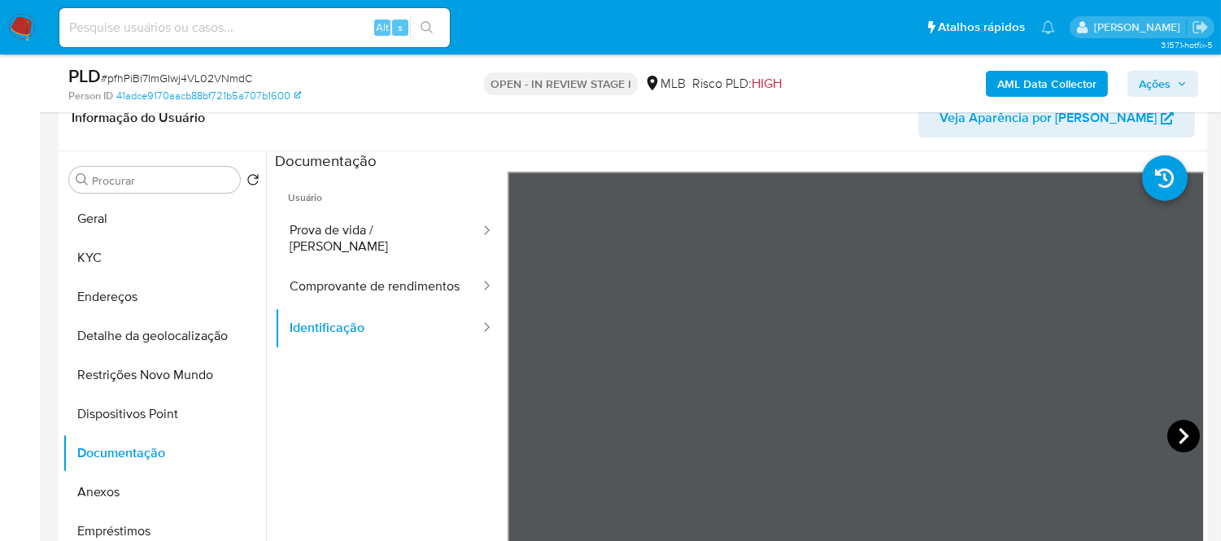
click at [1179, 438] on icon at bounding box center [1184, 436] width 10 height 16
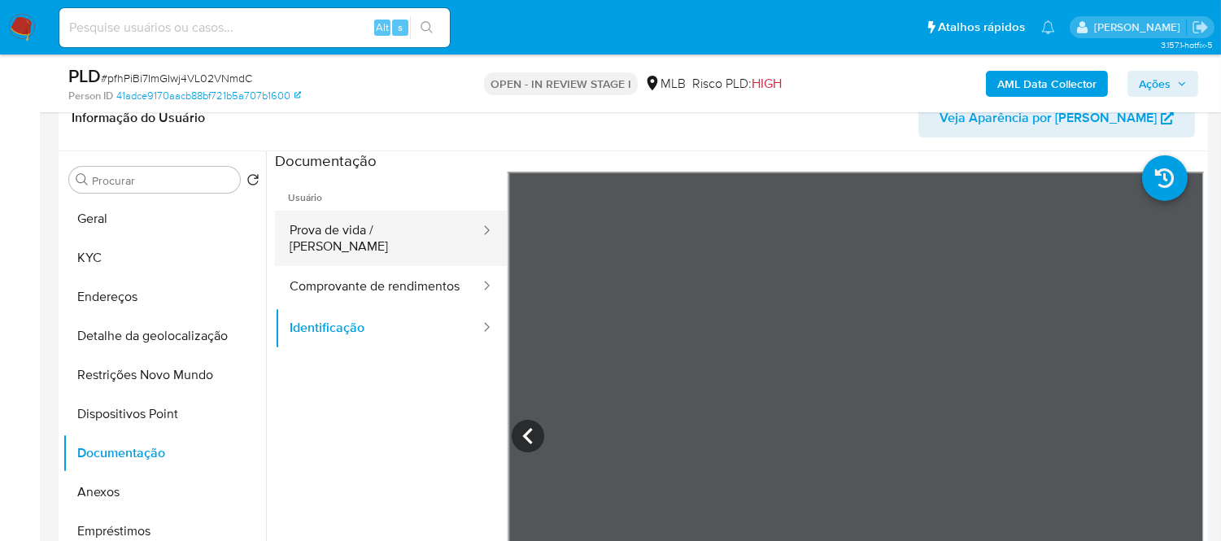
click at [376, 231] on button "Prova de vida / [PERSON_NAME]" at bounding box center [378, 238] width 207 height 55
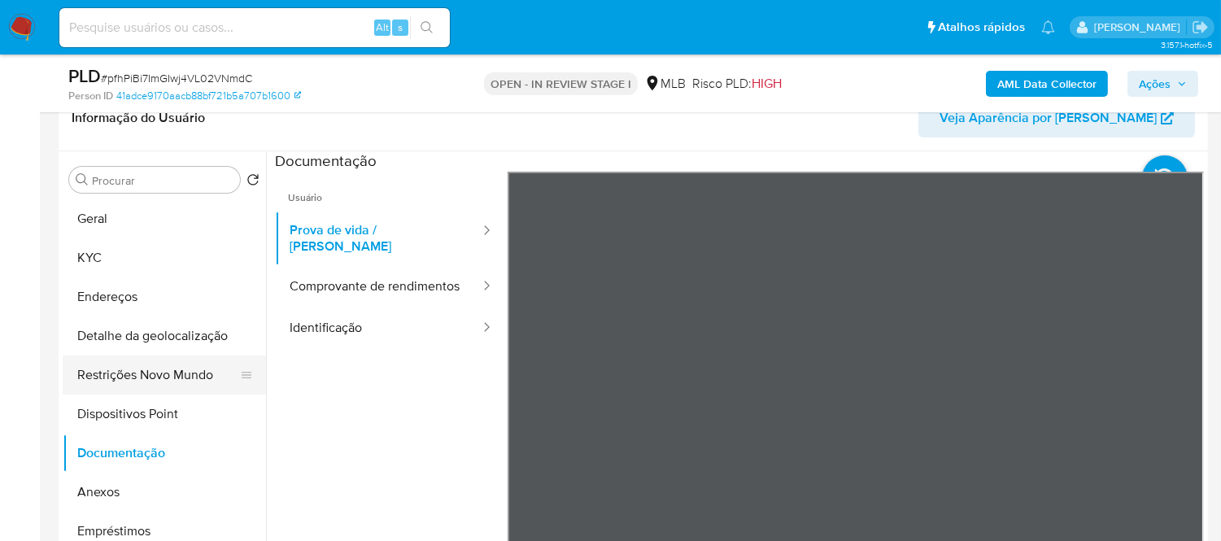
click at [156, 385] on button "Restrições Novo Mundo" at bounding box center [158, 375] width 190 height 39
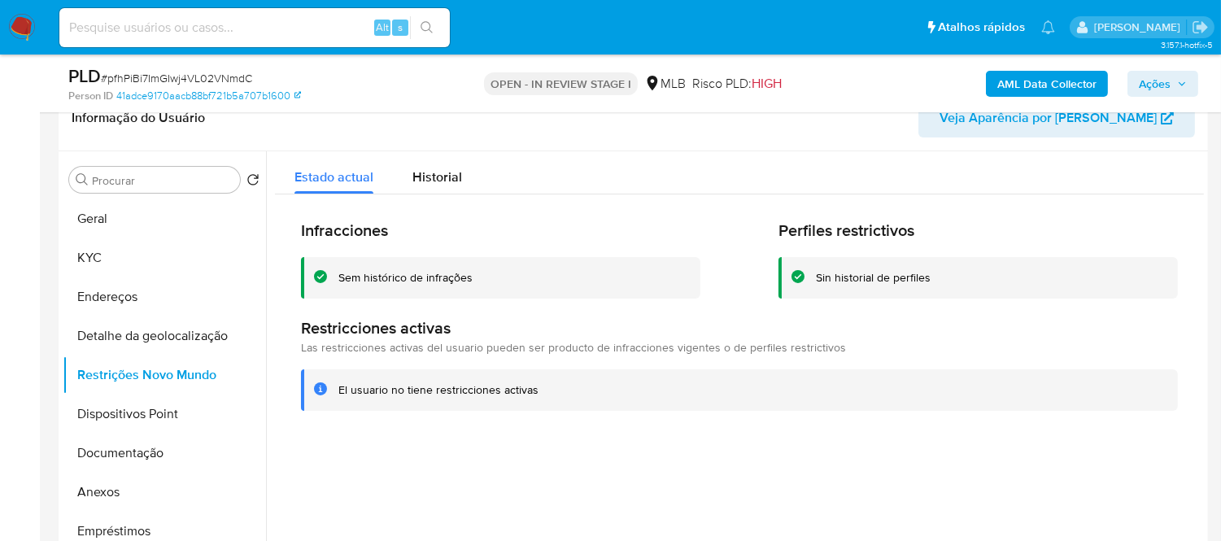
drag, startPoint x: 339, startPoint y: 386, endPoint x: 550, endPoint y: 407, distance: 211.7
click at [550, 407] on div "El usuario no tiene restricciones activas" at bounding box center [739, 389] width 877 height 41
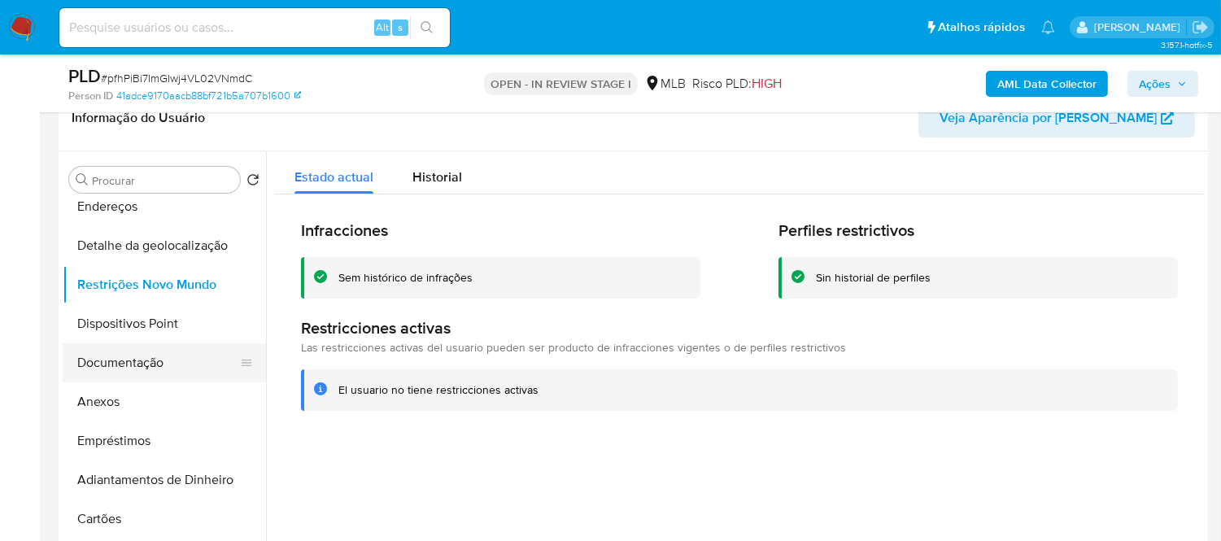
click at [149, 363] on button "Documentação" at bounding box center [158, 362] width 190 height 39
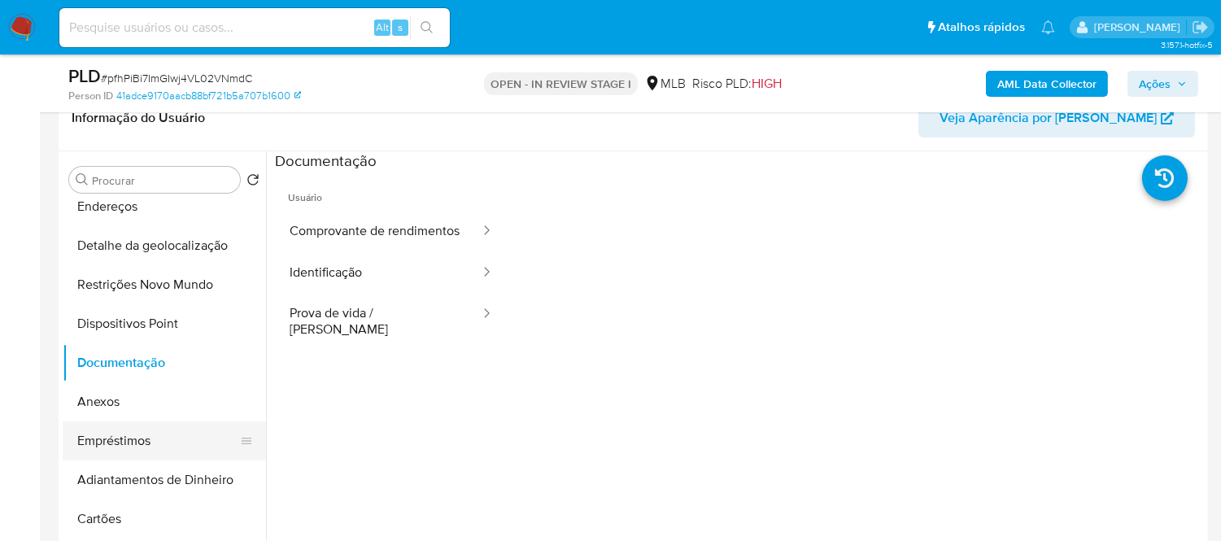
scroll to position [271, 0]
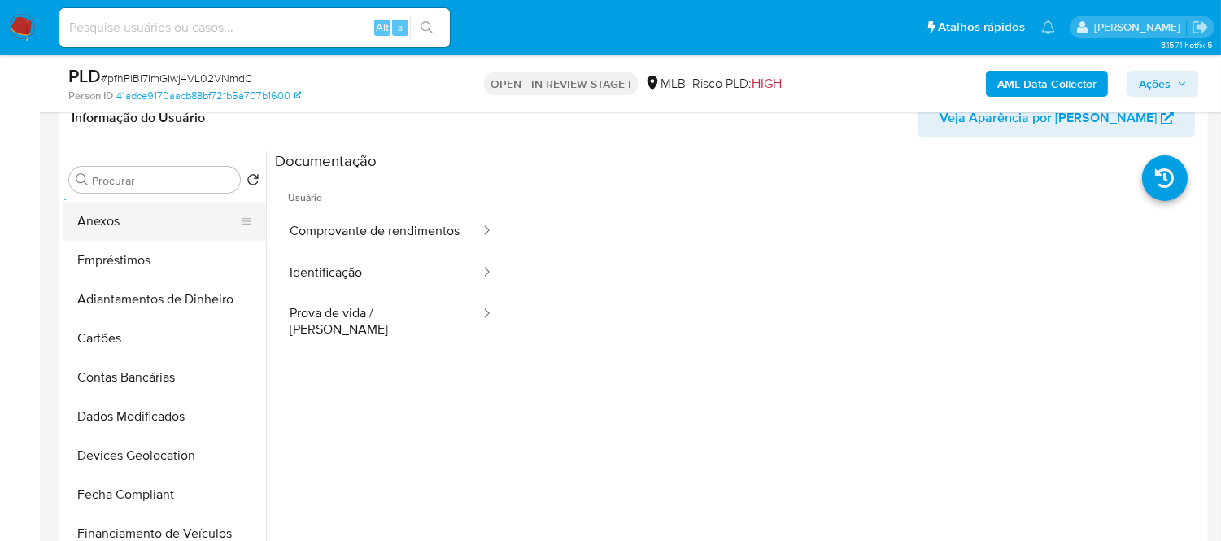
click at [142, 215] on button "Anexos" at bounding box center [158, 221] width 190 height 39
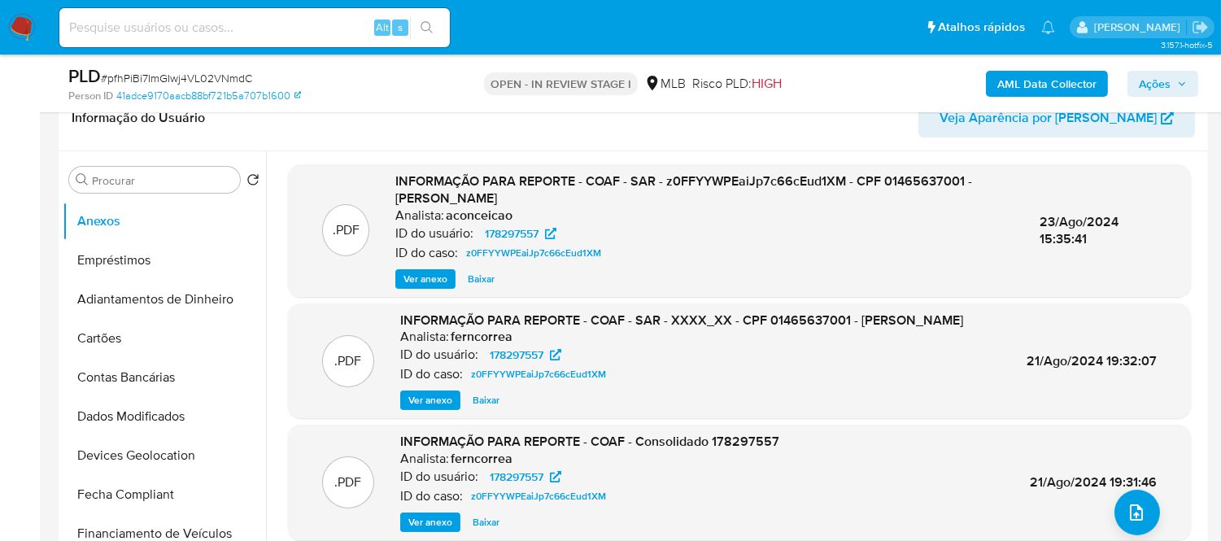
click at [420, 273] on span "Ver anexo" at bounding box center [426, 279] width 44 height 16
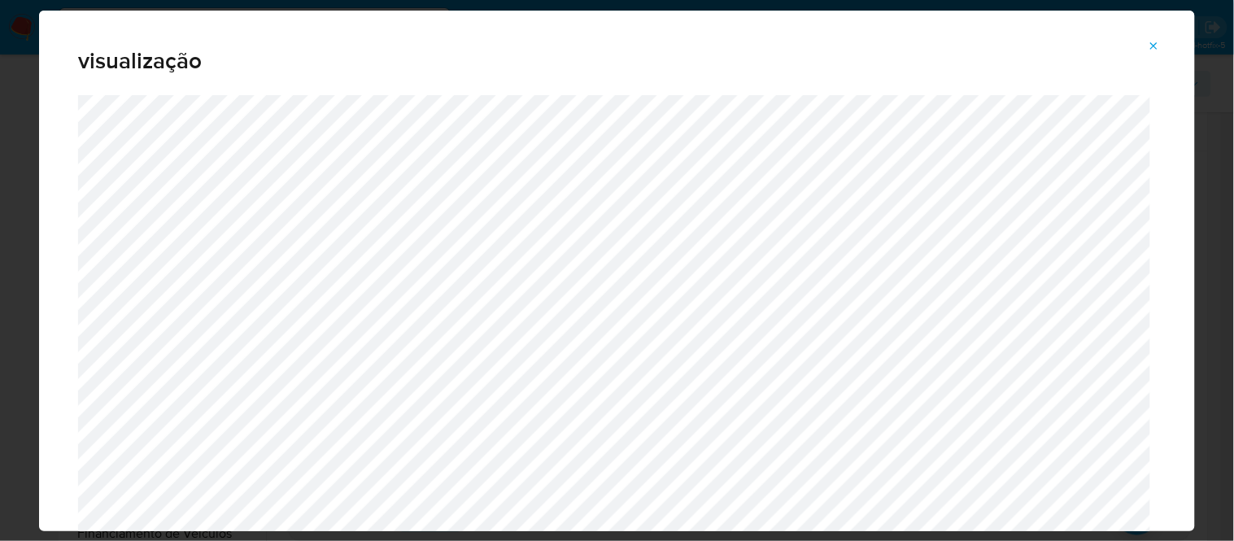
click at [1155, 49] on icon "Attachment preview" at bounding box center [1154, 46] width 13 height 13
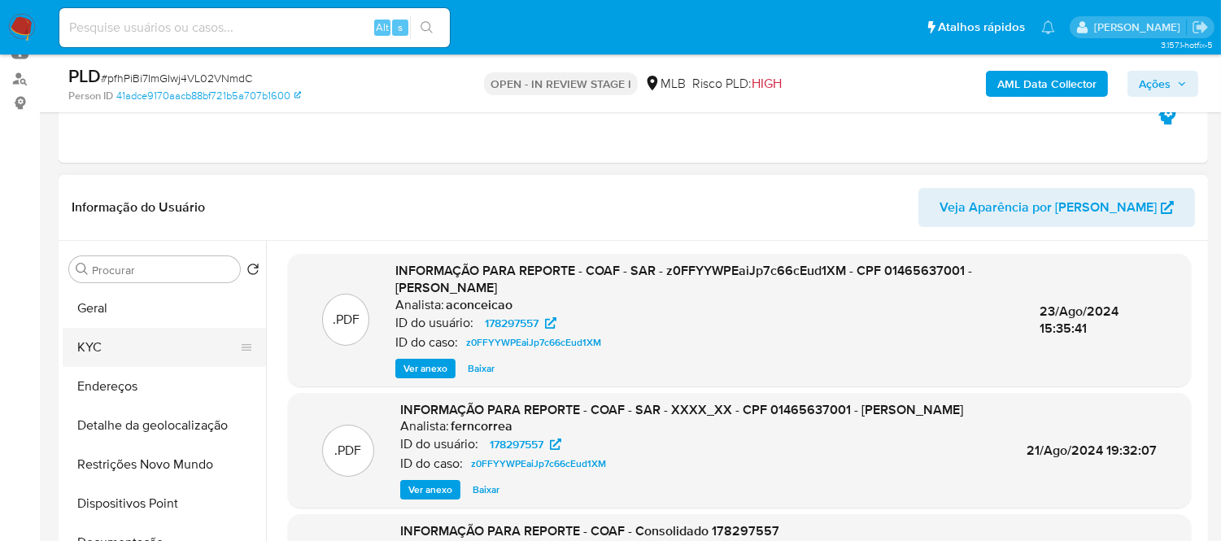
scroll to position [181, 0]
click at [117, 343] on button "KYC" at bounding box center [158, 348] width 190 height 39
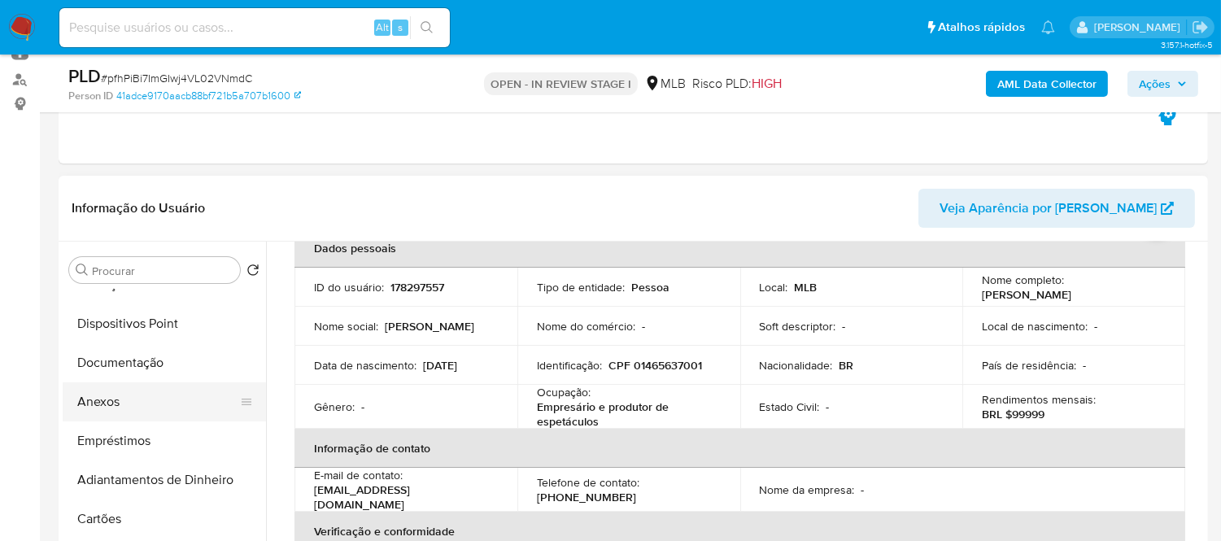
click at [128, 399] on button "Anexos" at bounding box center [158, 401] width 190 height 39
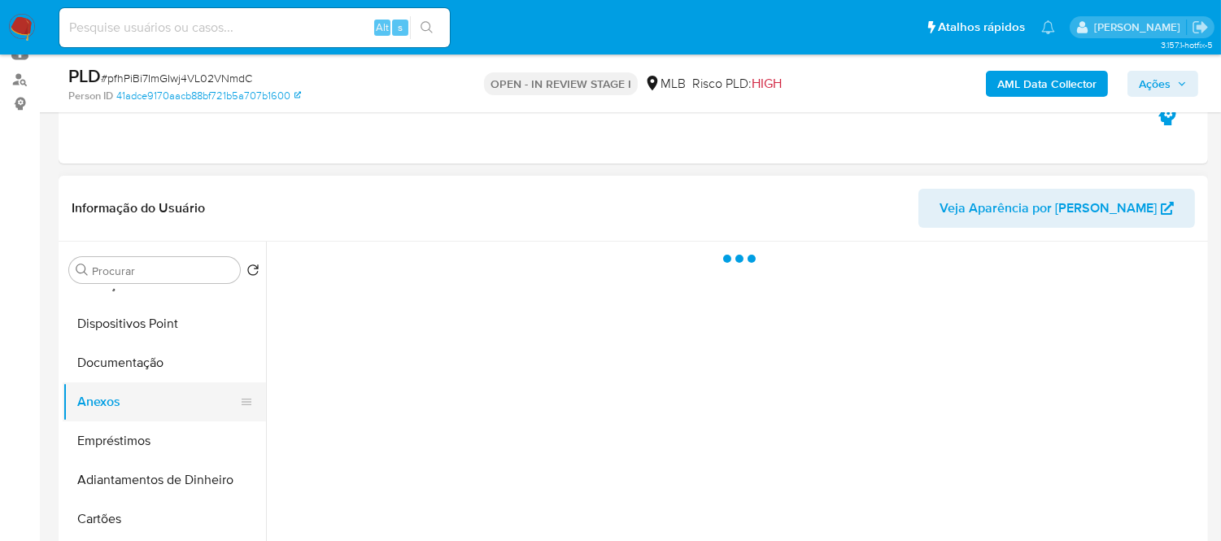
scroll to position [0, 0]
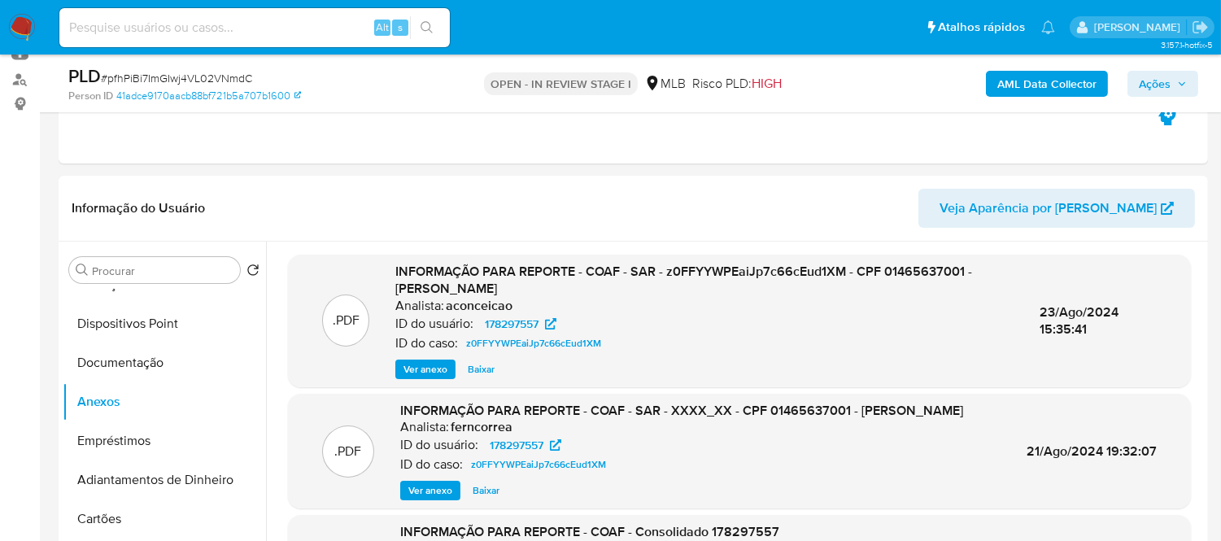
click at [416, 370] on span "Ver anexo" at bounding box center [426, 369] width 44 height 16
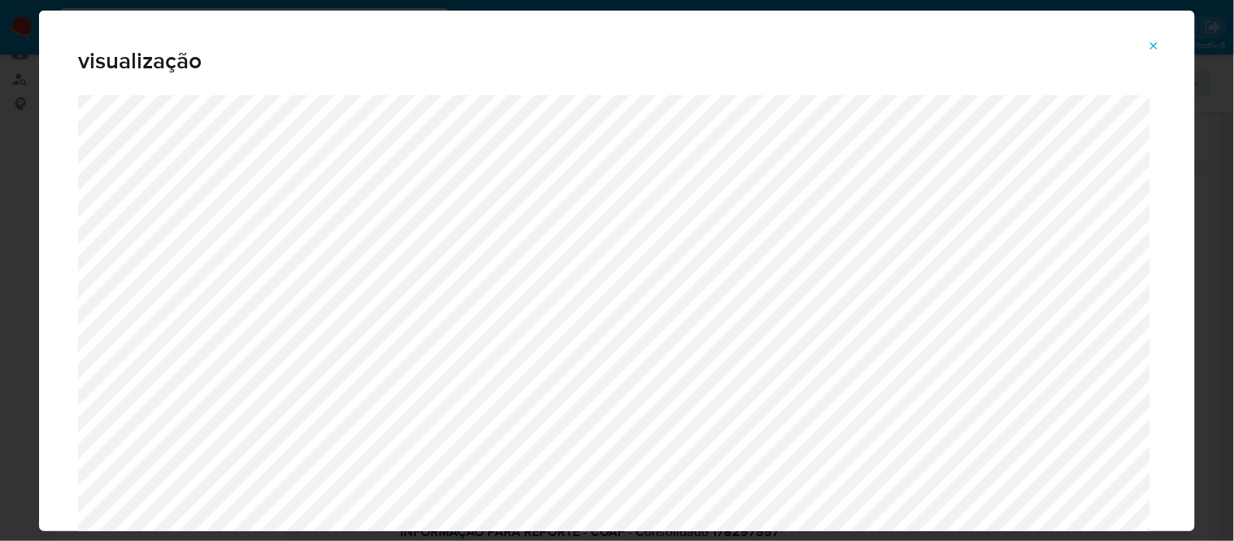
click at [1150, 46] on icon "Attachment preview" at bounding box center [1154, 46] width 13 height 13
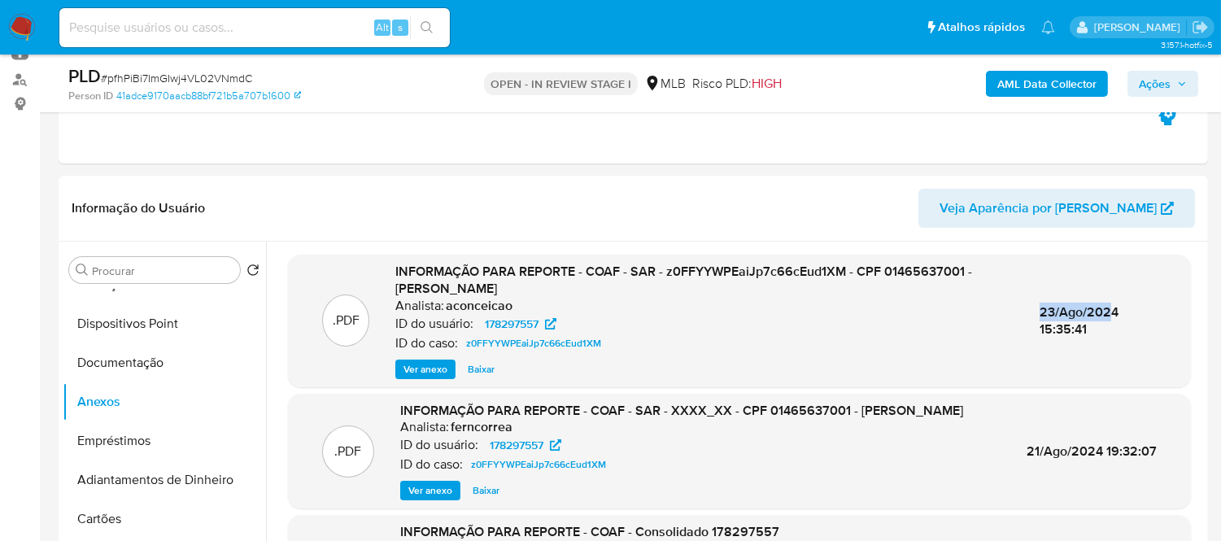
drag, startPoint x: 1045, startPoint y: 308, endPoint x: 1115, endPoint y: 317, distance: 70.6
click at [1115, 317] on div ".PDF INFORMAÇÃO PARA REPORTE - COAF - SAR - z0FFYYWPEaiJp7c66cEud1XM - CPF 0146…" at bounding box center [739, 321] width 887 height 116
click at [1119, 313] on span "23/Ago/2024 15:35:41" at bounding box center [1079, 321] width 79 height 37
drag, startPoint x: 1061, startPoint y: 312, endPoint x: 1125, endPoint y: 317, distance: 64.5
click at [1128, 317] on div "23/Ago/2024 15:35:41" at bounding box center [1098, 320] width 117 height 35
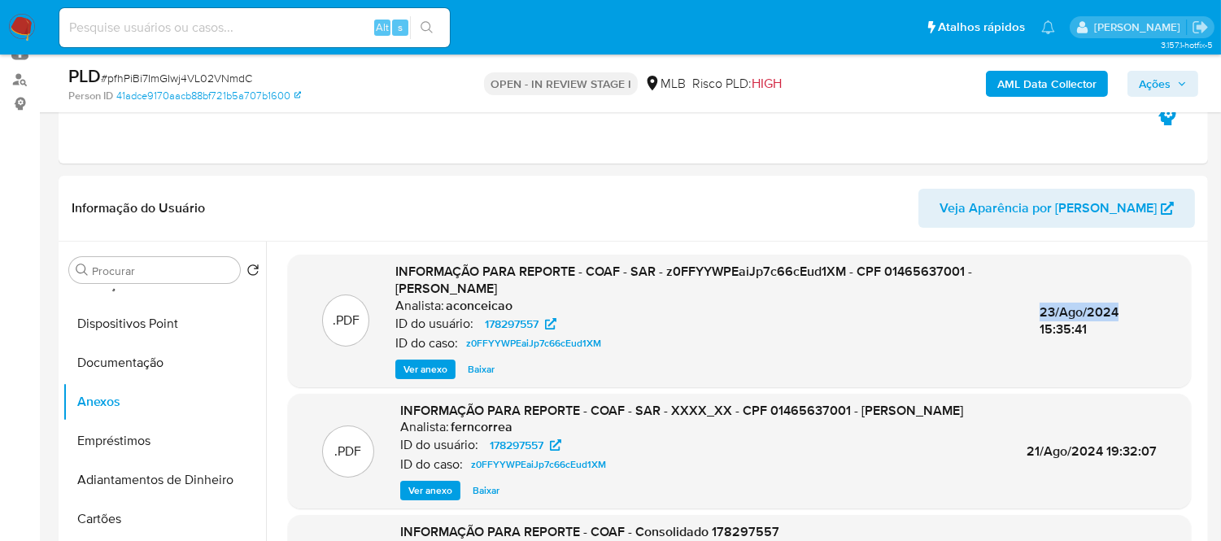
copy span "23/Ago/2024"
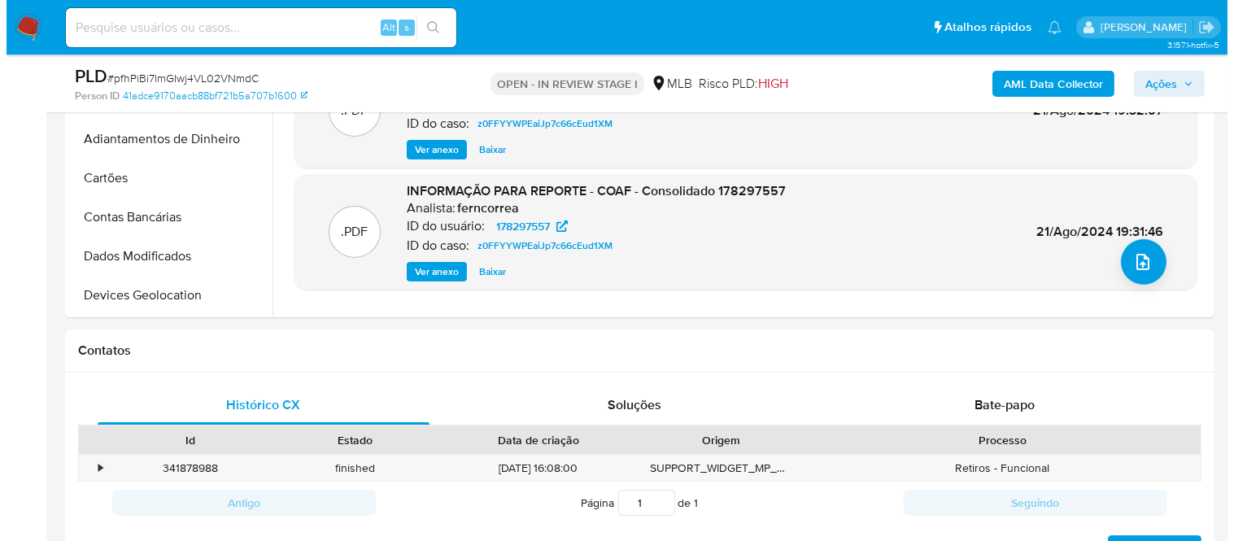
scroll to position [361, 0]
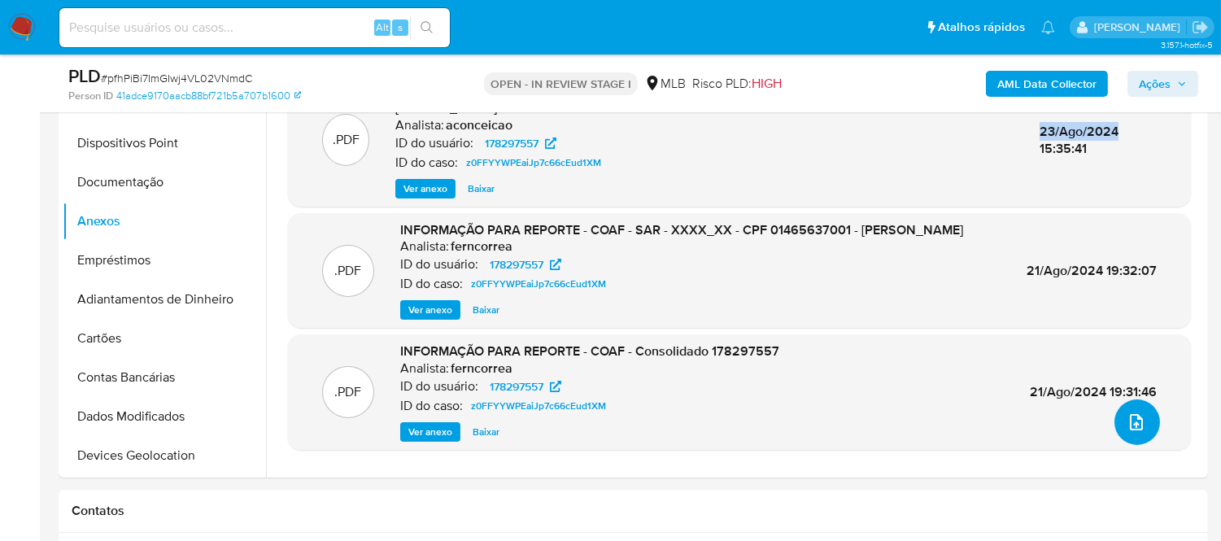
click at [1142, 412] on button "upload-file" at bounding box center [1138, 422] width 46 height 46
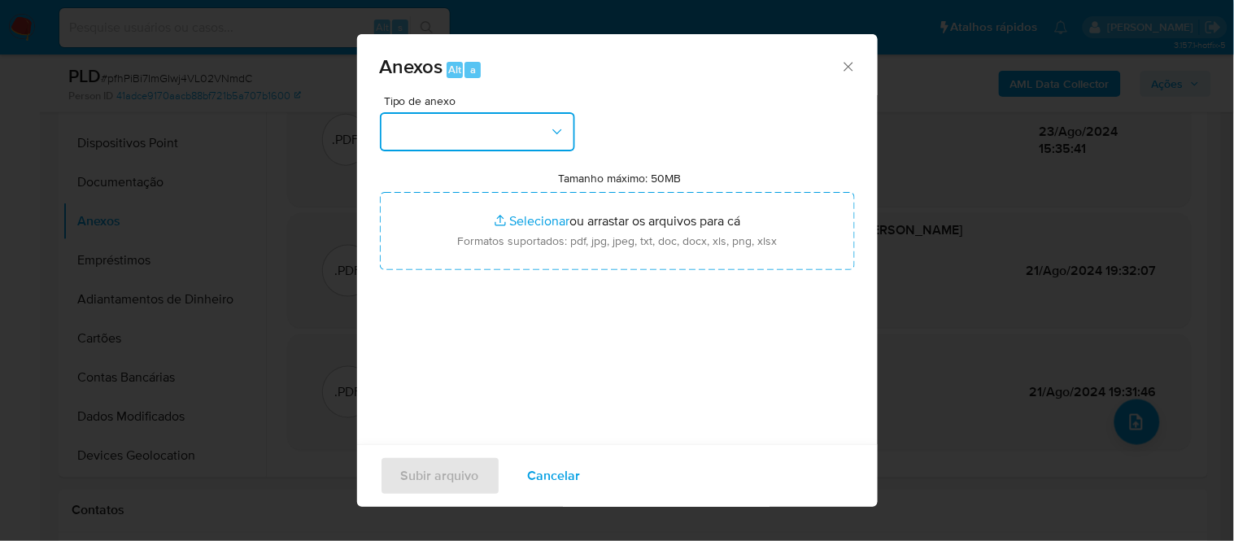
click at [562, 133] on icon "button" at bounding box center [557, 132] width 16 height 16
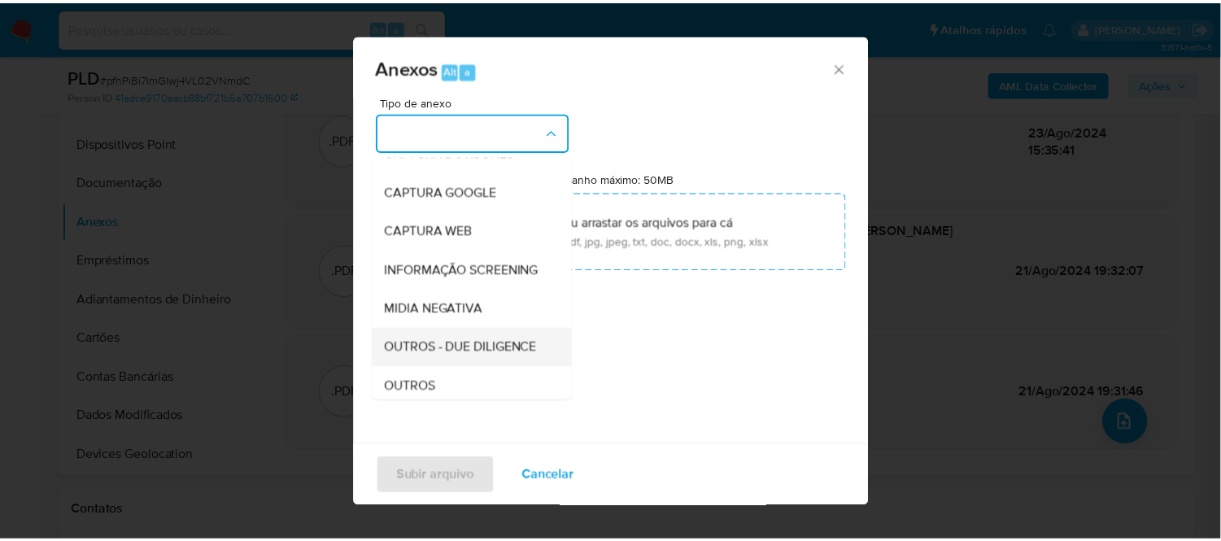
scroll to position [181, 0]
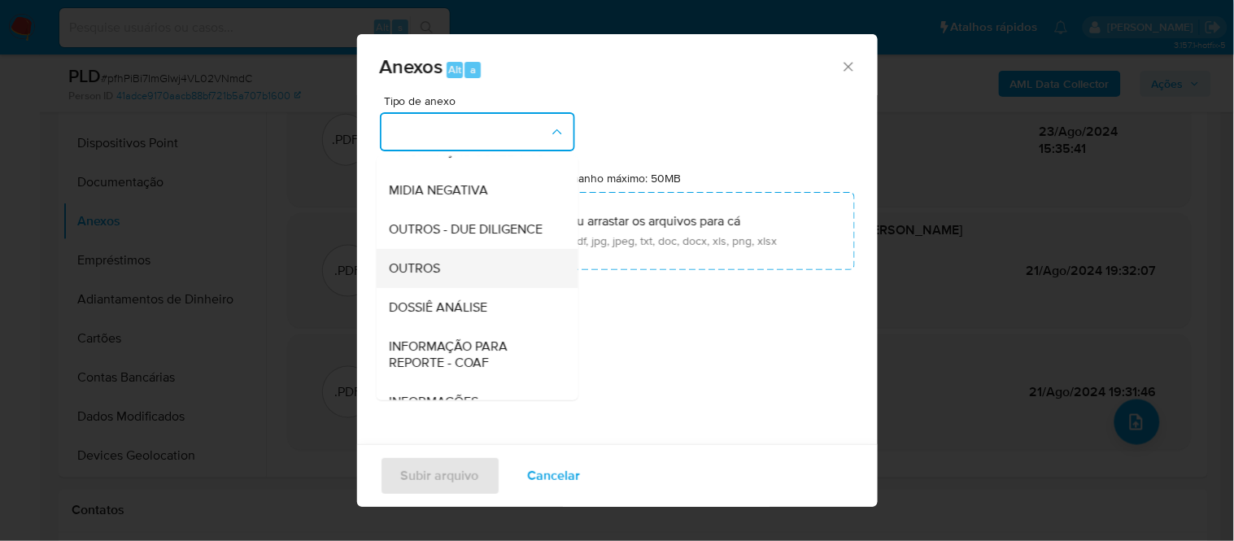
click at [443, 287] on div "OUTROS" at bounding box center [472, 267] width 166 height 39
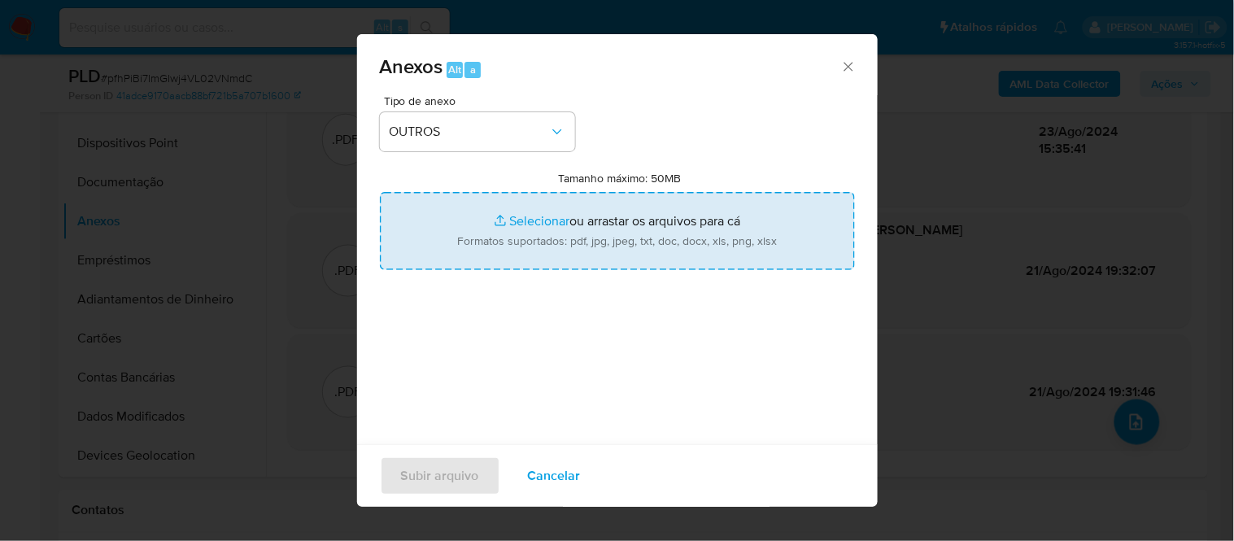
click at [503, 225] on input "Tamanho máximo: 50MB Selecionar arquivos" at bounding box center [617, 231] width 475 height 78
type input "C:\fakepath\2oSAR - xxxx - CPF 01465637001 - GABRIELA RAMOS ZAMBROZUSKI.pdf"
click at [534, 220] on input "Tamanho máximo: 50MB Selecionar arquivos" at bounding box center [617, 231] width 475 height 78
click at [546, 216] on input "Tamanho máximo: 50MB Selecionar arquivos" at bounding box center [617, 231] width 475 height 78
type input "C:\fakepath\Mulan Gabriela Ramos Zambrozuski 178297557_2025_09_01_15_49_10 - Ta…"
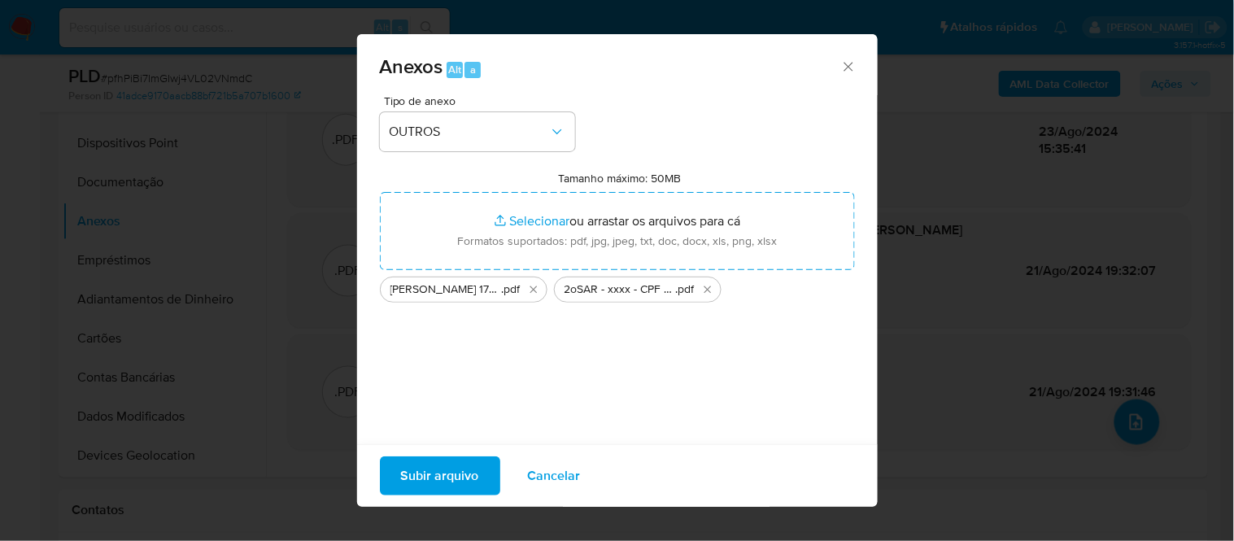
click at [460, 477] on span "Subir arquivo" at bounding box center [440, 476] width 78 height 36
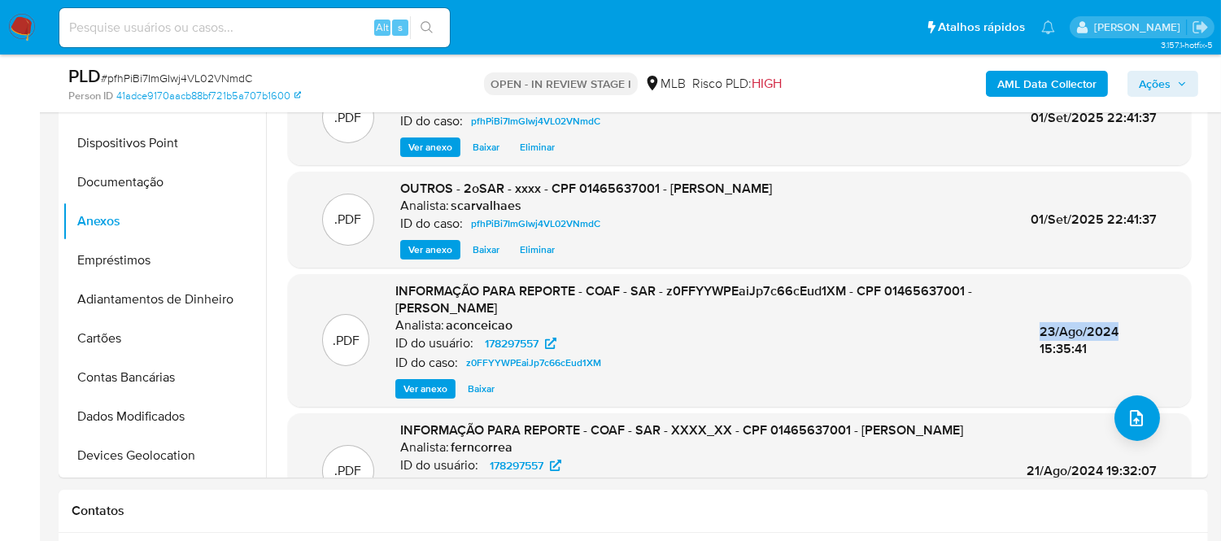
click at [1151, 85] on span "Ações" at bounding box center [1155, 84] width 32 height 26
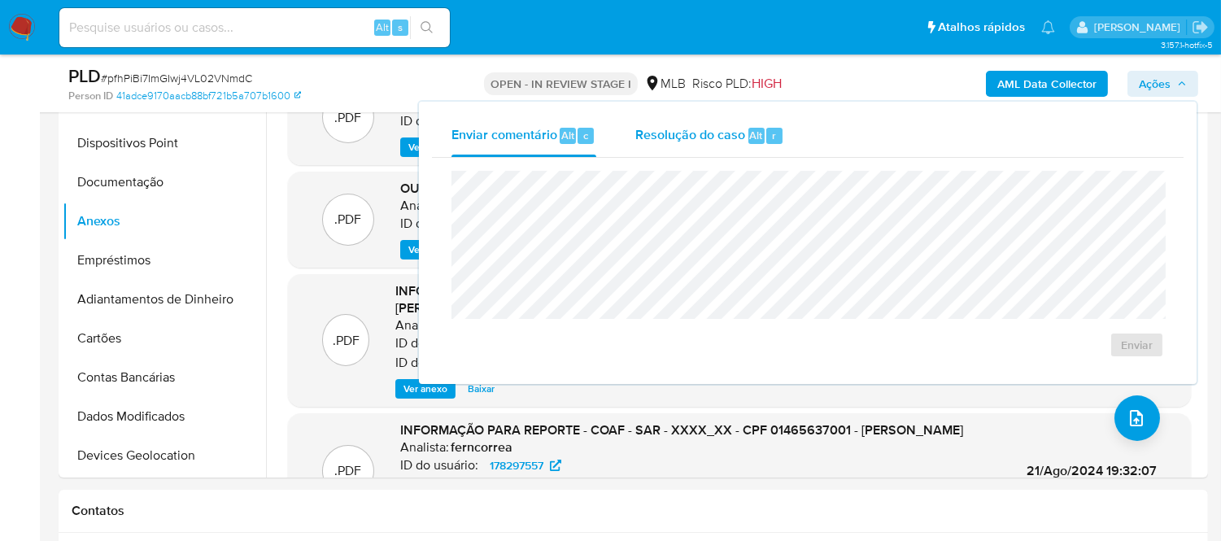
click at [714, 136] on span "Resolução do caso" at bounding box center [690, 134] width 110 height 19
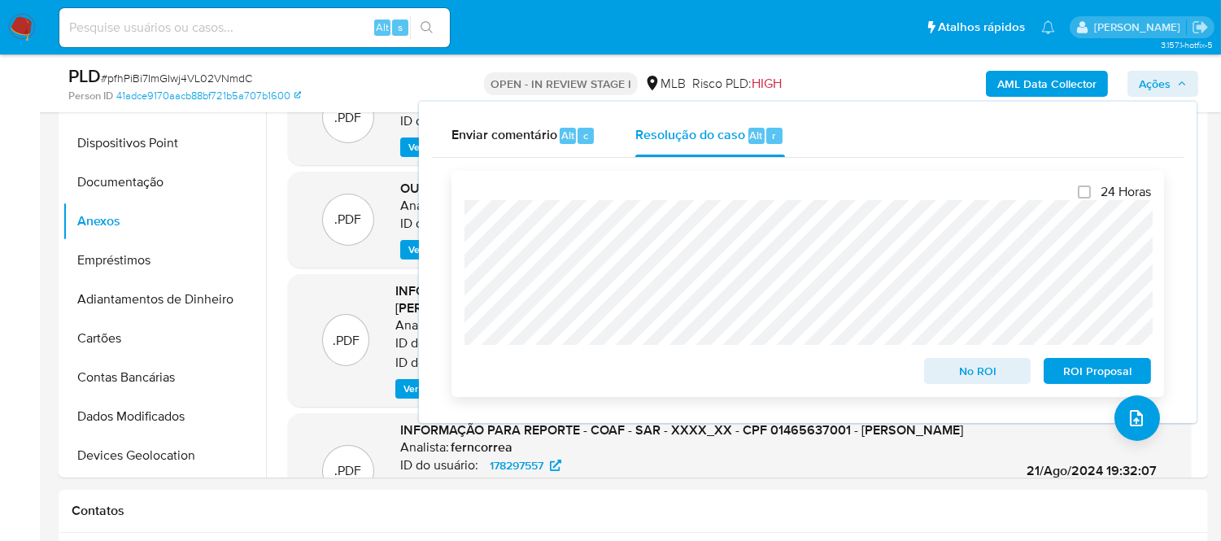
click at [1083, 372] on span "ROI Proposal" at bounding box center [1097, 371] width 85 height 23
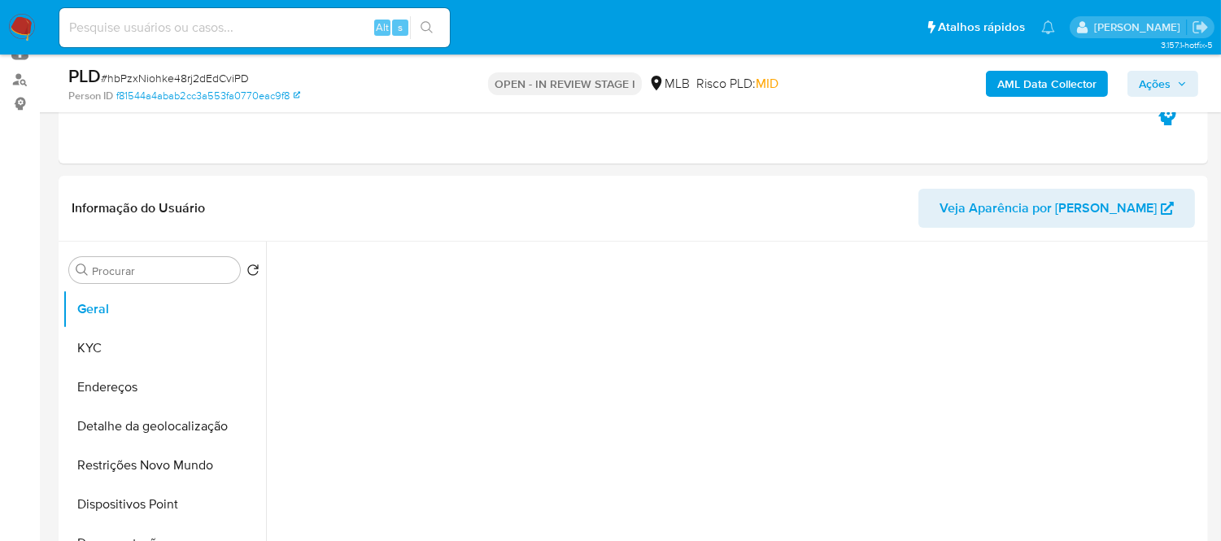
scroll to position [361, 0]
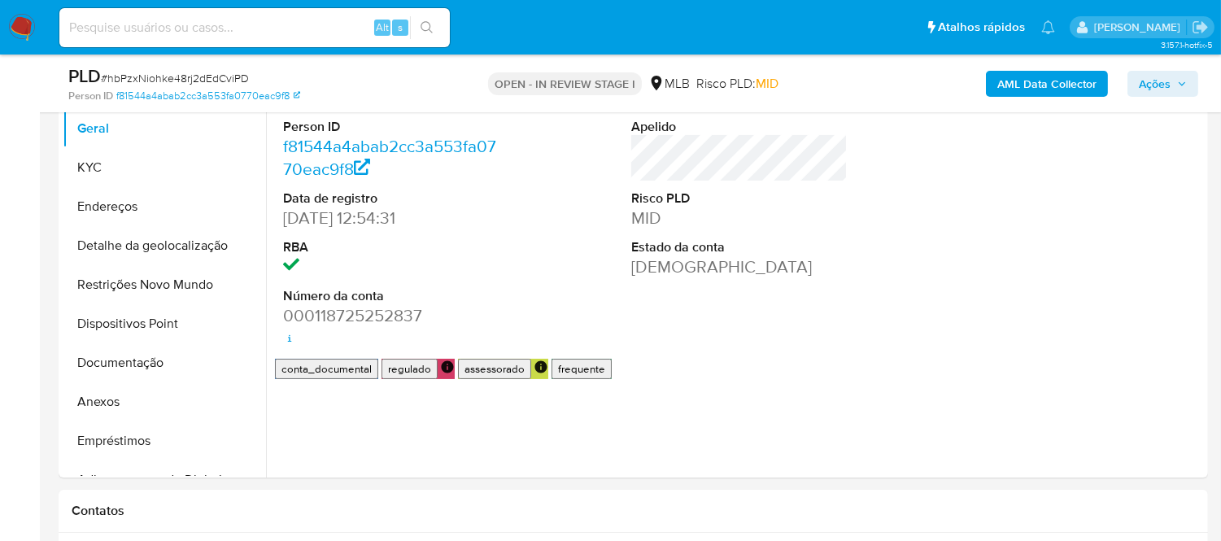
select select "10"
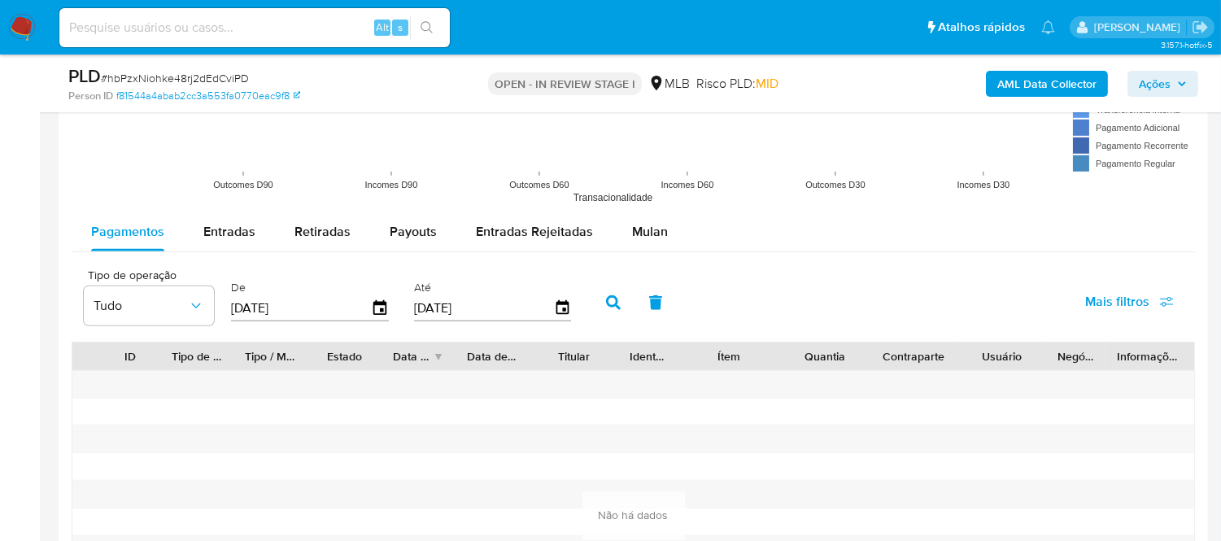
scroll to position [1717, 0]
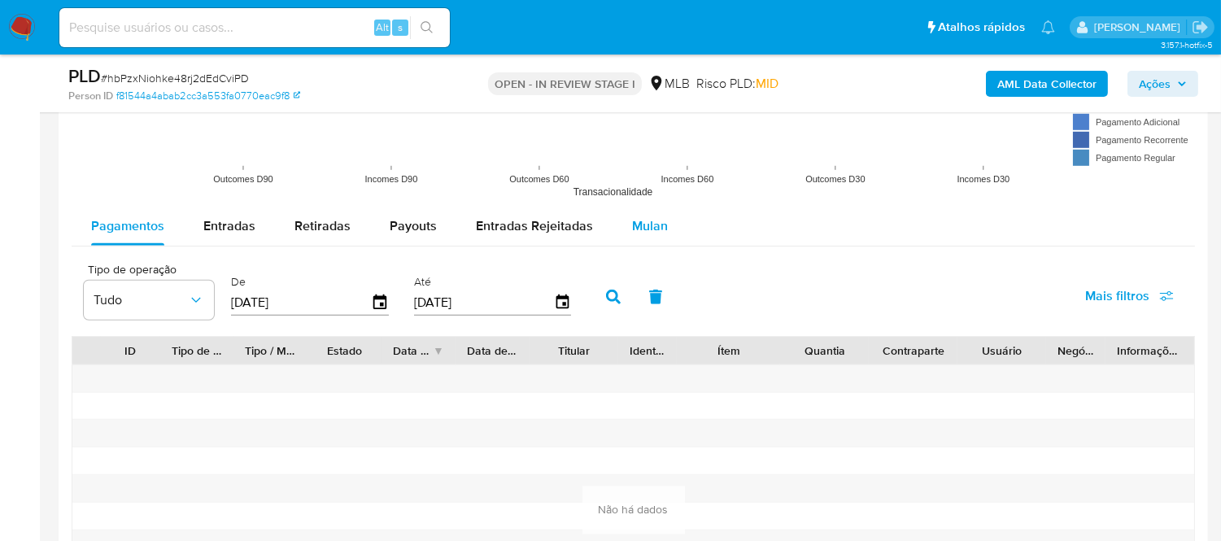
click at [660, 221] on span "Mulan" at bounding box center [650, 225] width 36 height 19
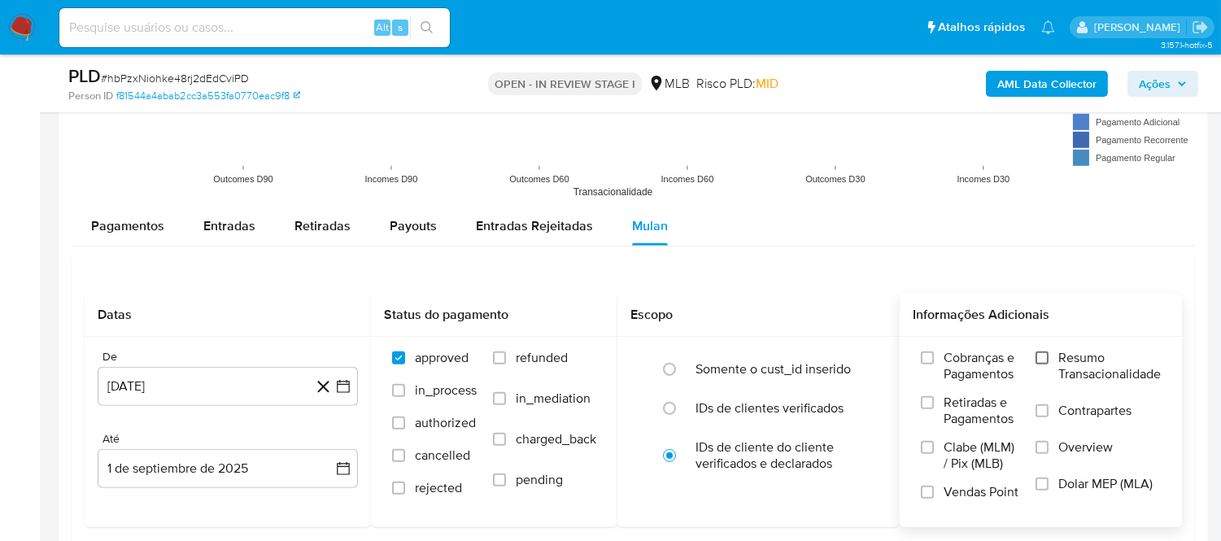
click at [1039, 356] on input "Resumo Transacionalidade" at bounding box center [1042, 357] width 13 height 13
click at [348, 384] on icon "button" at bounding box center [343, 386] width 13 height 13
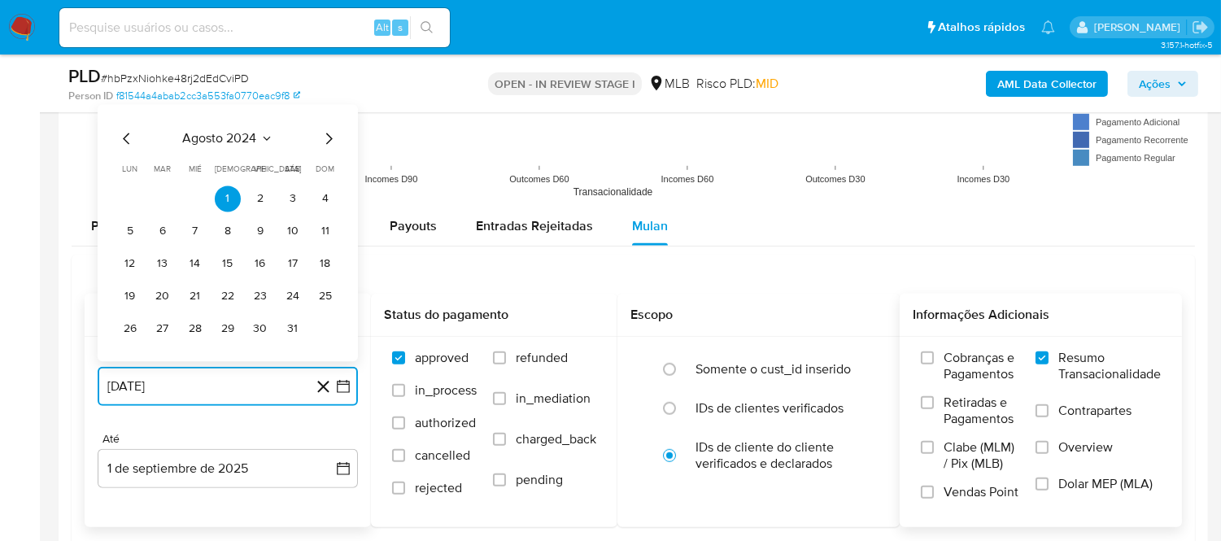
click at [327, 140] on icon "Mes siguiente" at bounding box center [329, 139] width 20 height 20
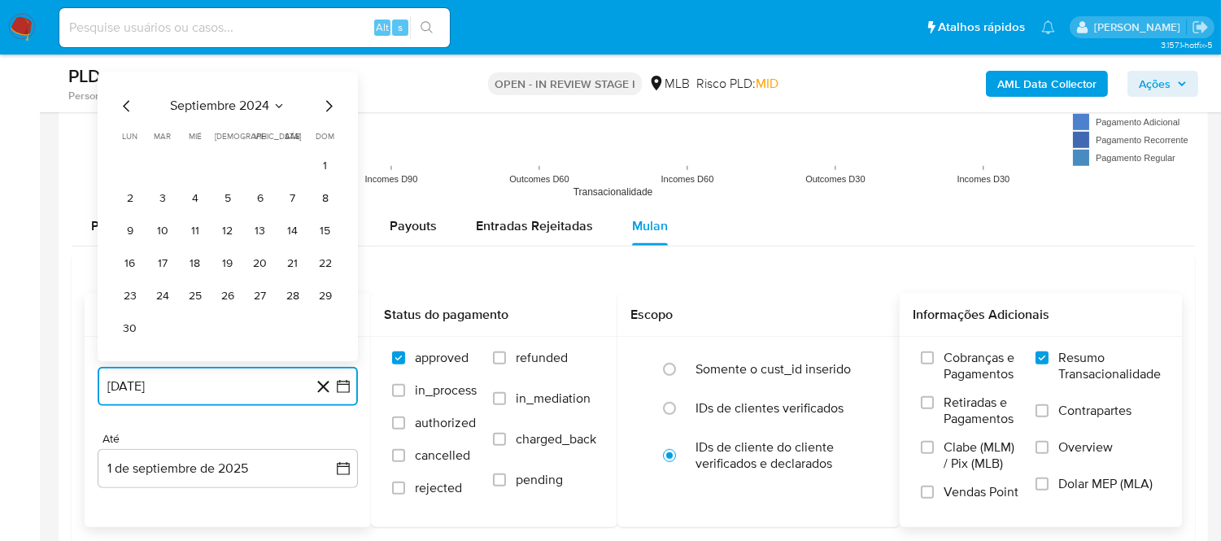
click at [329, 108] on icon "Mes siguiente" at bounding box center [329, 106] width 20 height 20
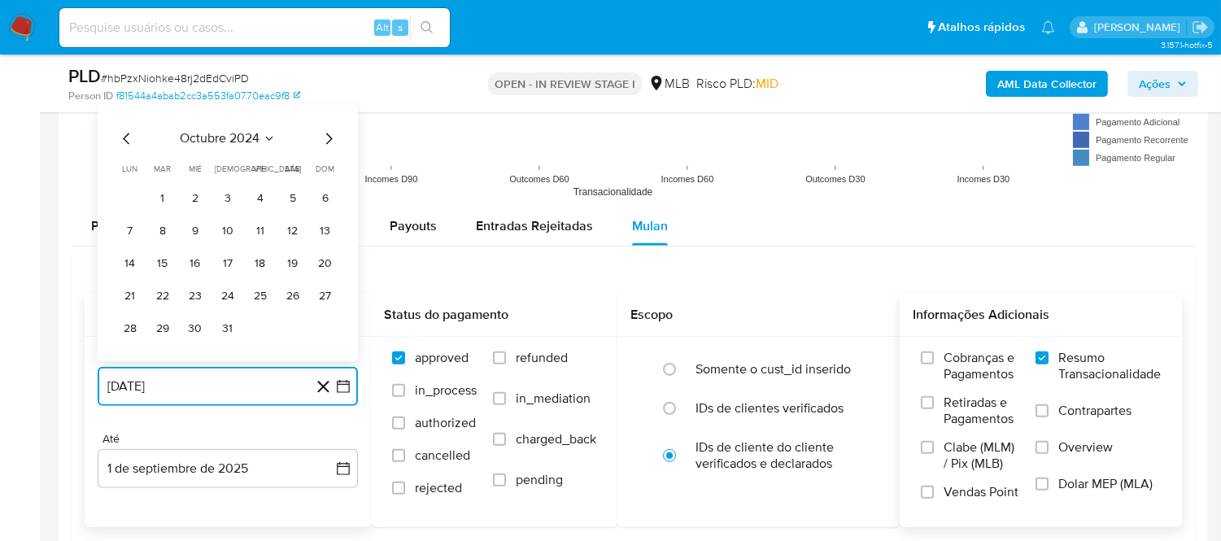
click at [329, 138] on icon "Mes siguiente" at bounding box center [329, 138] width 7 height 11
click at [326, 141] on icon "Mes siguiente" at bounding box center [329, 139] width 20 height 20
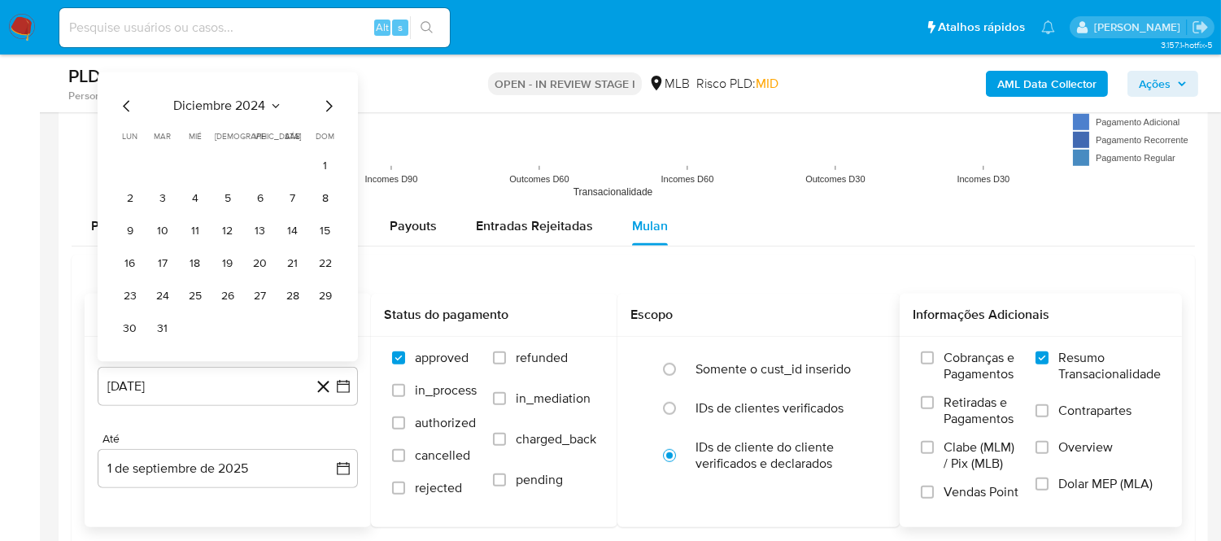
click at [331, 120] on div "diciembre 2024 diciembre 2024 lun lunes mar martes mié miércoles jue jueves vie…" at bounding box center [227, 219] width 221 height 246
click at [331, 114] on icon "Mes siguiente" at bounding box center [329, 106] width 20 height 20
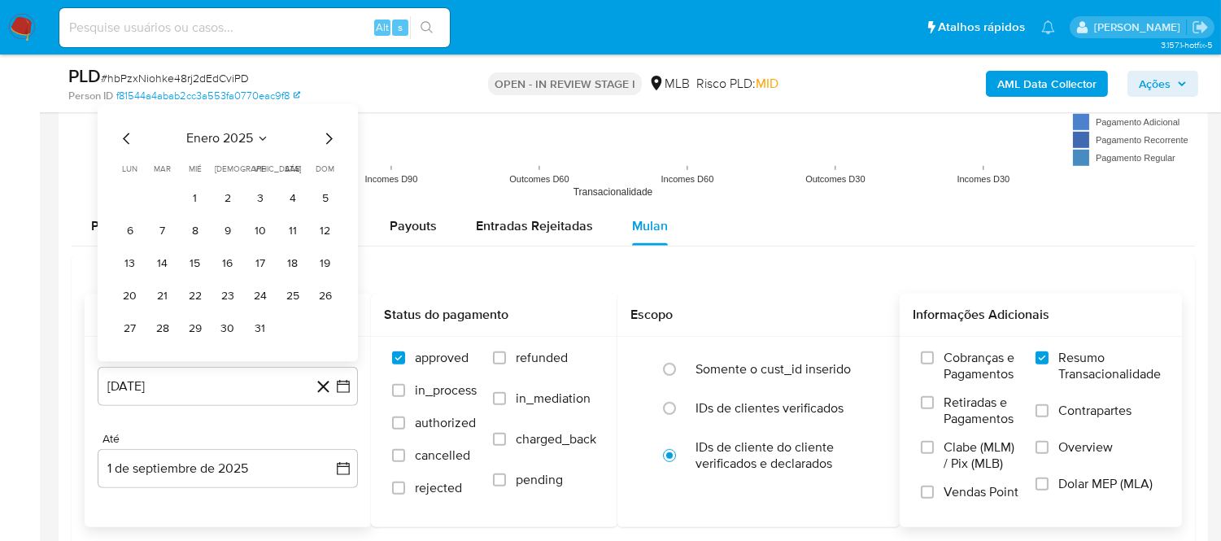
click at [329, 142] on icon "Mes siguiente" at bounding box center [329, 139] width 20 height 20
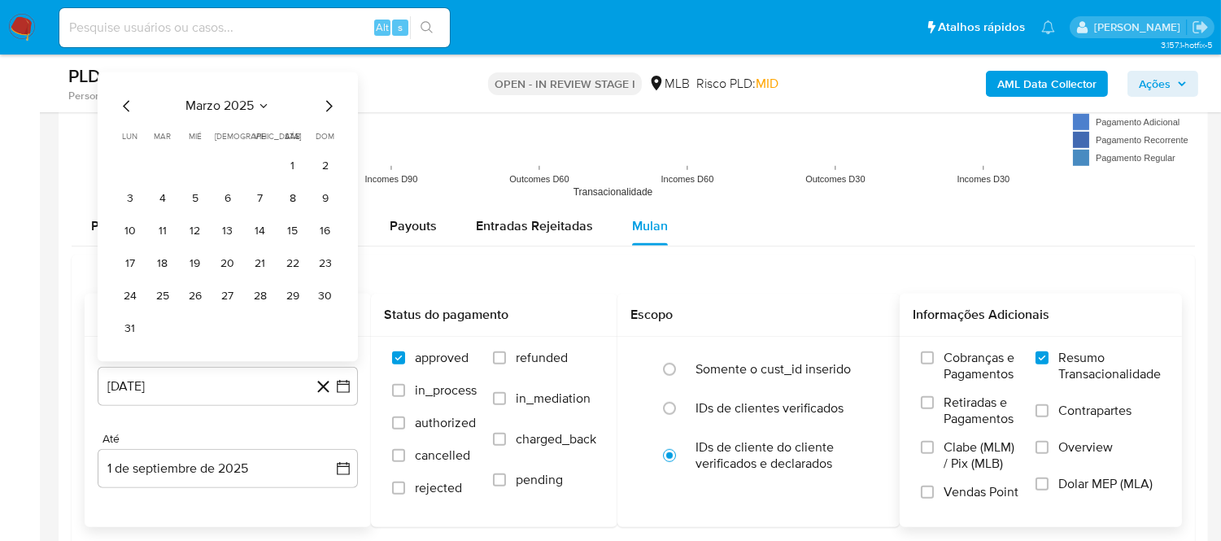
click at [334, 103] on icon "Mes siguiente" at bounding box center [329, 106] width 20 height 20
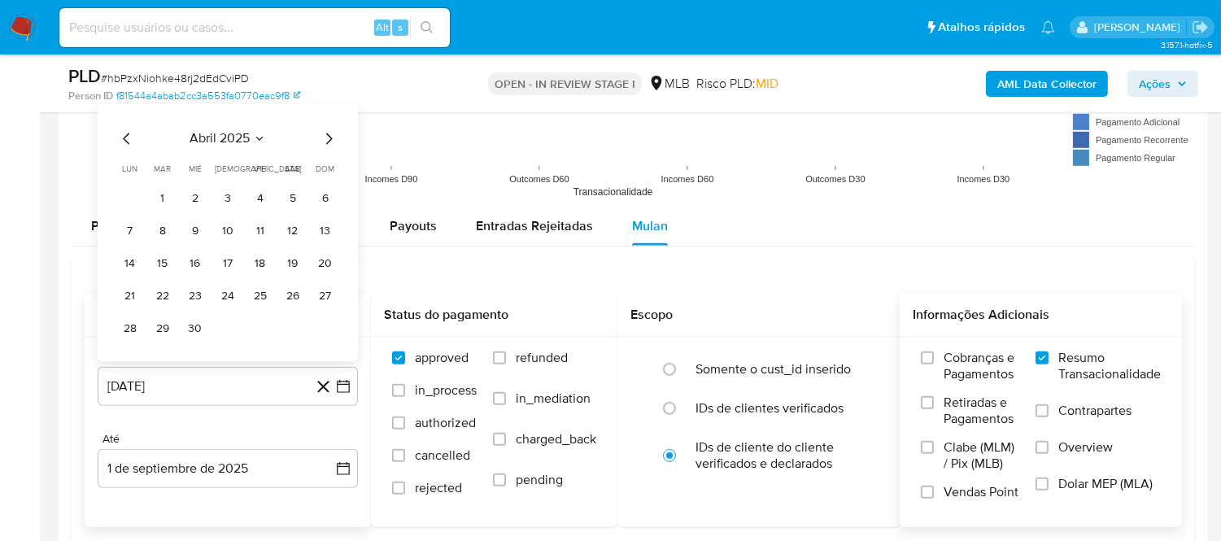
click at [328, 138] on icon "Mes siguiente" at bounding box center [329, 139] width 20 height 20
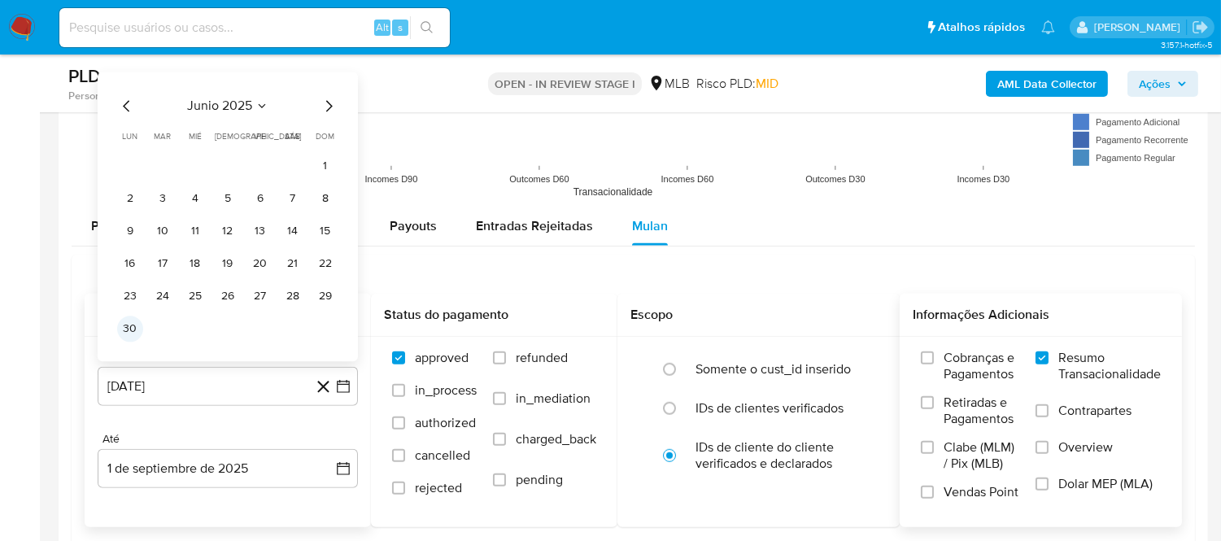
click at [130, 329] on button "30" at bounding box center [130, 329] width 26 height 26
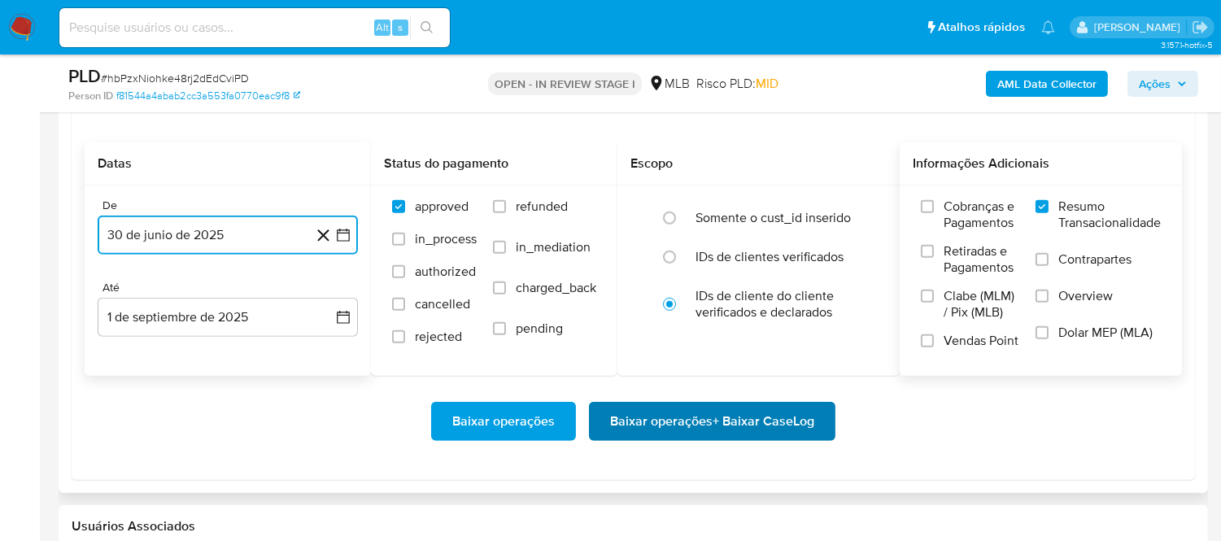
scroll to position [1898, 0]
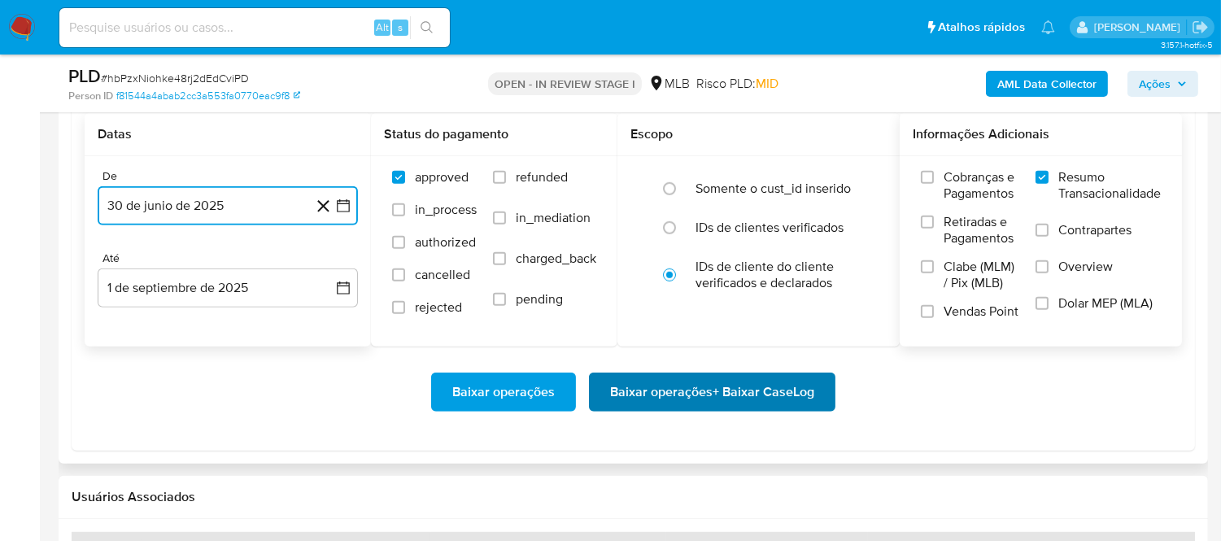
click at [677, 385] on span "Baixar operações + Baixar CaseLog" at bounding box center [712, 392] width 204 height 36
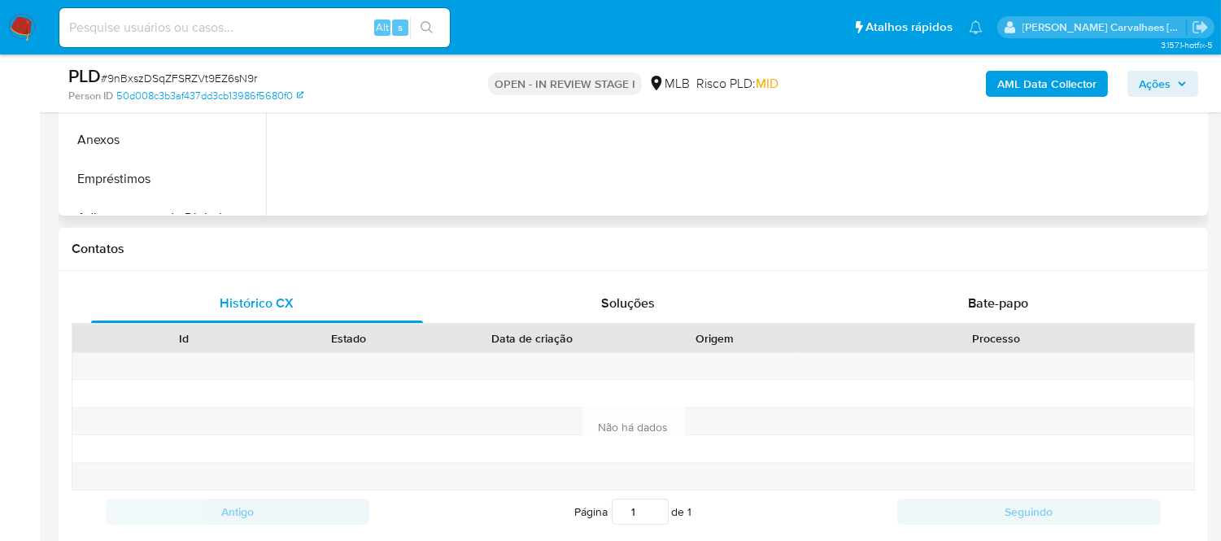
select select "10"
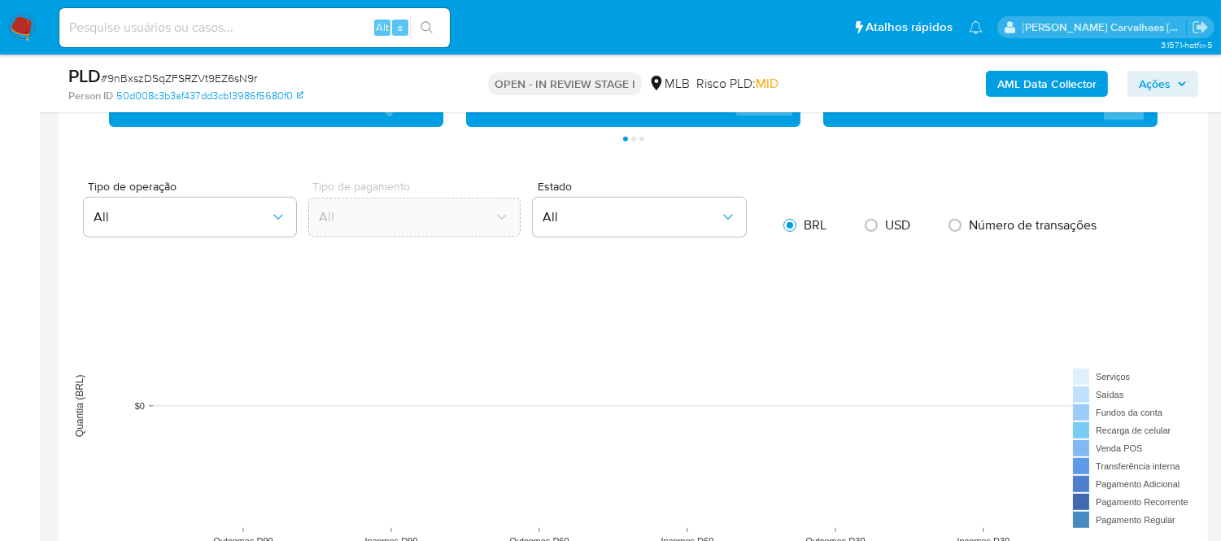
scroll to position [1717, 0]
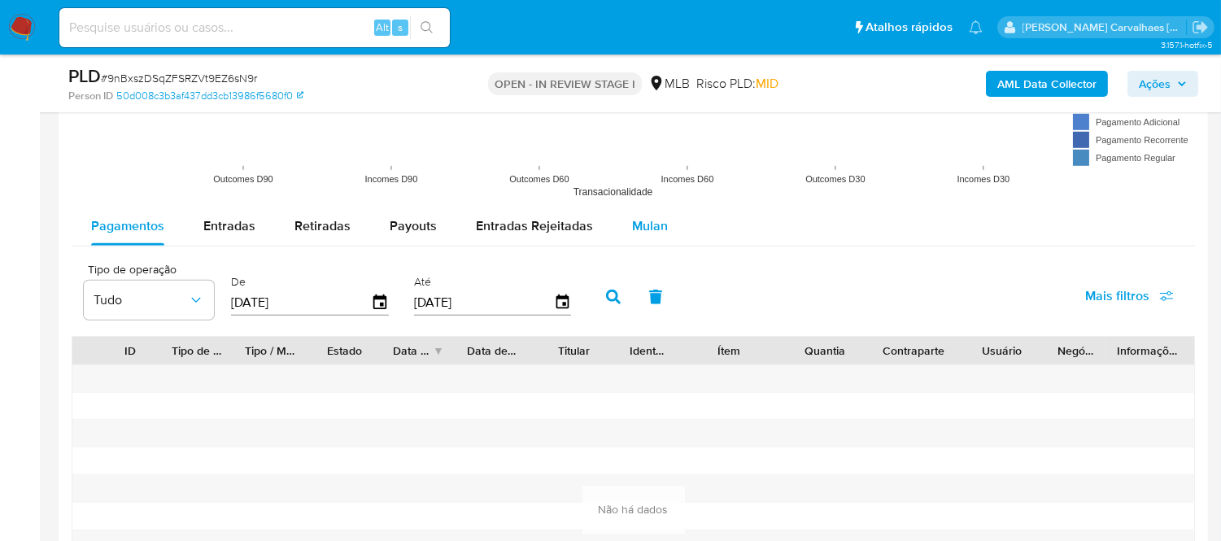
click at [647, 225] on span "Mulan" at bounding box center [650, 225] width 36 height 19
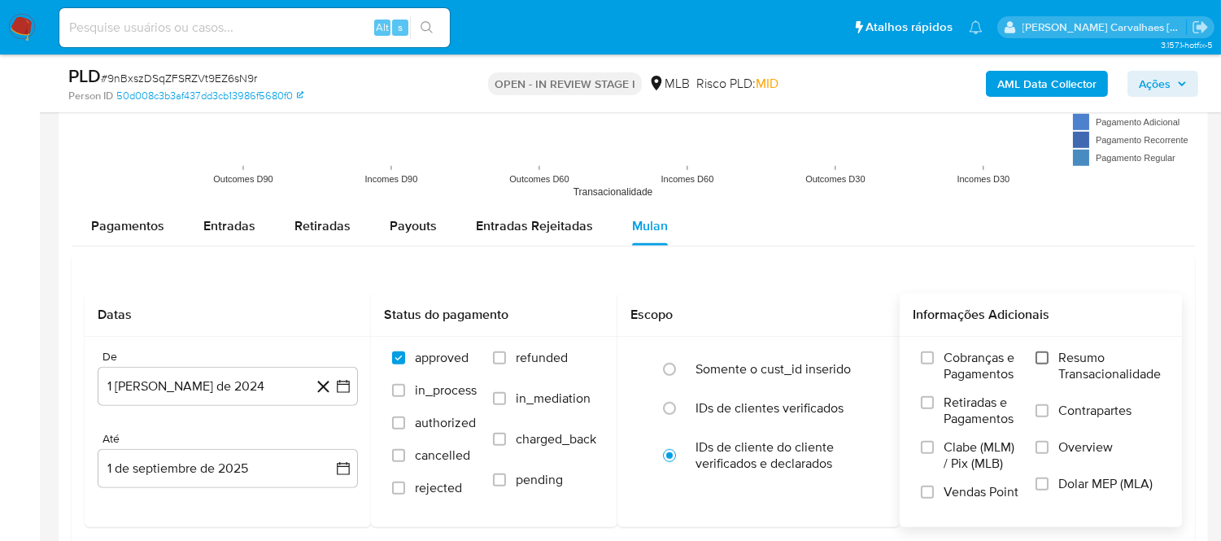
click at [1037, 354] on input "Resumo Transacionalidade" at bounding box center [1042, 357] width 13 height 13
click at [347, 389] on icon "button" at bounding box center [343, 386] width 16 height 16
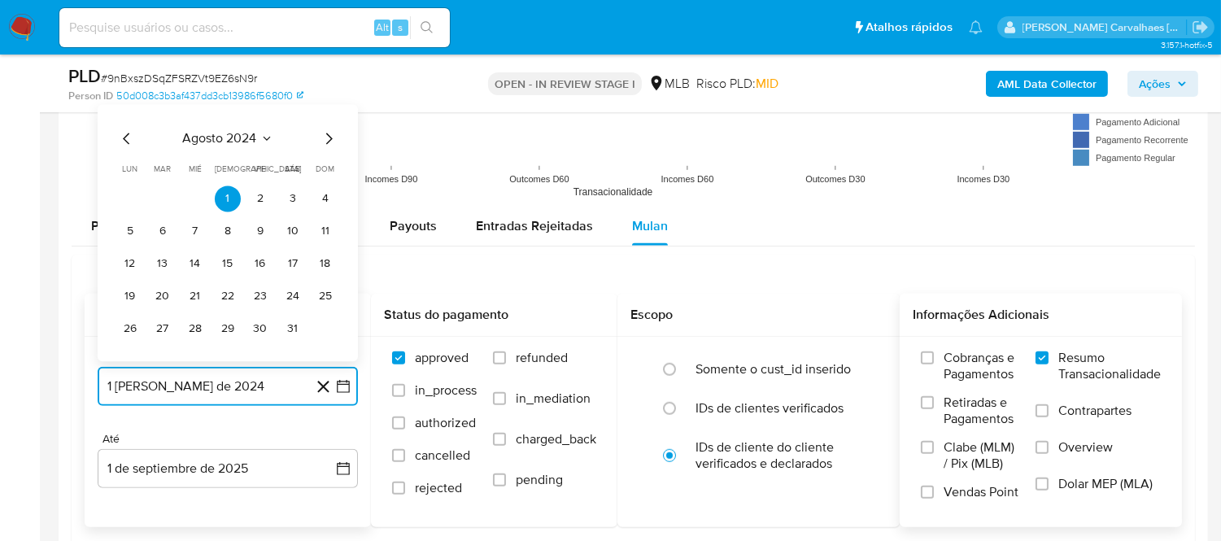
click at [329, 139] on icon "Mes siguiente" at bounding box center [329, 139] width 20 height 20
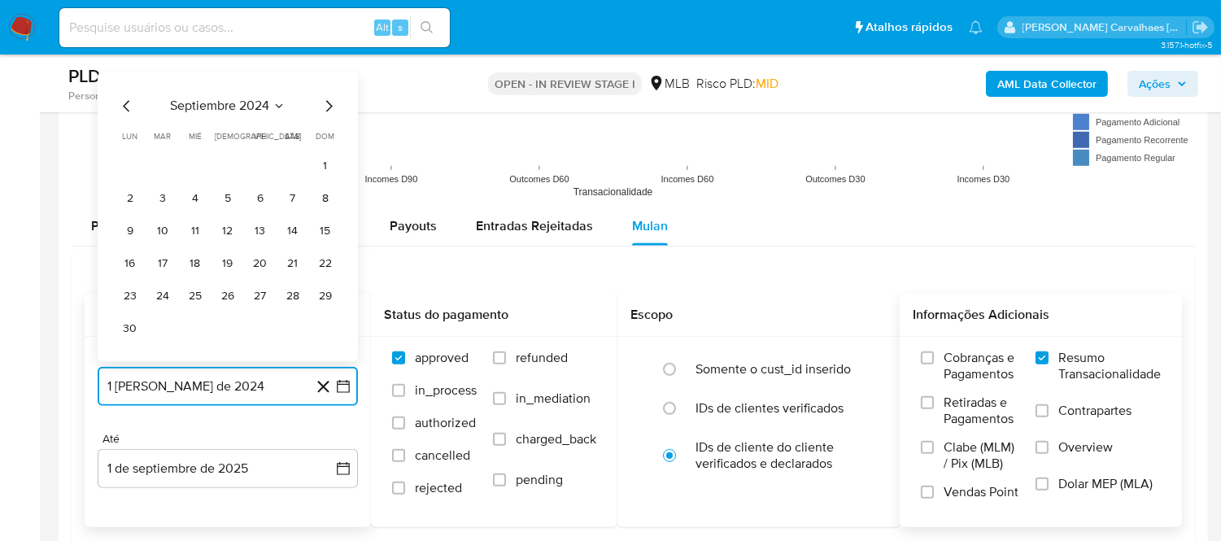
click at [328, 109] on icon "Mes siguiente" at bounding box center [329, 106] width 20 height 20
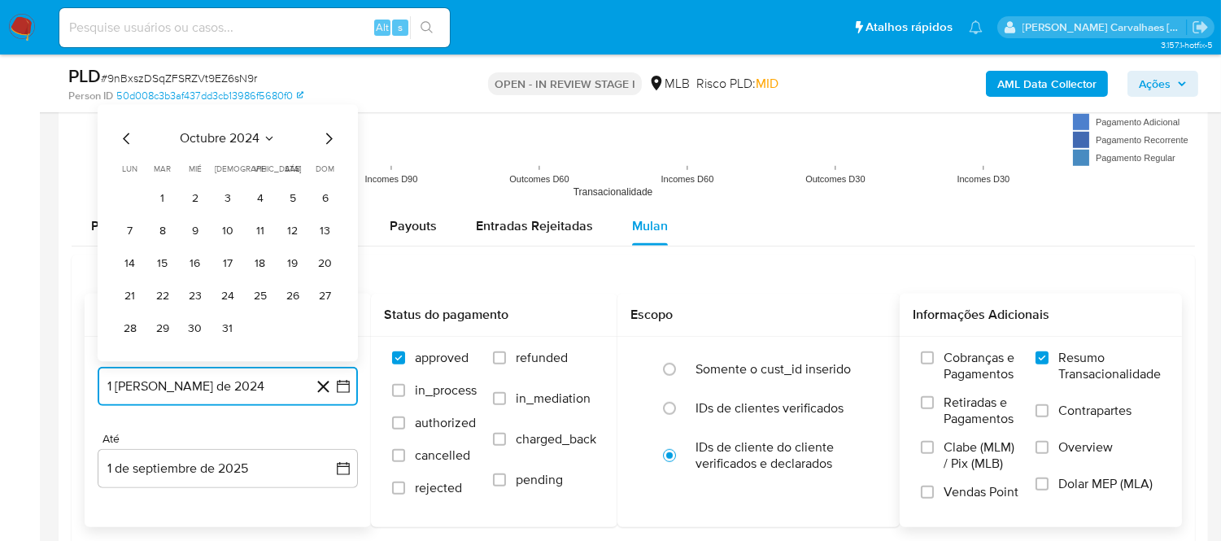
click at [329, 135] on icon "Mes siguiente" at bounding box center [329, 139] width 20 height 20
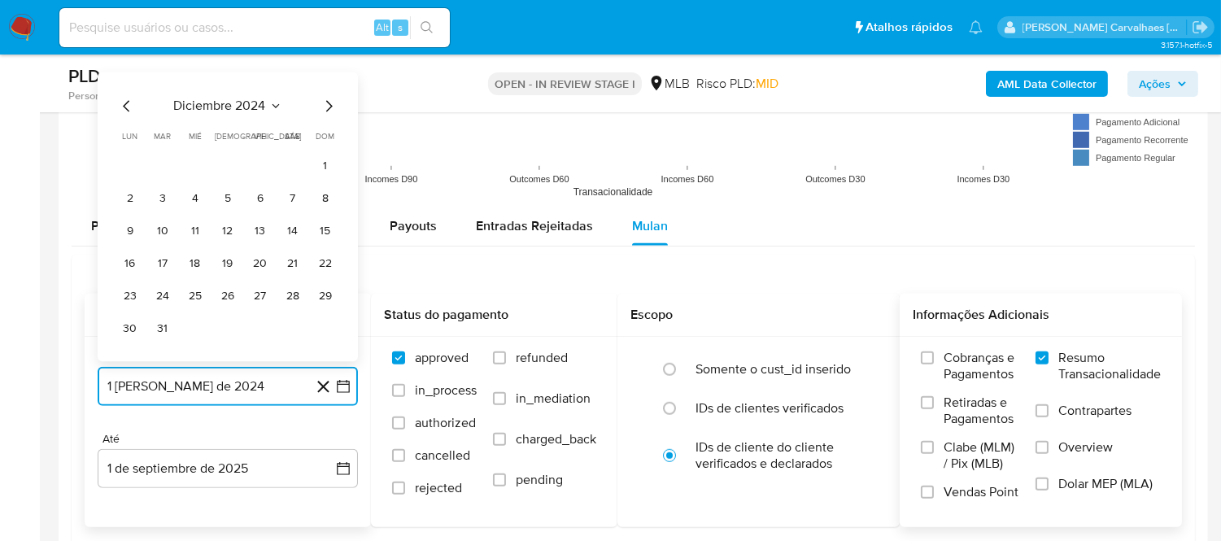
click at [334, 103] on icon "Mes siguiente" at bounding box center [329, 106] width 20 height 20
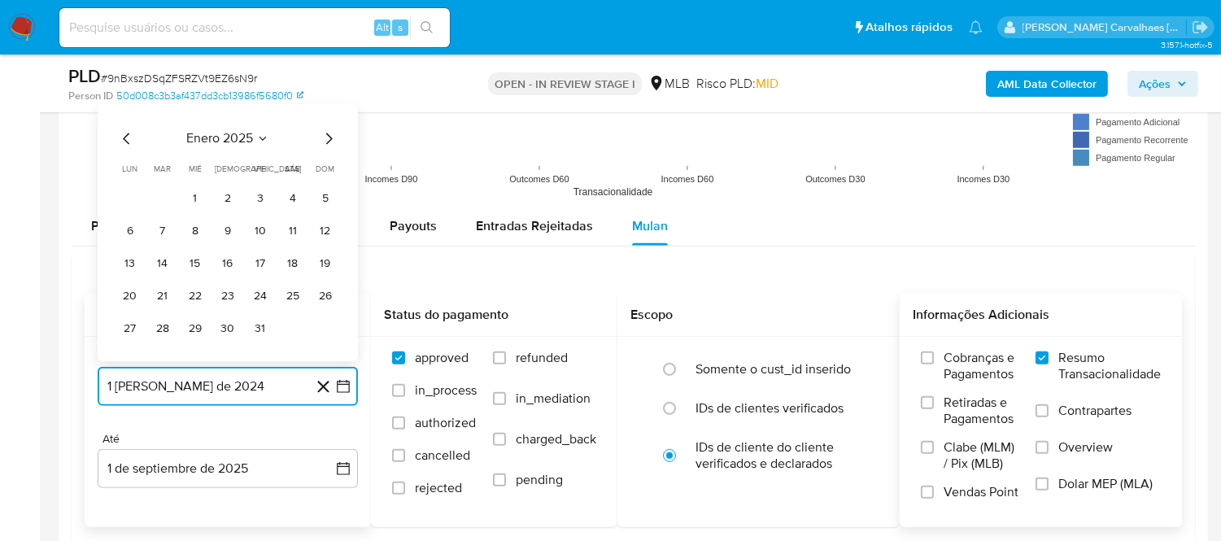
click at [329, 138] on icon "Mes siguiente" at bounding box center [329, 138] width 7 height 11
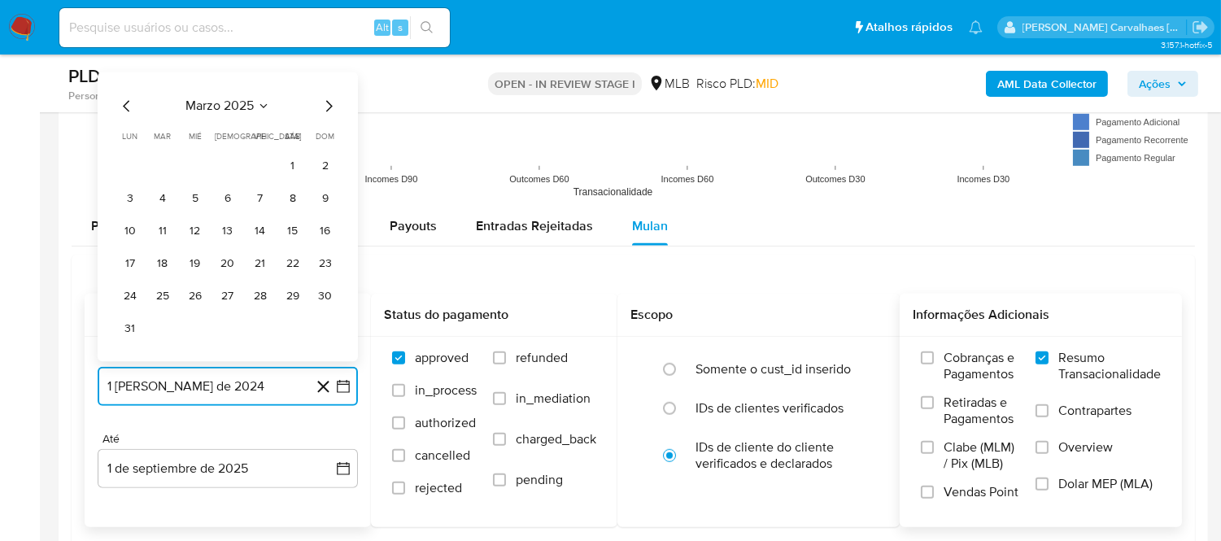
click at [327, 111] on icon "Mes siguiente" at bounding box center [329, 106] width 20 height 20
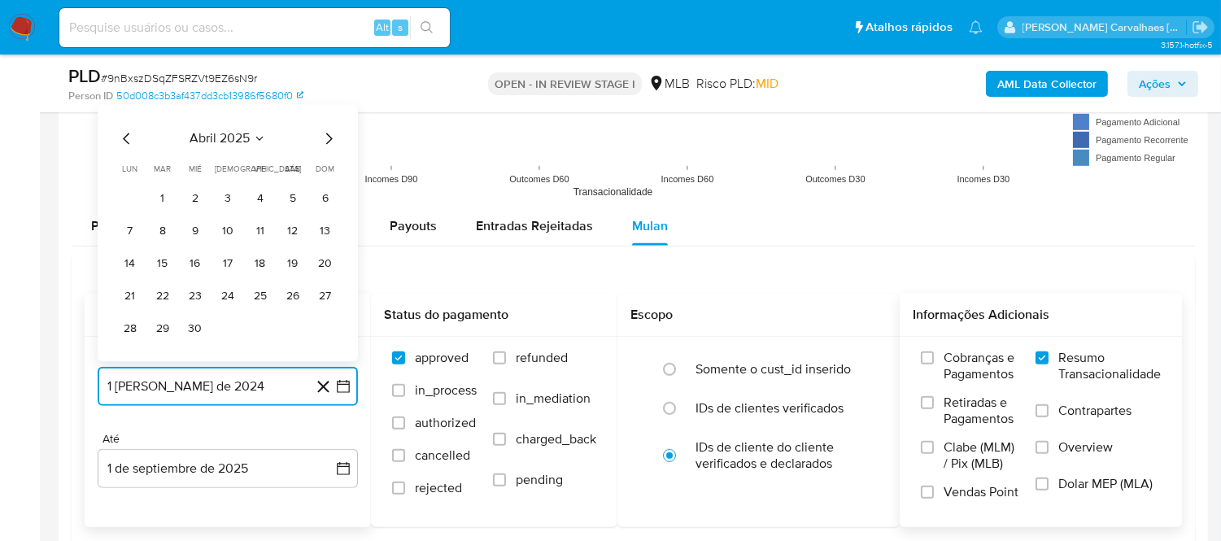
click at [327, 136] on icon "Mes siguiente" at bounding box center [329, 138] width 7 height 11
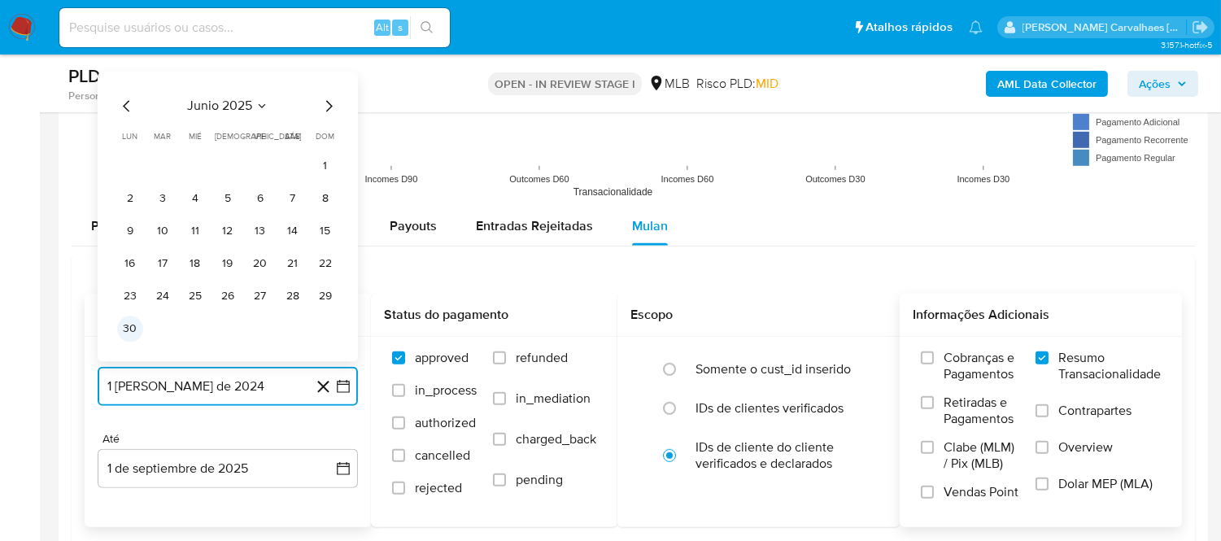
click at [138, 323] on button "30" at bounding box center [130, 329] width 26 height 26
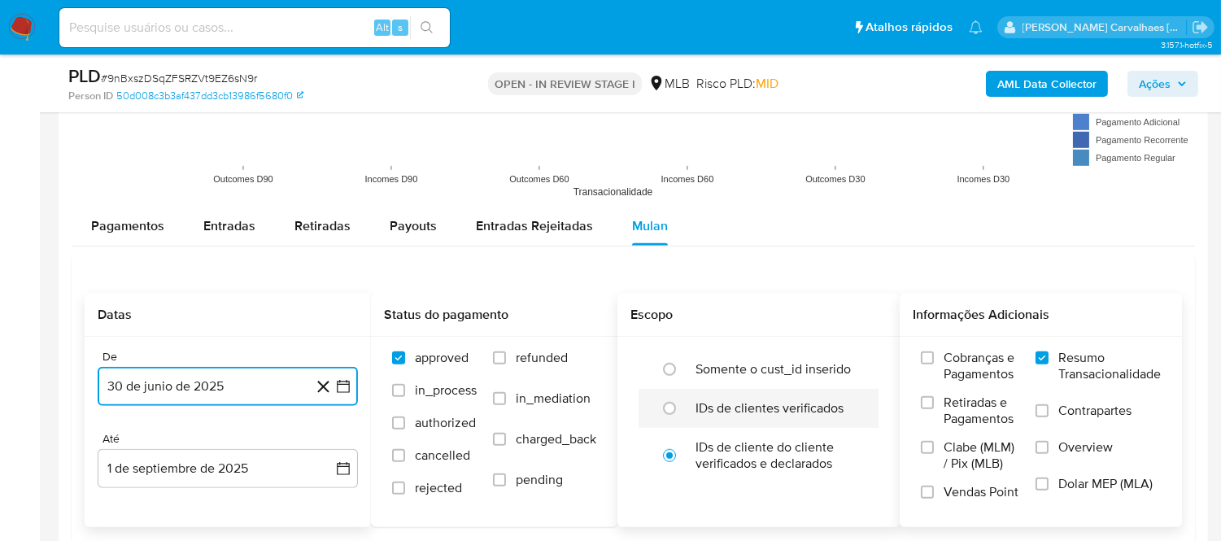
scroll to position [1898, 0]
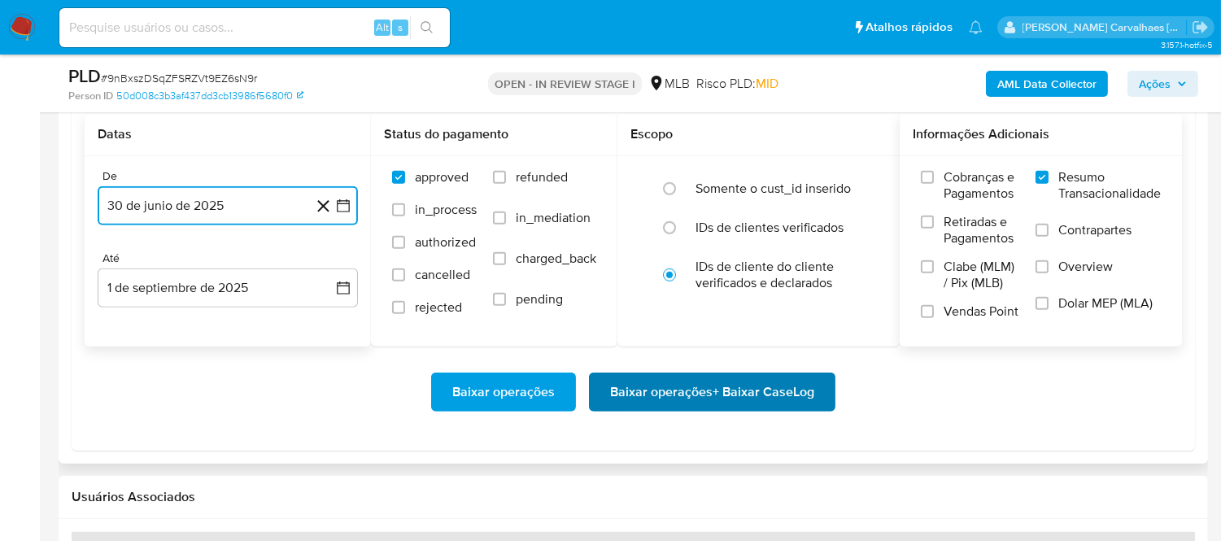
click at [719, 393] on span "Baixar operações + Baixar CaseLog" at bounding box center [712, 392] width 204 height 36
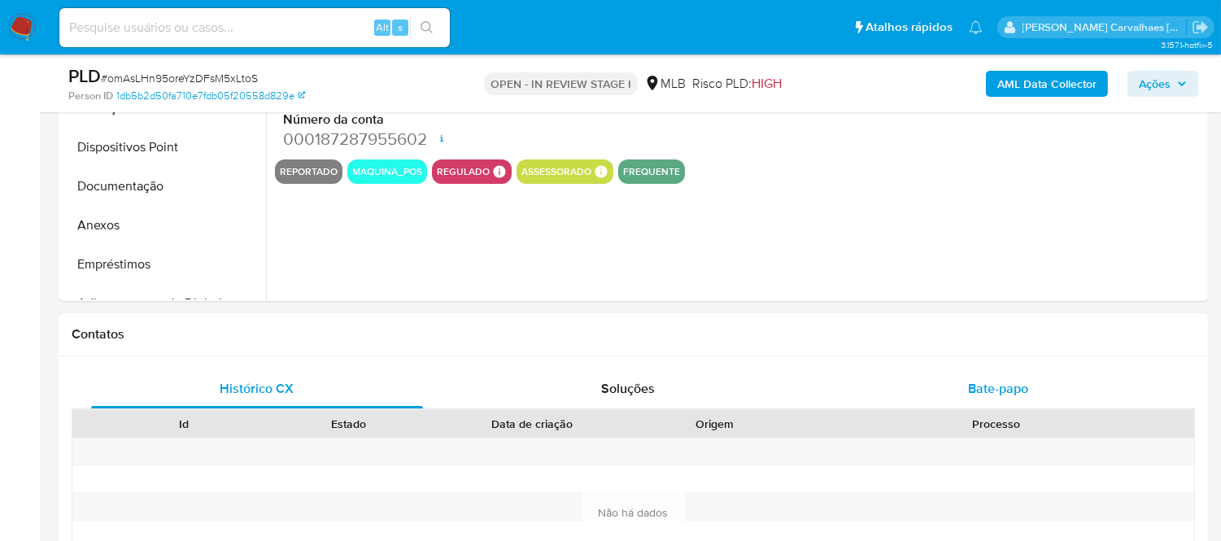
select select "10"
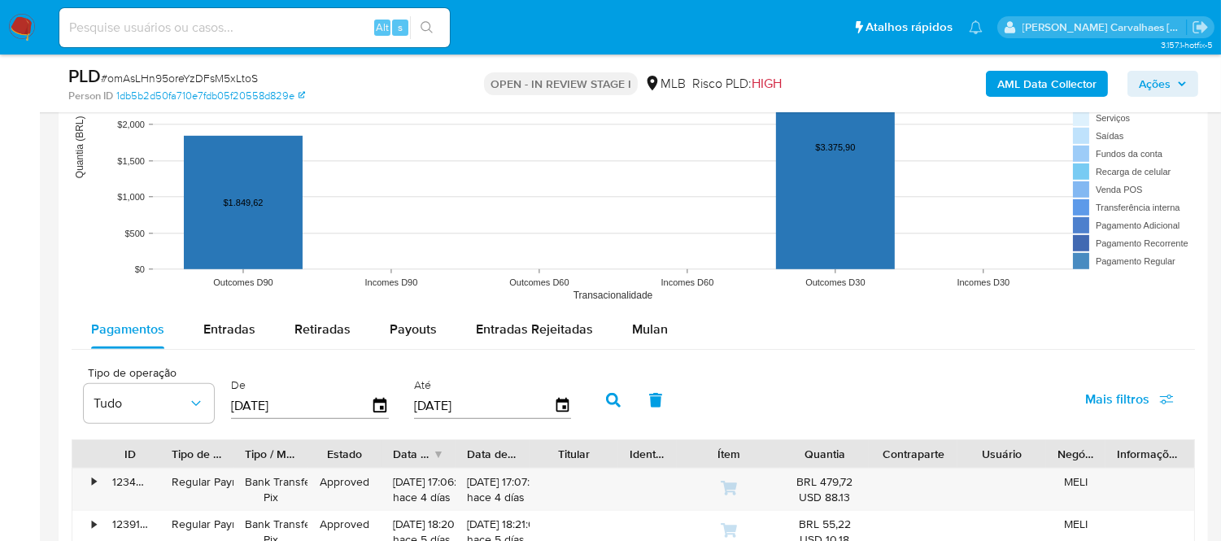
scroll to position [1627, 0]
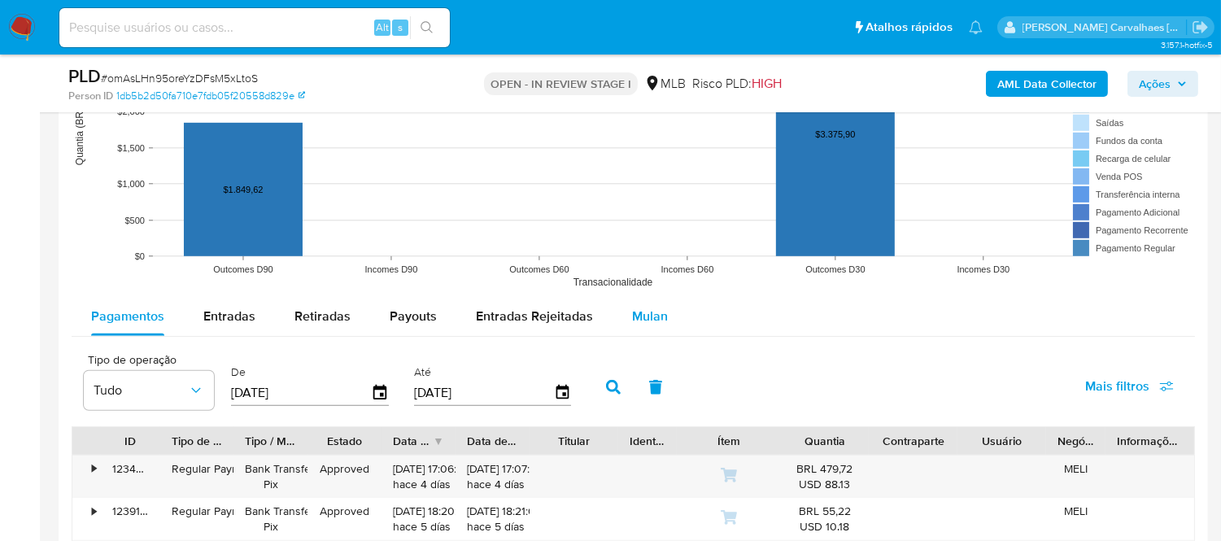
click at [654, 316] on span "Mulan" at bounding box center [650, 316] width 36 height 19
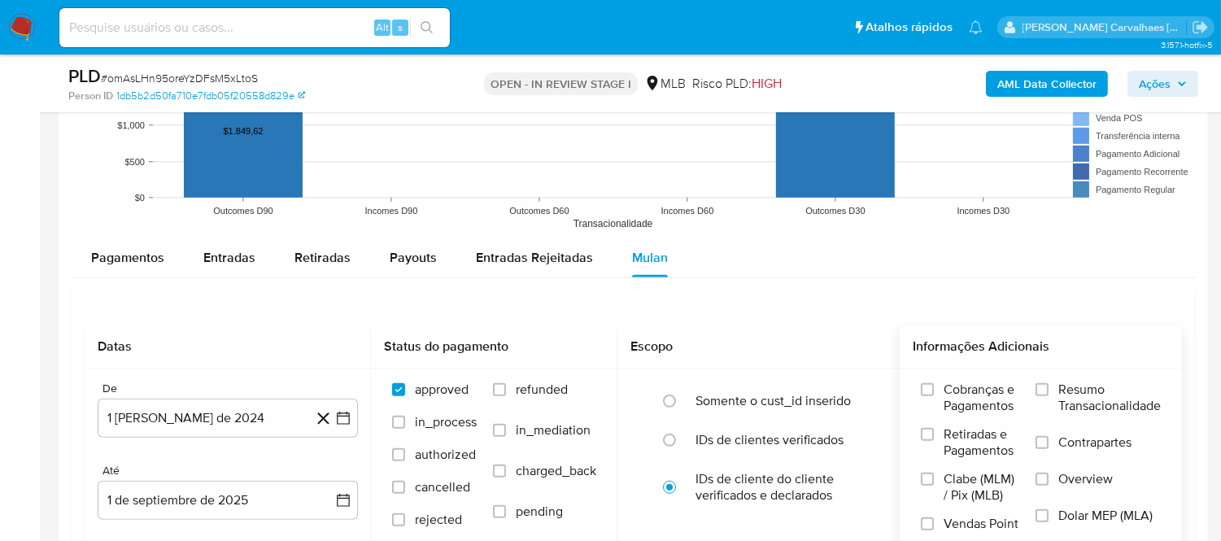
scroll to position [1717, 0]
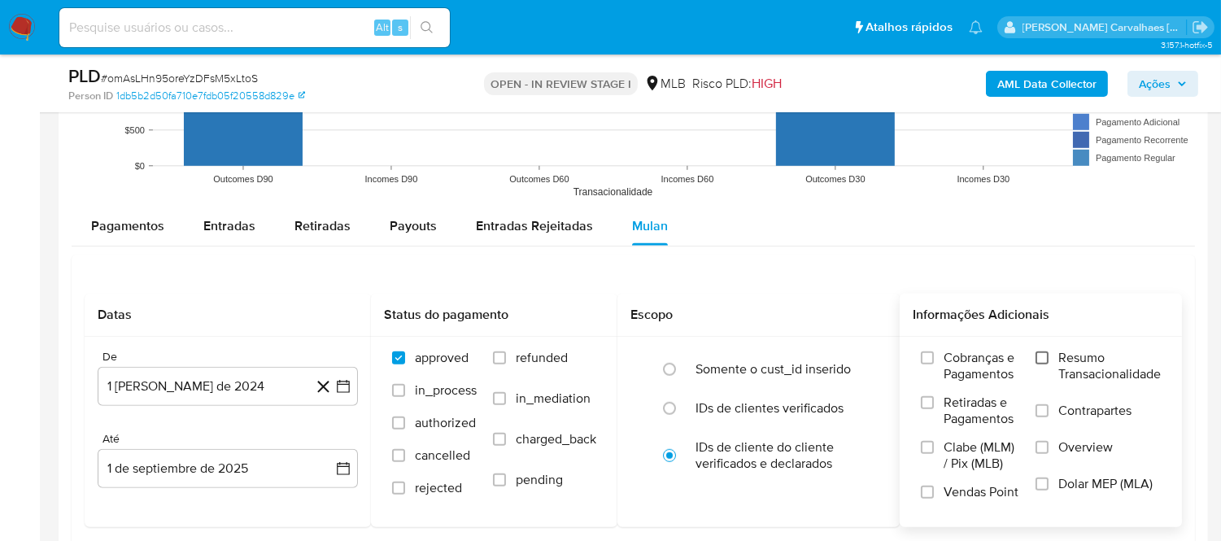
click at [1044, 363] on input "Resumo Transacionalidade" at bounding box center [1042, 357] width 13 height 13
click at [344, 388] on icon "button" at bounding box center [343, 386] width 16 height 16
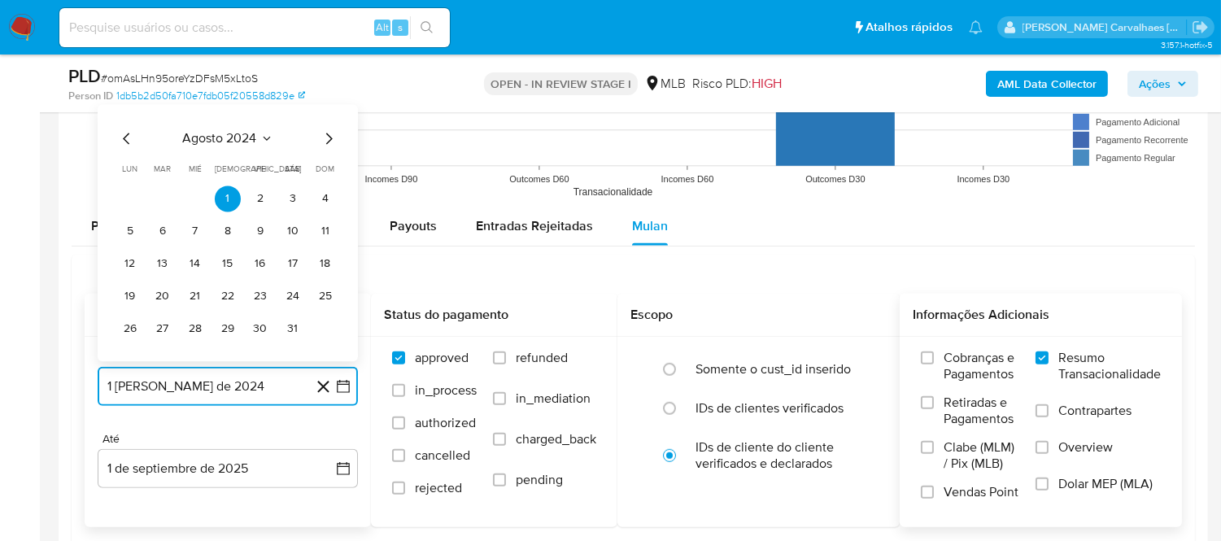
click at [328, 135] on icon "Mes siguiente" at bounding box center [329, 139] width 20 height 20
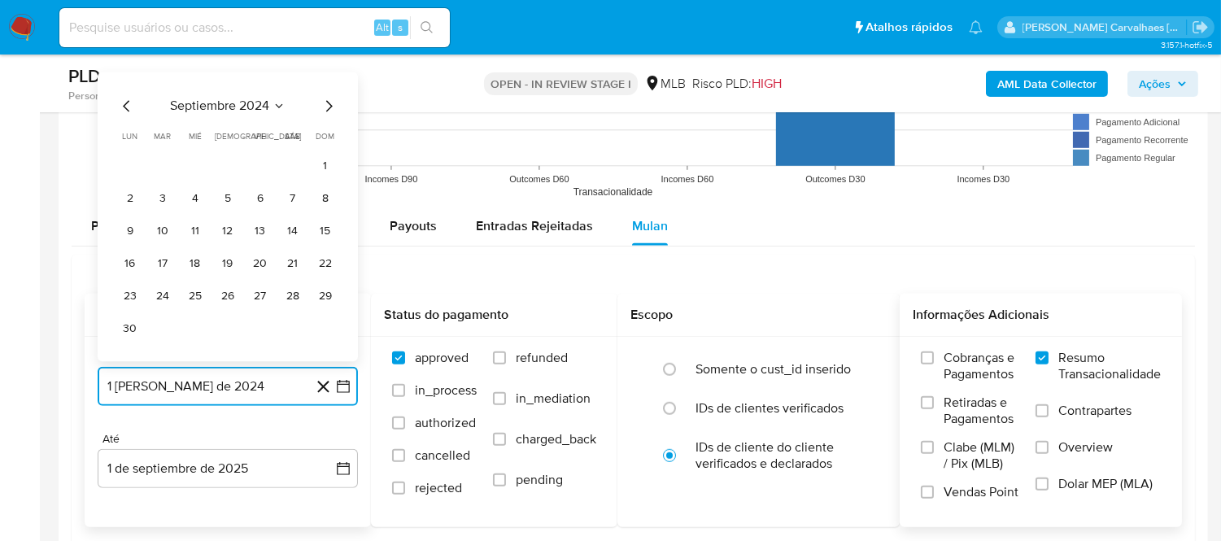
click at [328, 106] on icon "Mes siguiente" at bounding box center [329, 106] width 20 height 20
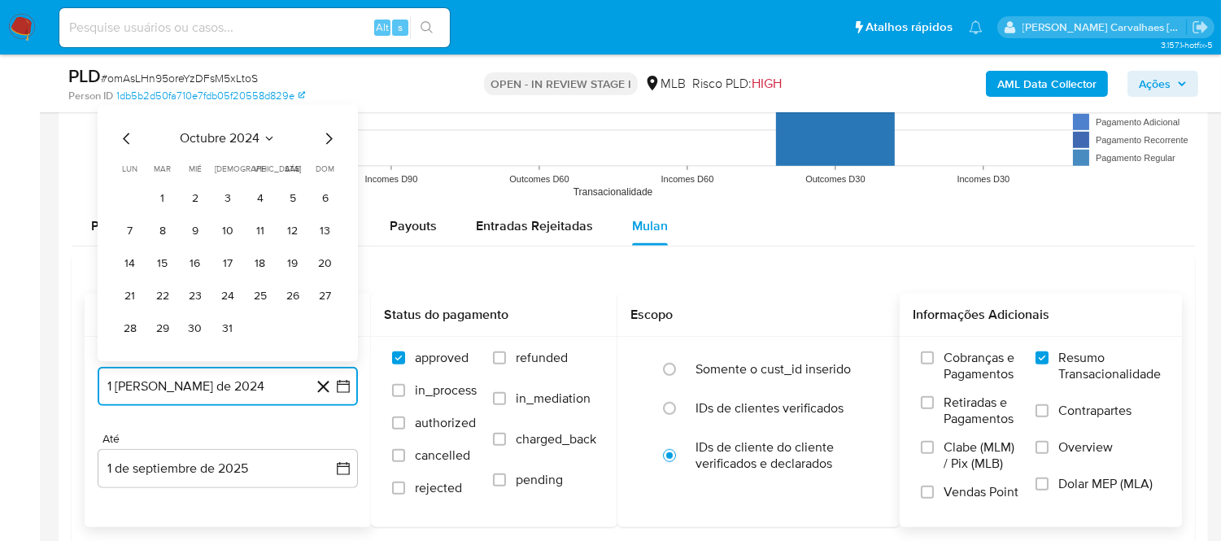
click at [329, 142] on icon "Mes siguiente" at bounding box center [329, 138] width 7 height 11
click at [329, 142] on icon "Mes siguiente" at bounding box center [329, 139] width 20 height 20
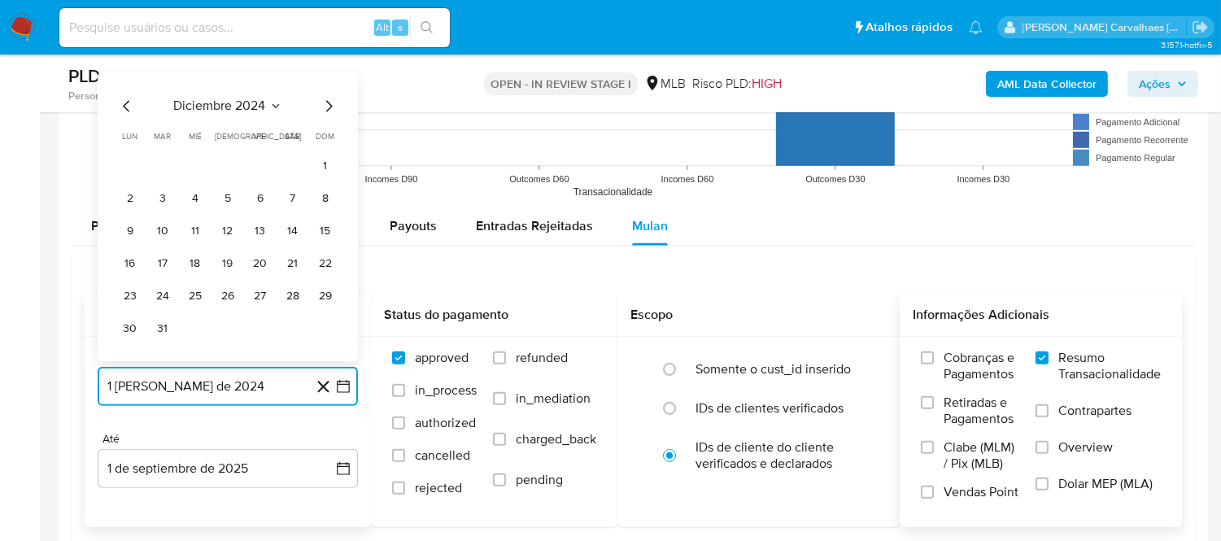
click at [327, 103] on icon "Mes siguiente" at bounding box center [329, 105] width 7 height 11
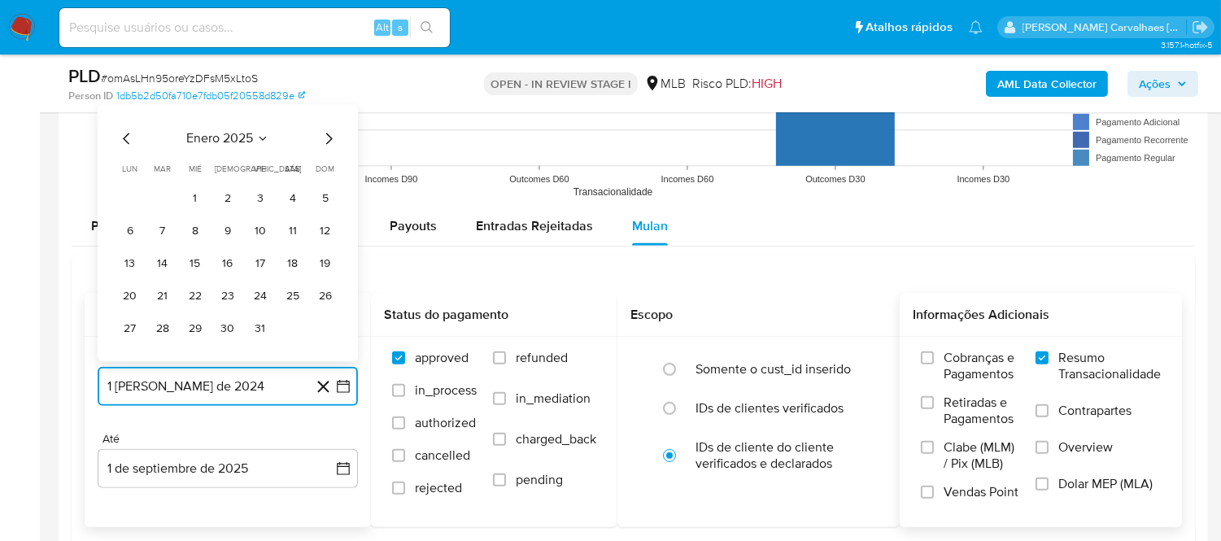
click at [324, 140] on icon "Mes siguiente" at bounding box center [329, 139] width 20 height 20
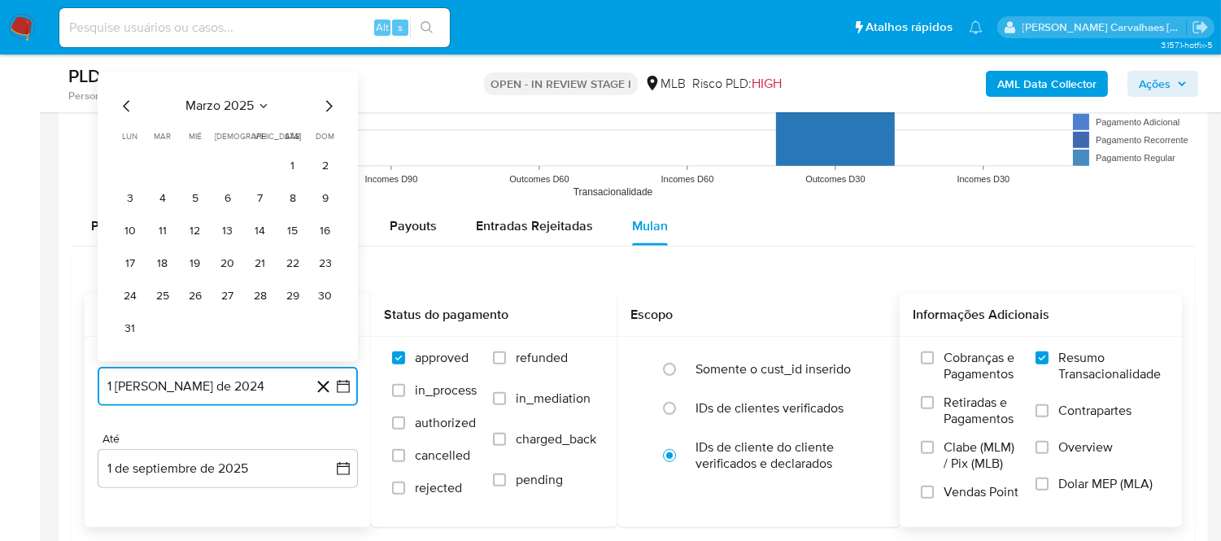
click at [328, 109] on icon "Mes siguiente" at bounding box center [329, 106] width 20 height 20
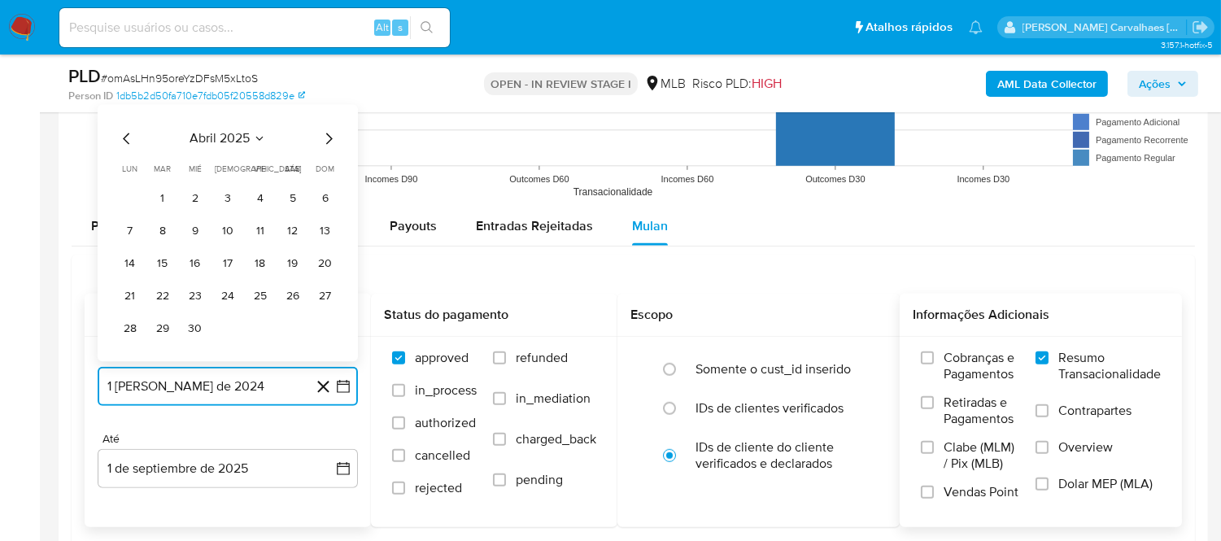
click at [324, 143] on icon "Mes siguiente" at bounding box center [329, 139] width 20 height 20
click at [329, 134] on icon "Mes siguiente" at bounding box center [329, 139] width 20 height 20
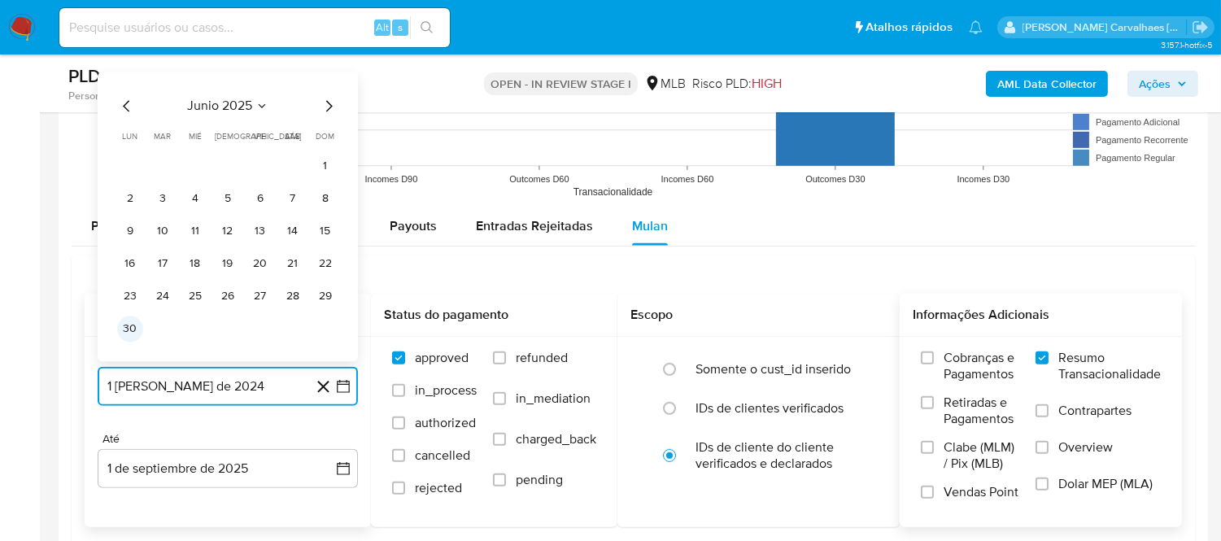
click at [130, 331] on button "30" at bounding box center [130, 329] width 26 height 26
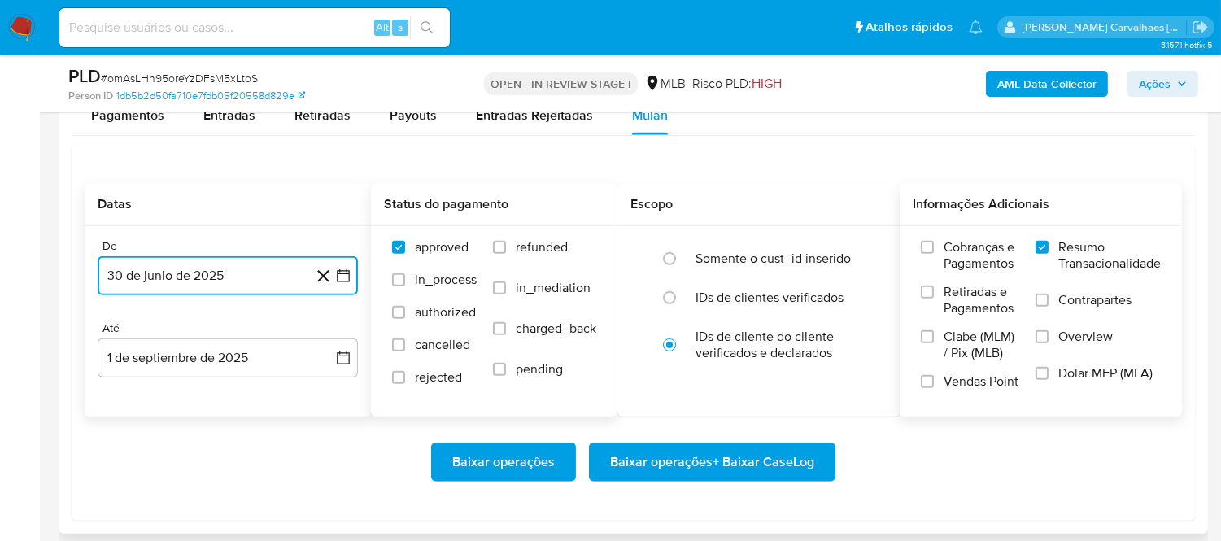
scroll to position [1898, 0]
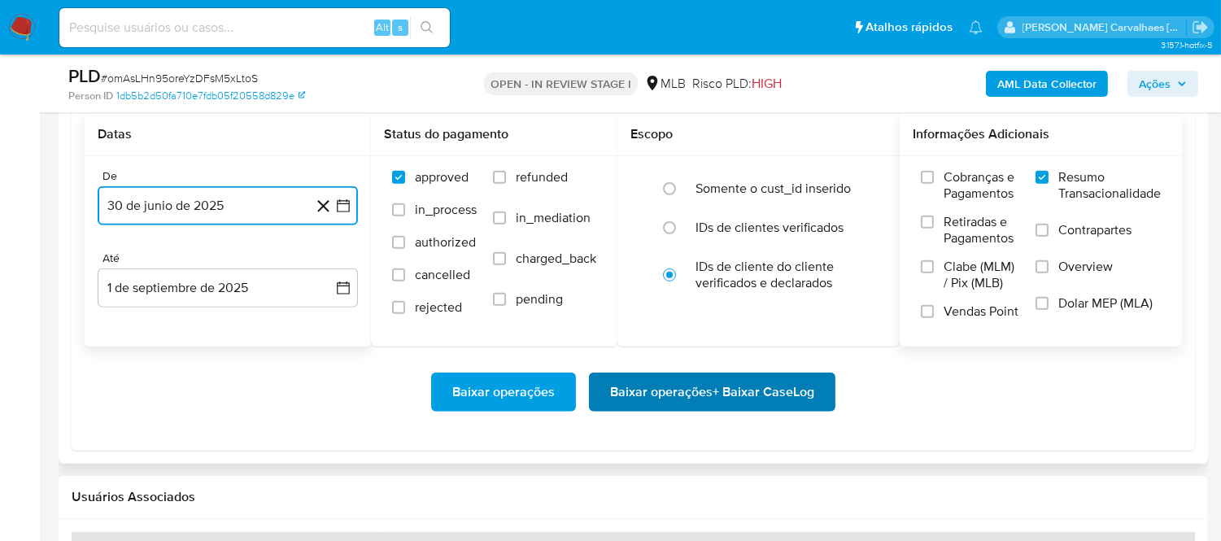
click at [676, 408] on span "Baixar operações + Baixar CaseLog" at bounding box center [712, 392] width 204 height 36
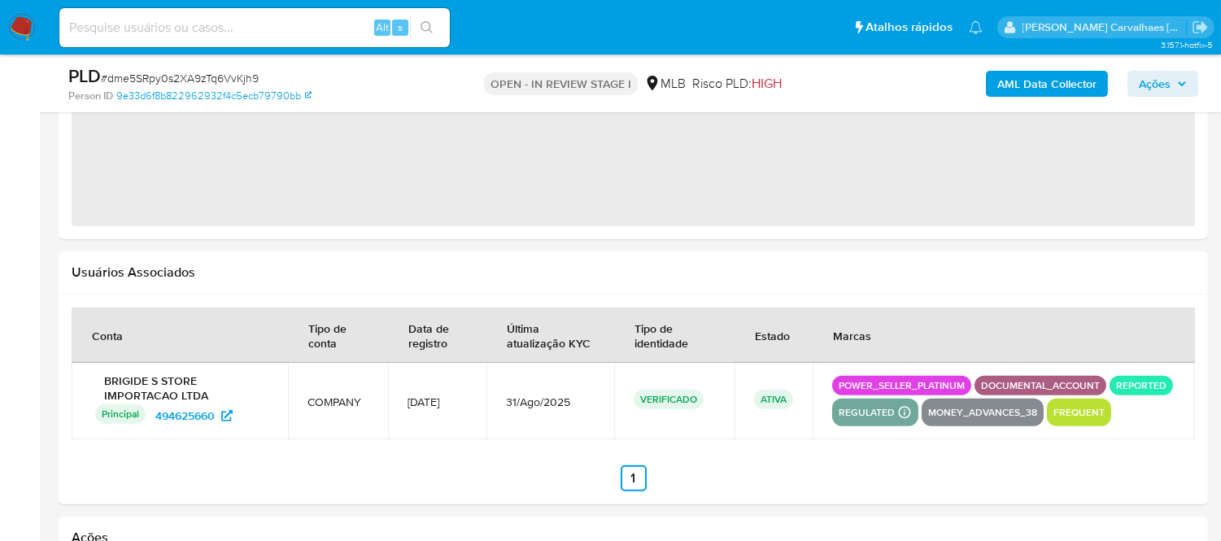
select select "10"
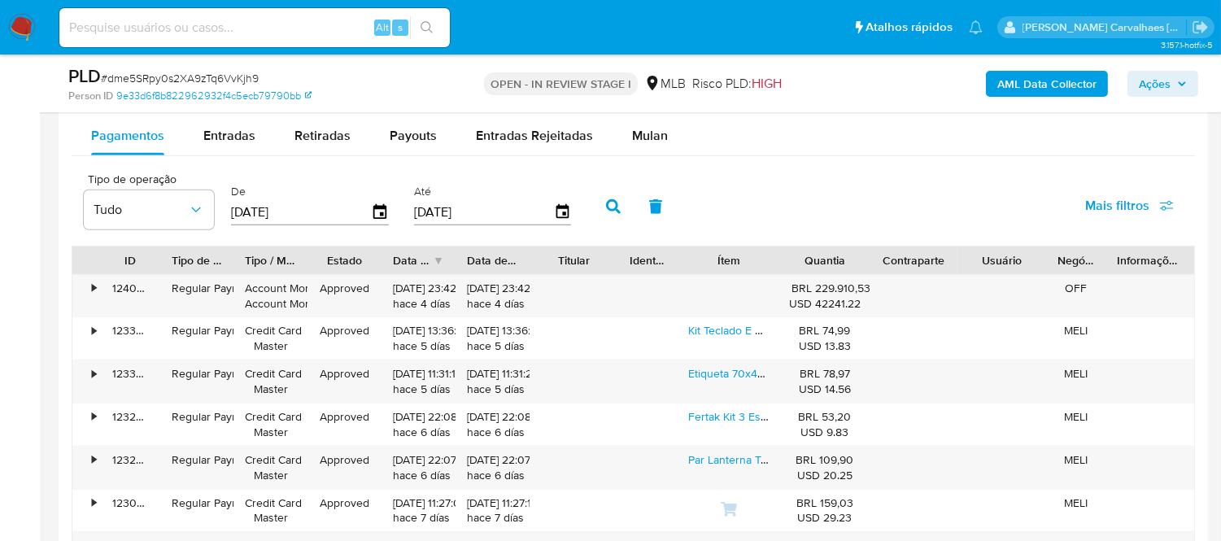
scroll to position [1627, 0]
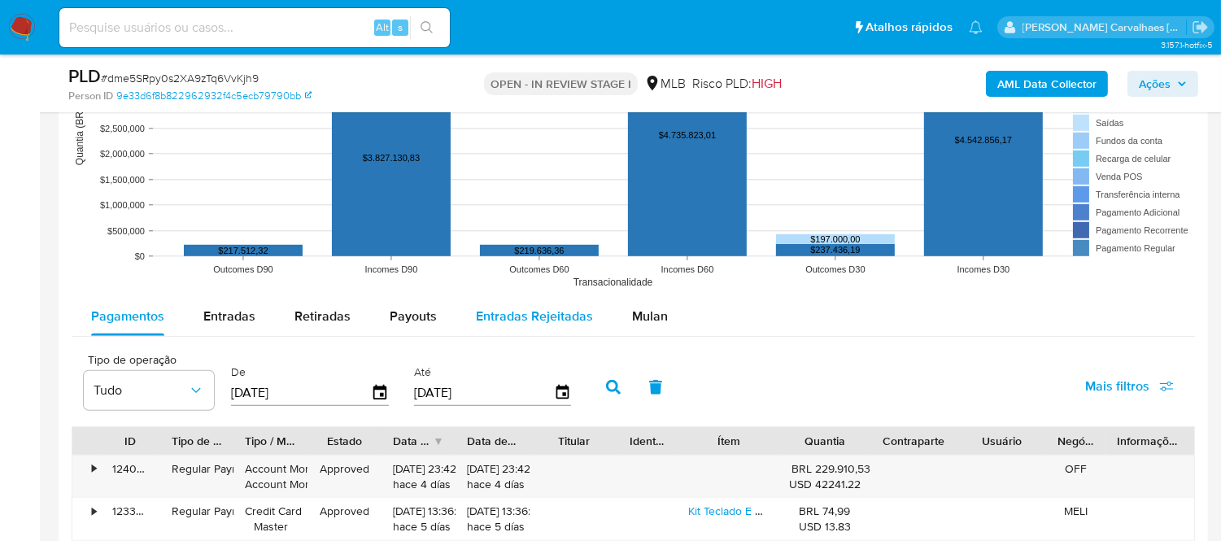
click at [516, 322] on span "Entradas Rejeitadas" at bounding box center [534, 316] width 117 height 19
select select "10"
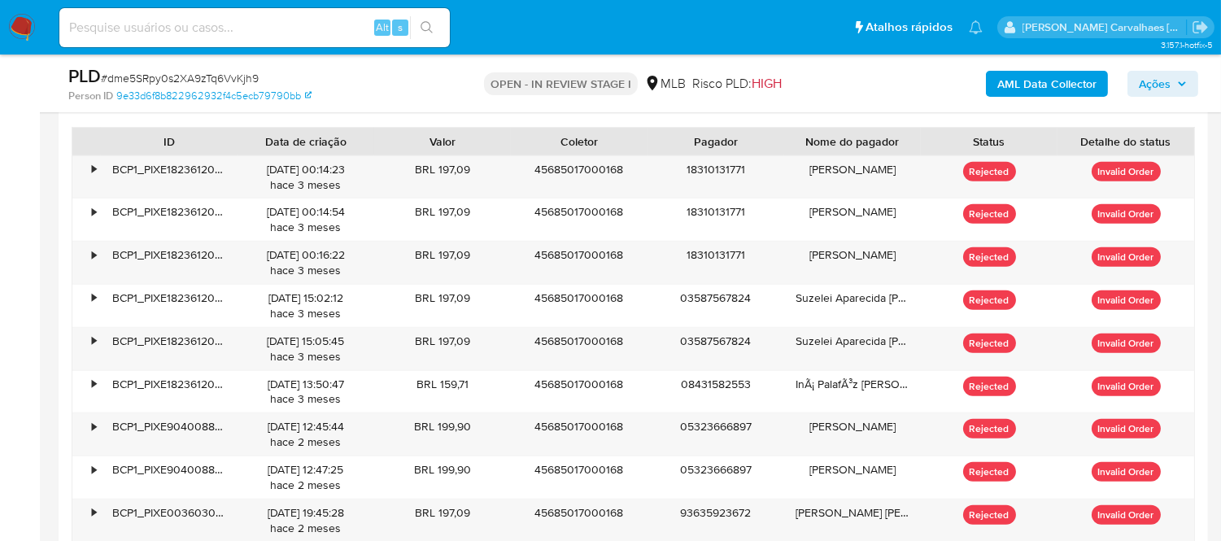
scroll to position [1898, 0]
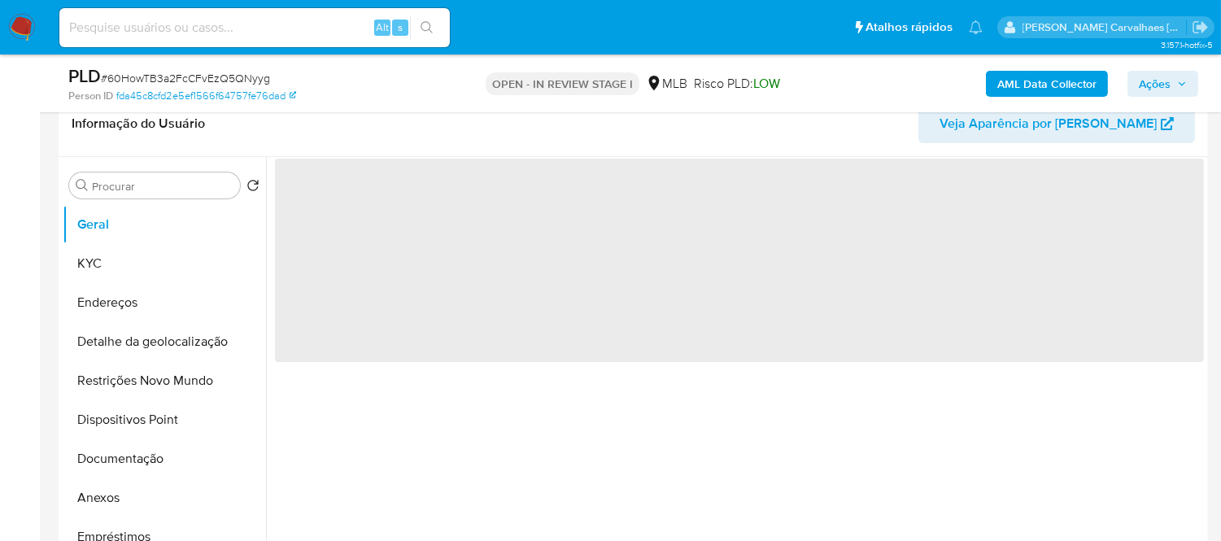
scroll to position [271, 0]
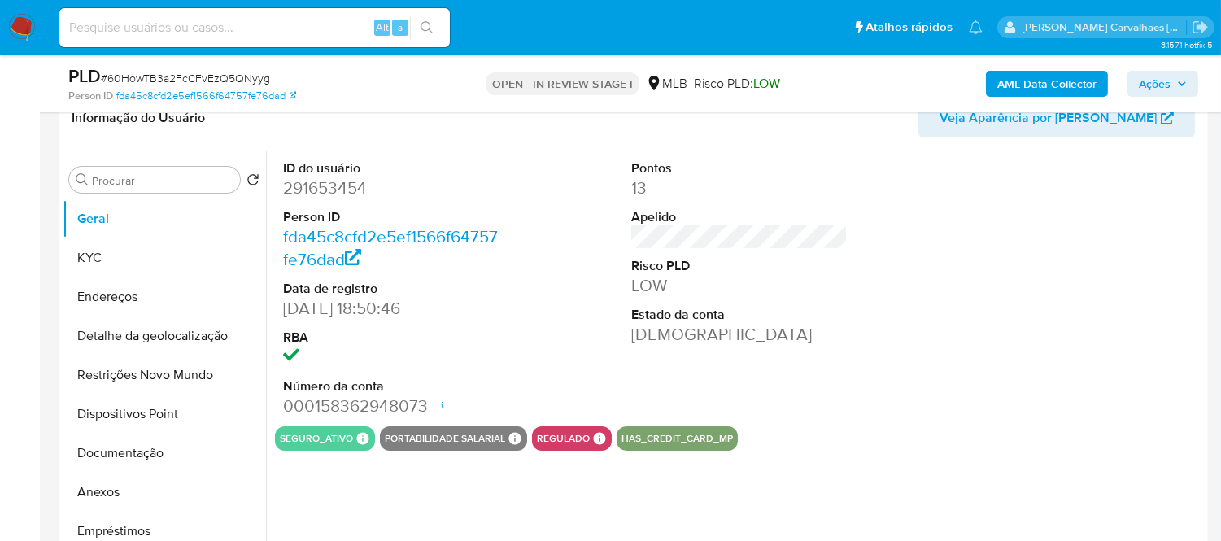
select select "10"
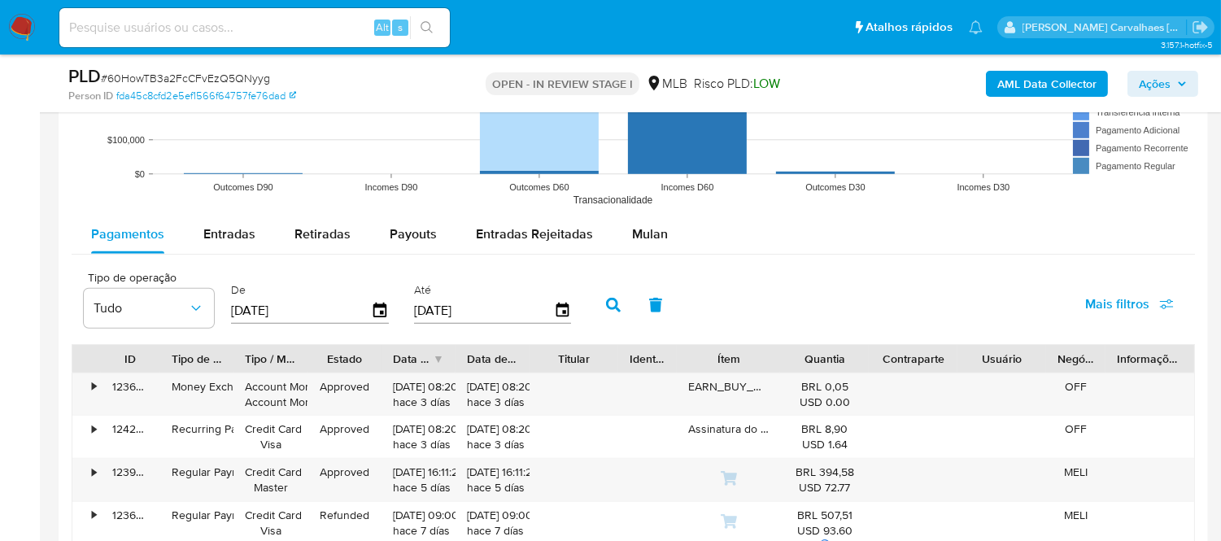
scroll to position [1717, 0]
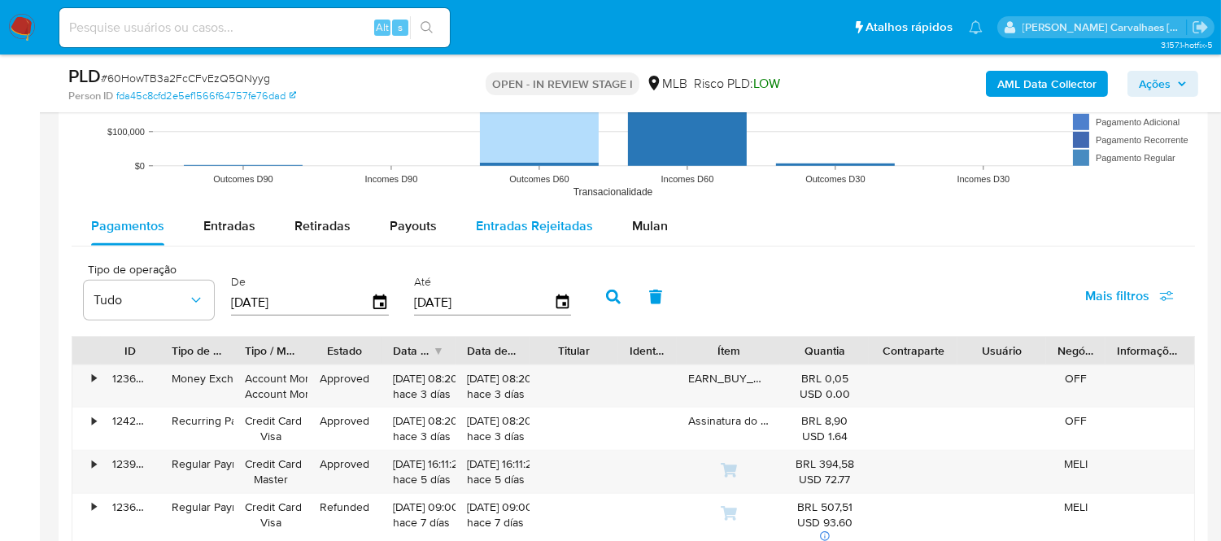
click at [545, 224] on span "Entradas Rejeitadas" at bounding box center [534, 225] width 117 height 19
select select "10"
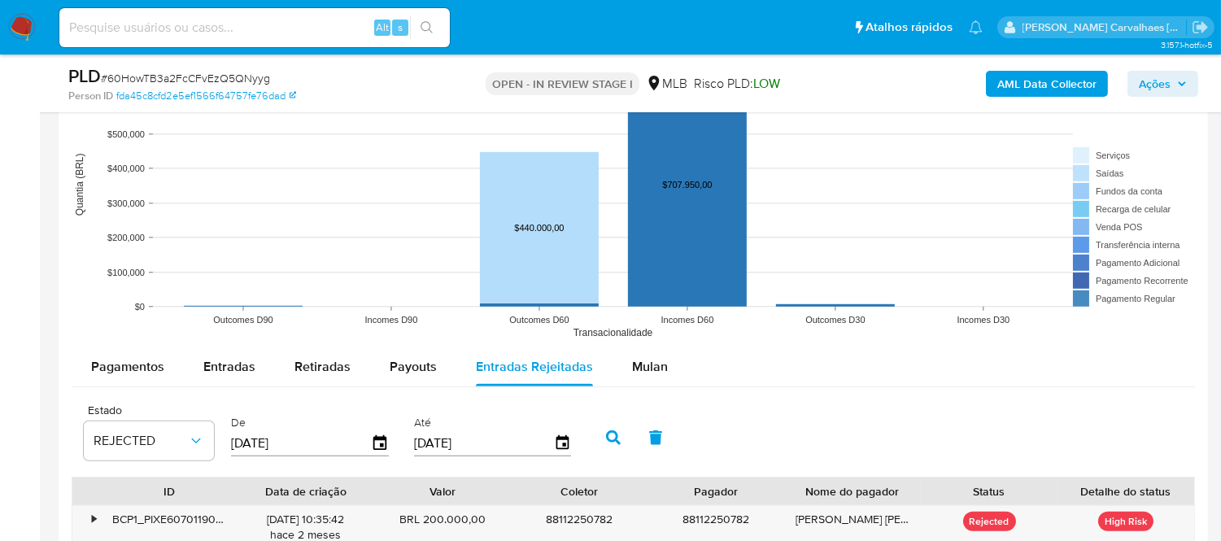
scroll to position [1573, 0]
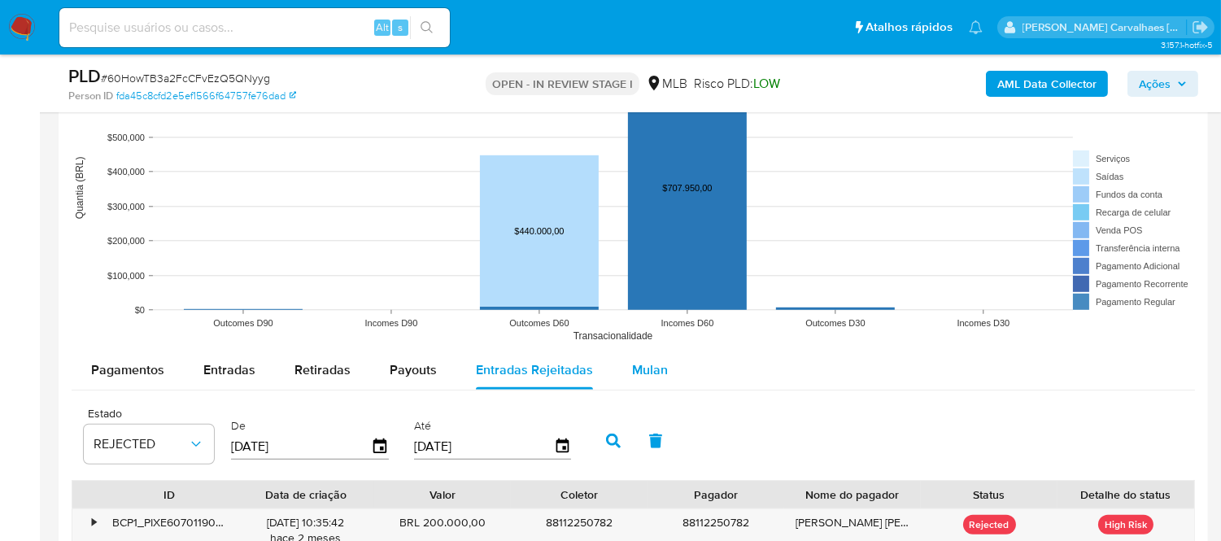
click at [639, 360] on span "Mulan" at bounding box center [650, 369] width 36 height 19
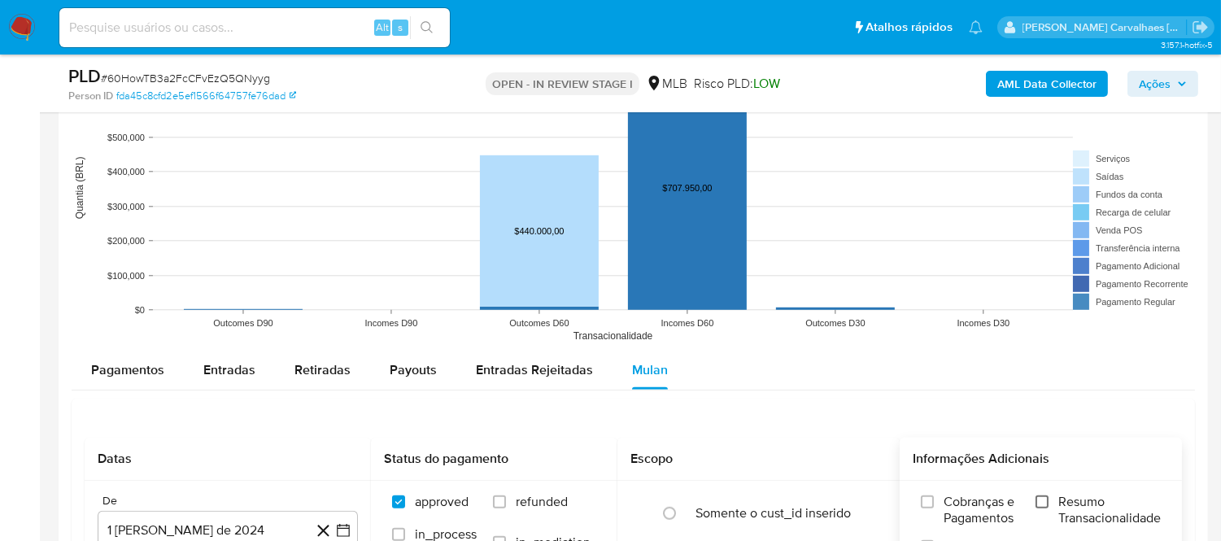
click at [1036, 496] on input "Resumo Transacionalidade" at bounding box center [1042, 501] width 13 height 13
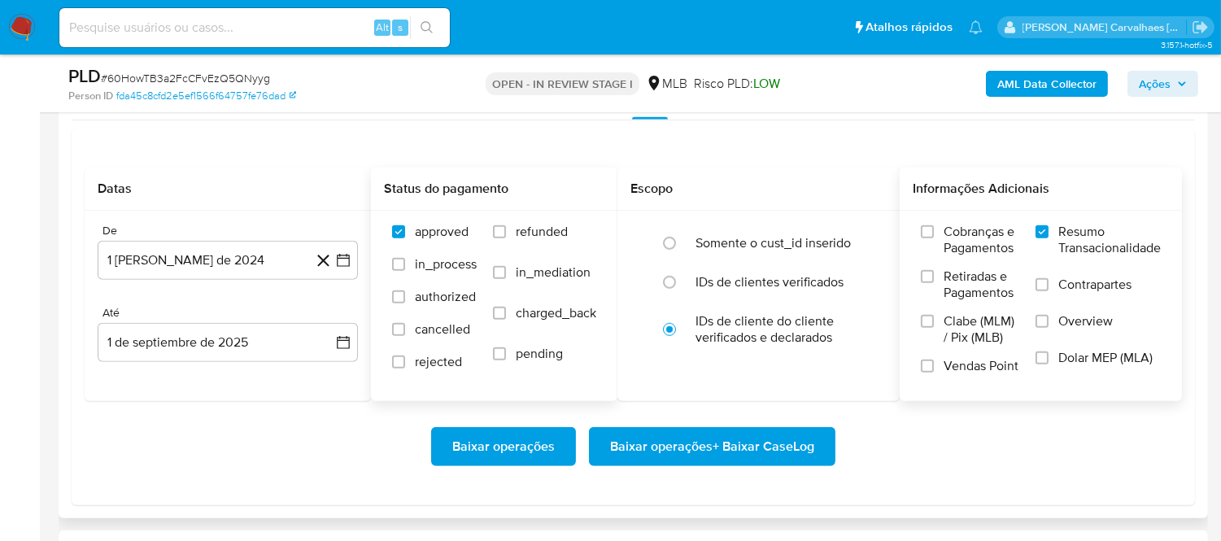
scroll to position [1844, 0]
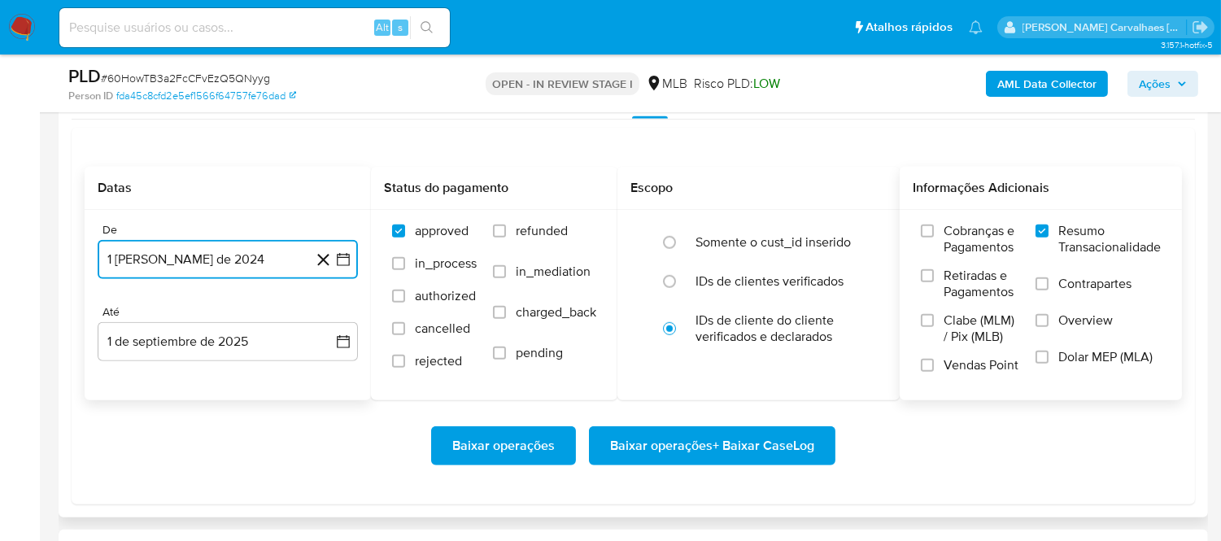
click at [336, 262] on icon "button" at bounding box center [343, 259] width 16 height 16
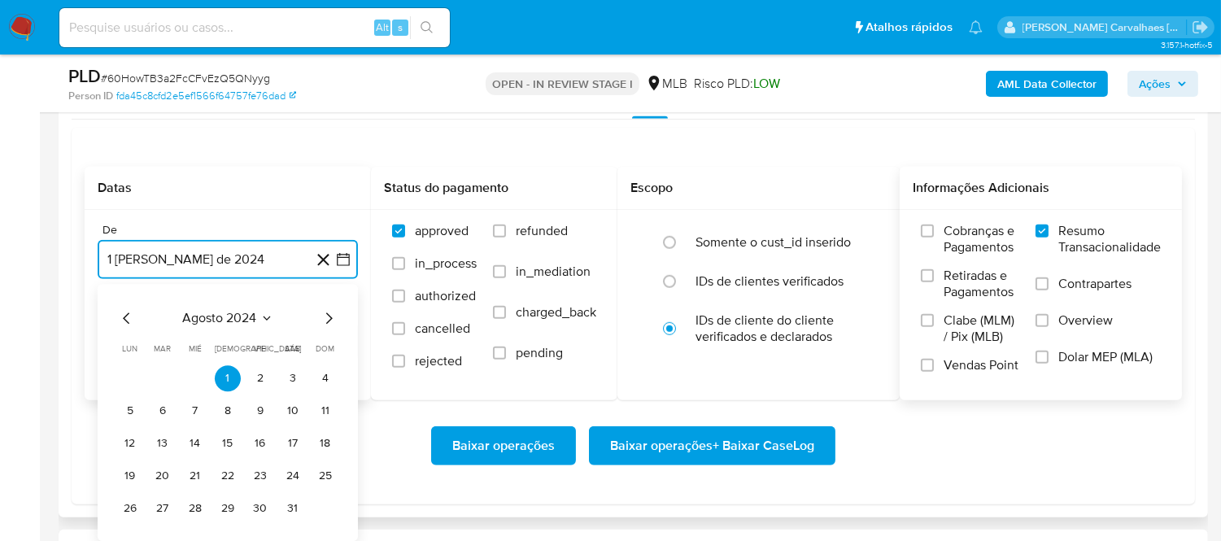
click at [329, 321] on icon "Mes siguiente" at bounding box center [329, 317] width 7 height 11
click at [325, 313] on icon "Mes siguiente" at bounding box center [329, 318] width 20 height 20
click at [326, 313] on icon "Mes siguiente" at bounding box center [329, 318] width 20 height 20
click at [326, 317] on icon "Mes siguiente" at bounding box center [329, 318] width 20 height 20
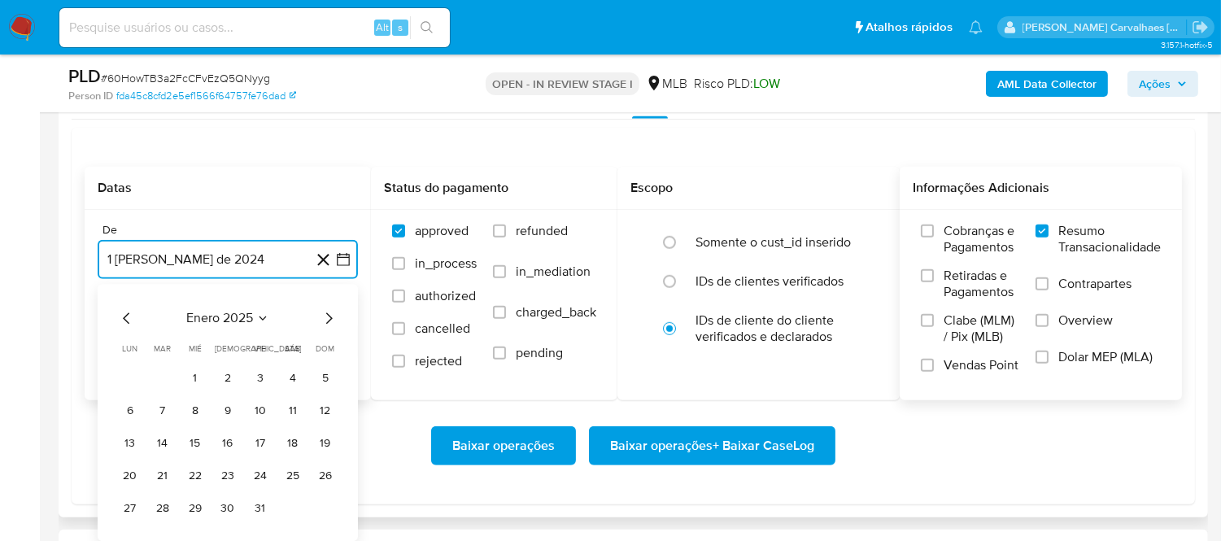
click at [326, 317] on icon "Mes siguiente" at bounding box center [329, 318] width 20 height 20
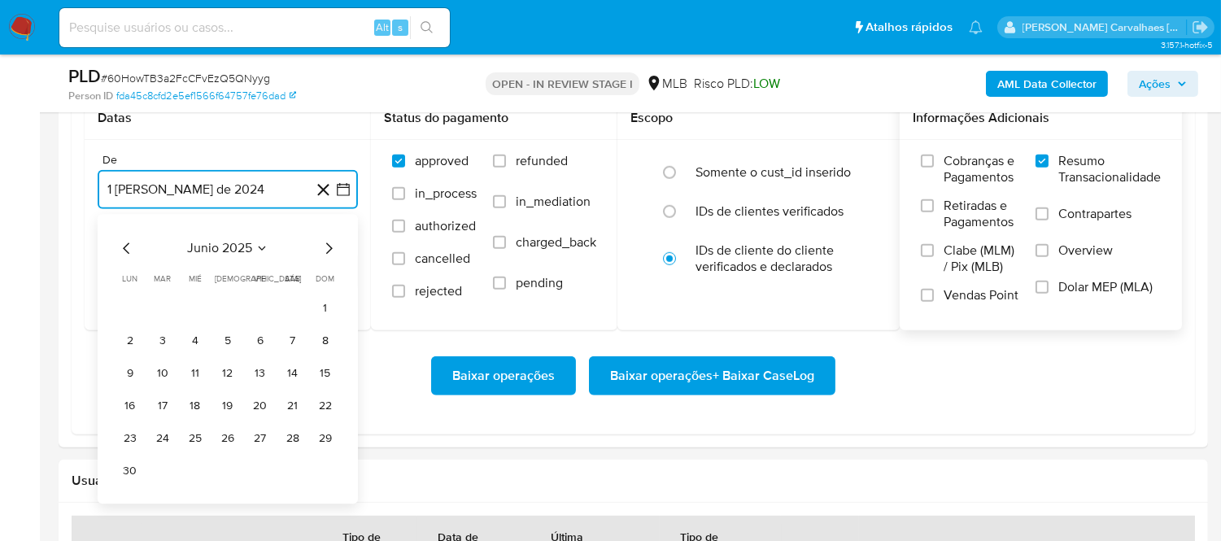
scroll to position [2026, 0]
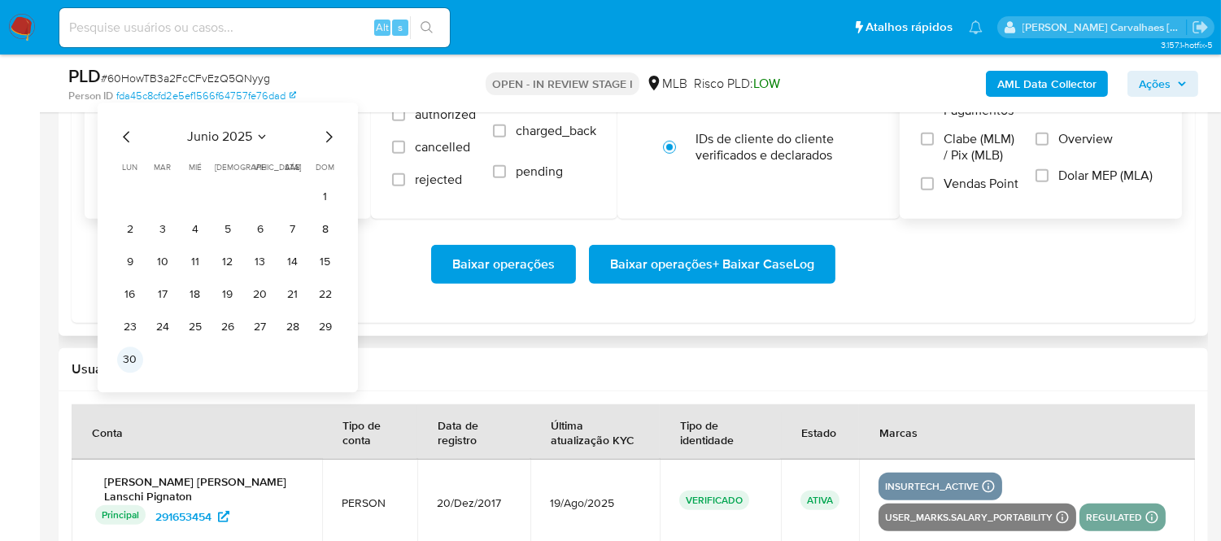
click at [133, 356] on button "30" at bounding box center [130, 360] width 26 height 26
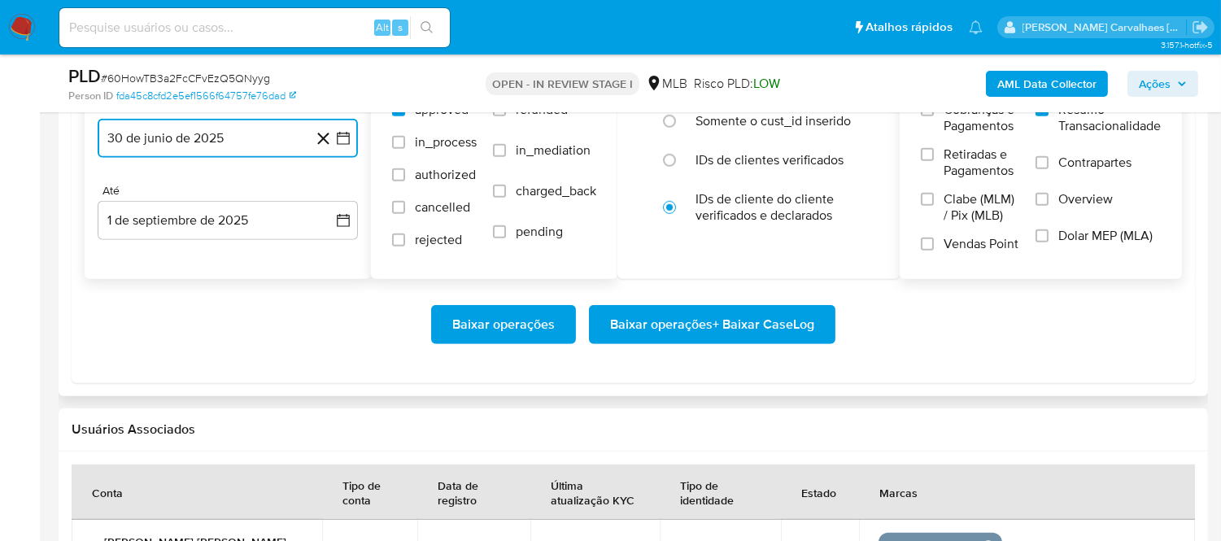
scroll to position [1935, 0]
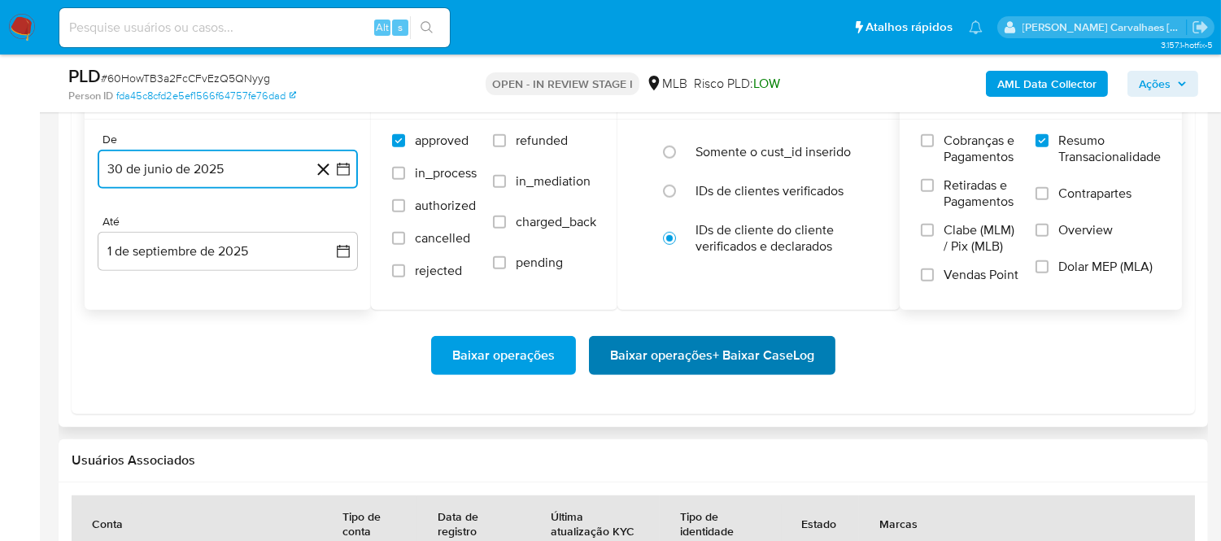
click at [683, 348] on span "Baixar operações + Baixar CaseLog" at bounding box center [712, 356] width 204 height 36
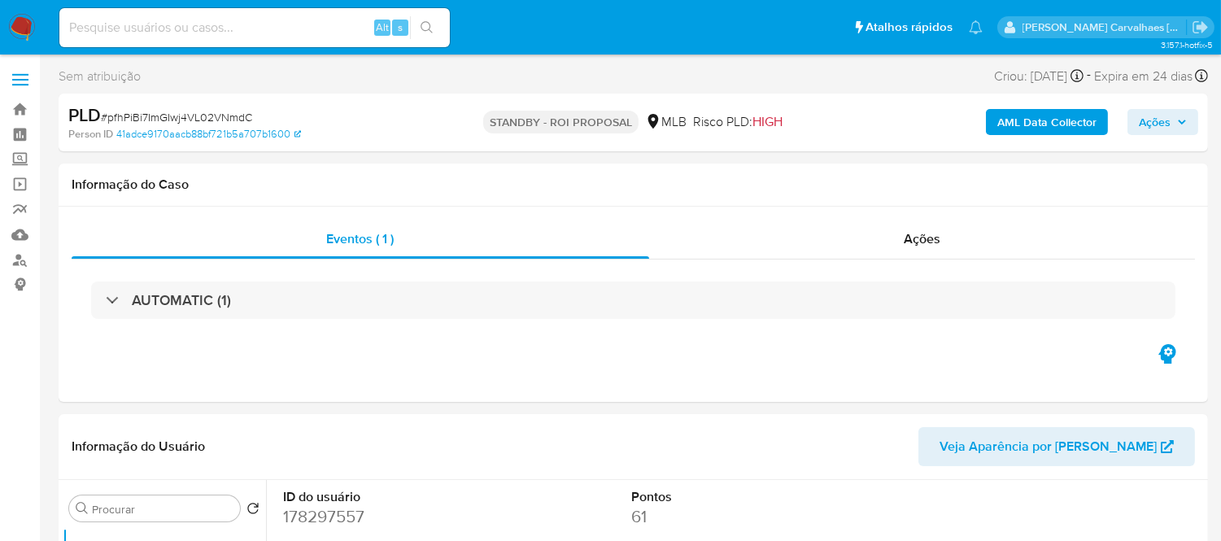
select select "10"
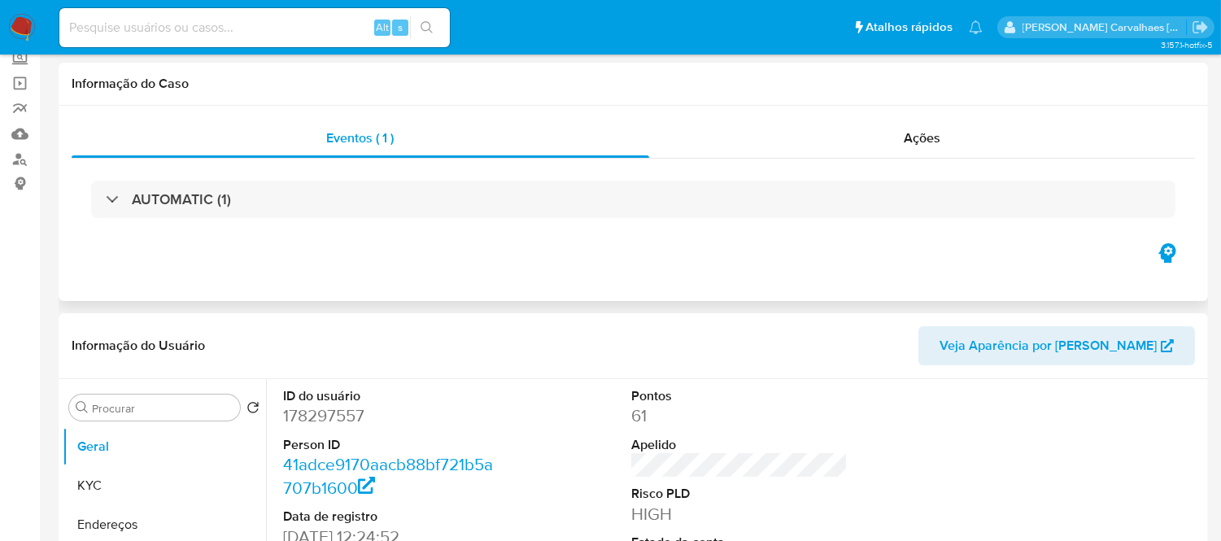
scroll to position [181, 0]
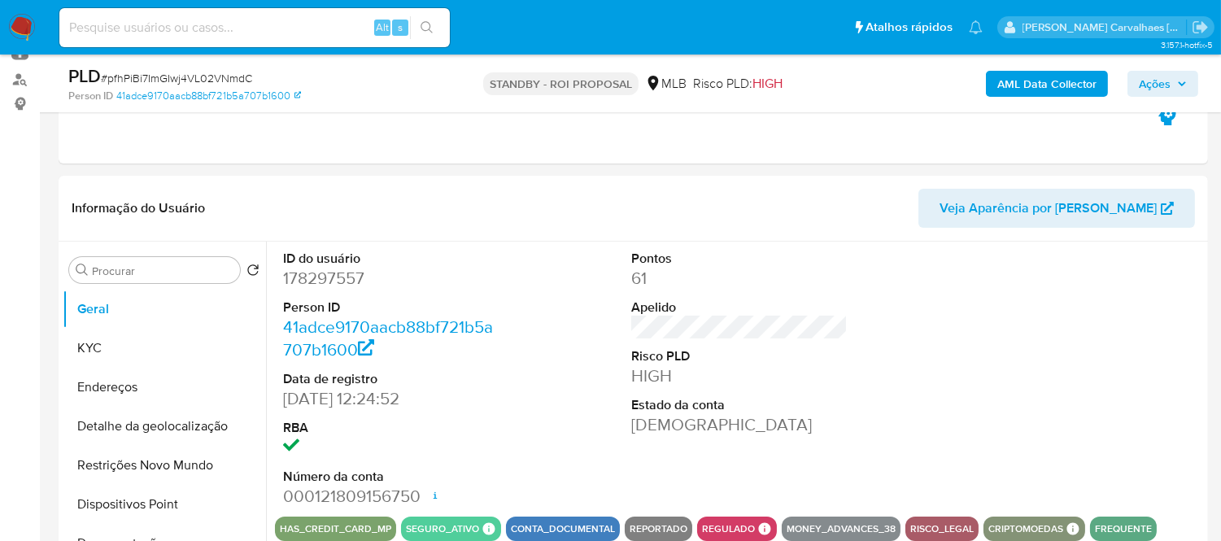
click at [225, 28] on input at bounding box center [254, 27] width 391 height 21
paste input "60HowTB3a2FcCFvEzQ5QNyyg"
type input "60HowTB3a2FcCFvEzQ5QNyyg"
click at [423, 28] on icon "search-icon" at bounding box center [427, 27] width 12 height 12
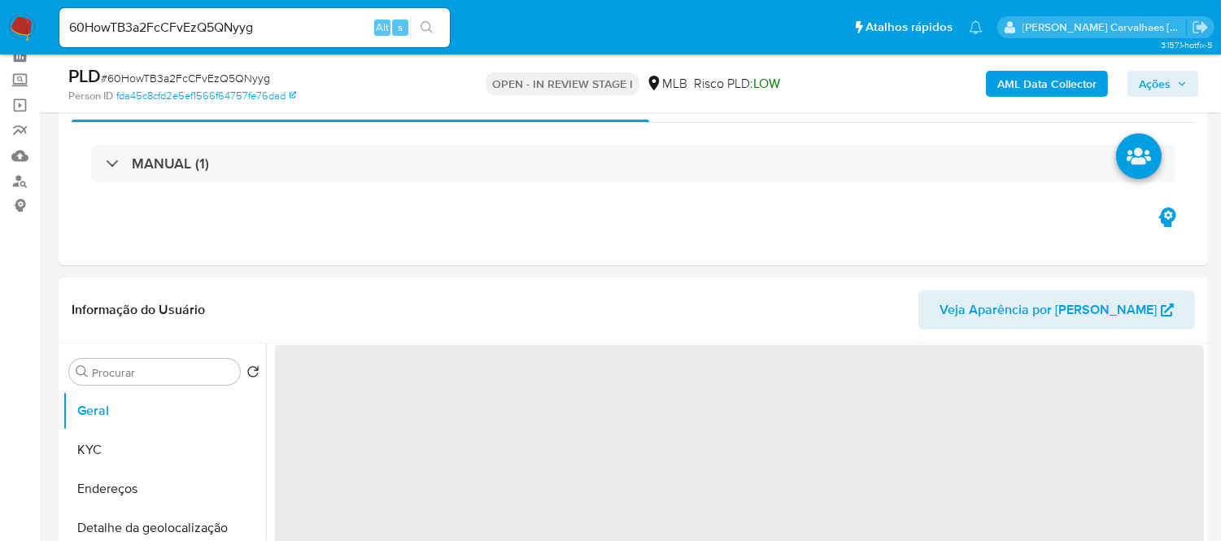
scroll to position [181, 0]
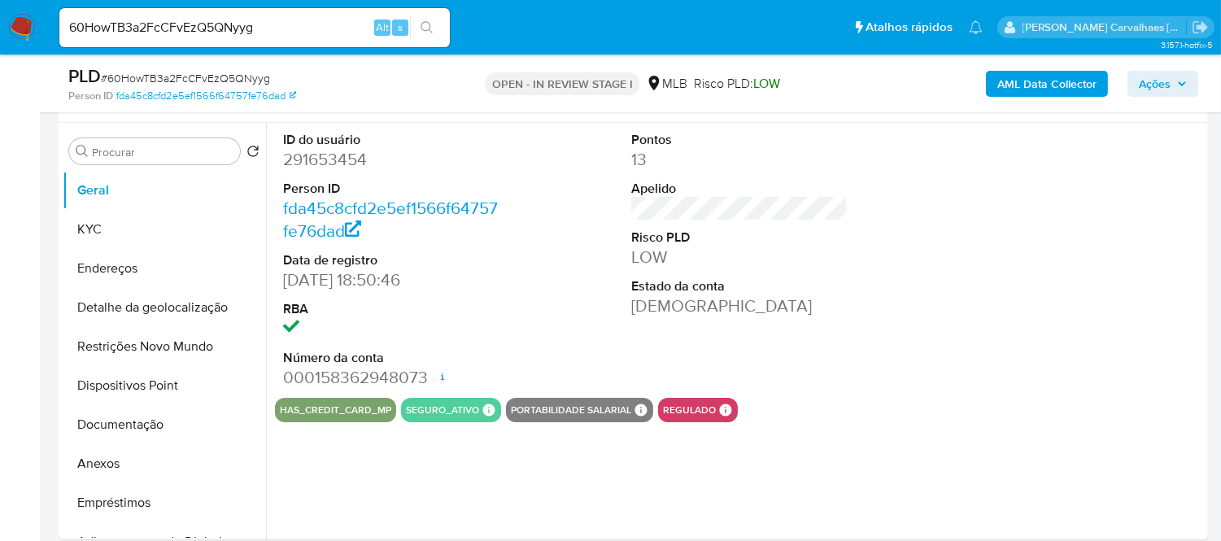
select select "10"
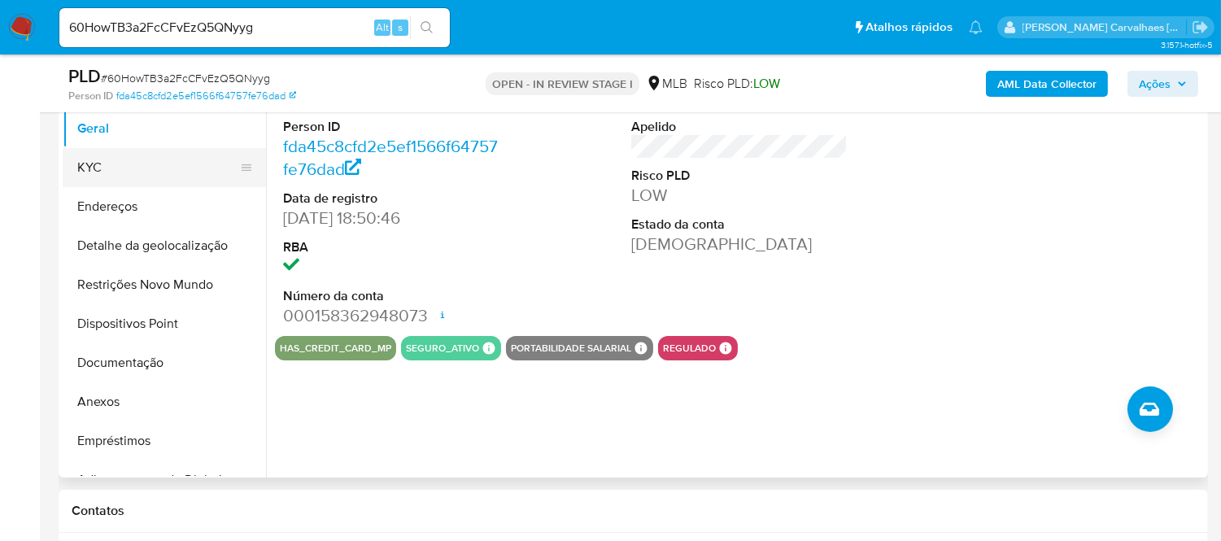
click at [132, 168] on button "KYC" at bounding box center [158, 167] width 190 height 39
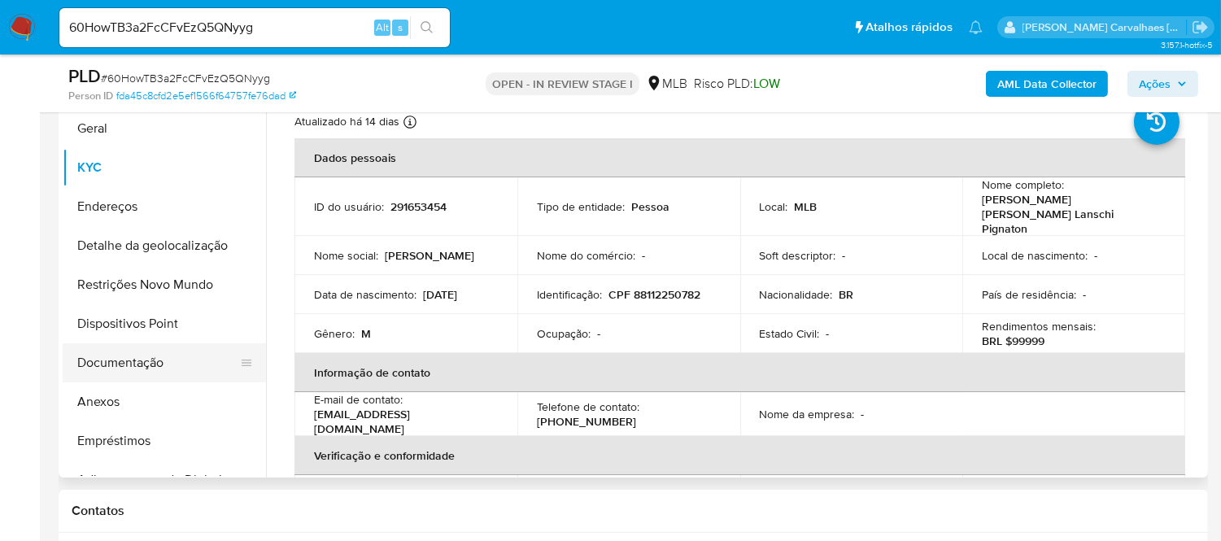
click at [141, 360] on button "Documentação" at bounding box center [158, 362] width 190 height 39
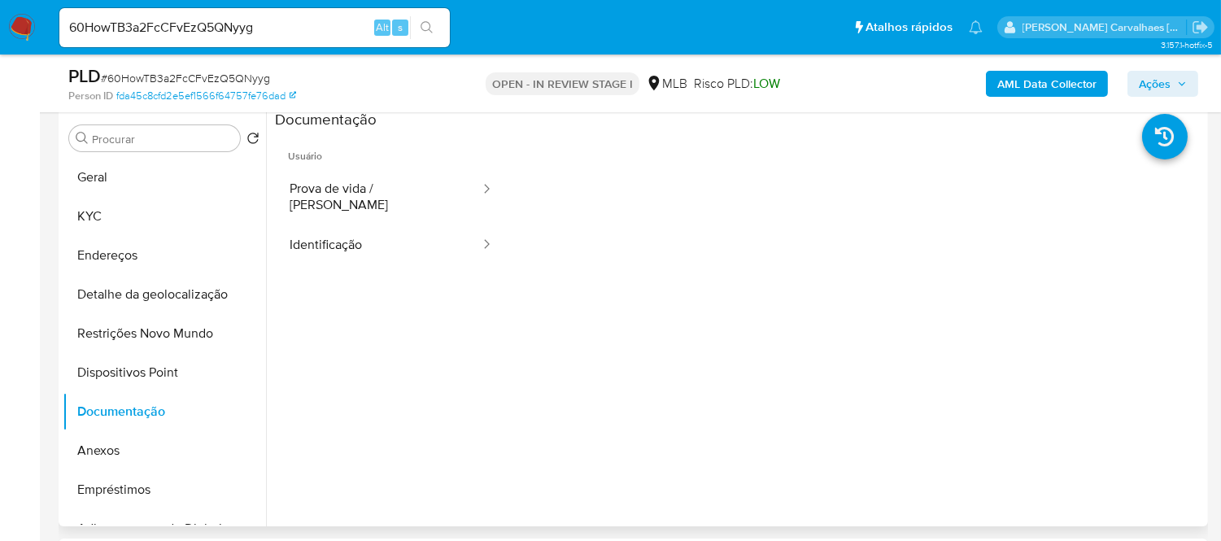
scroll to position [271, 0]
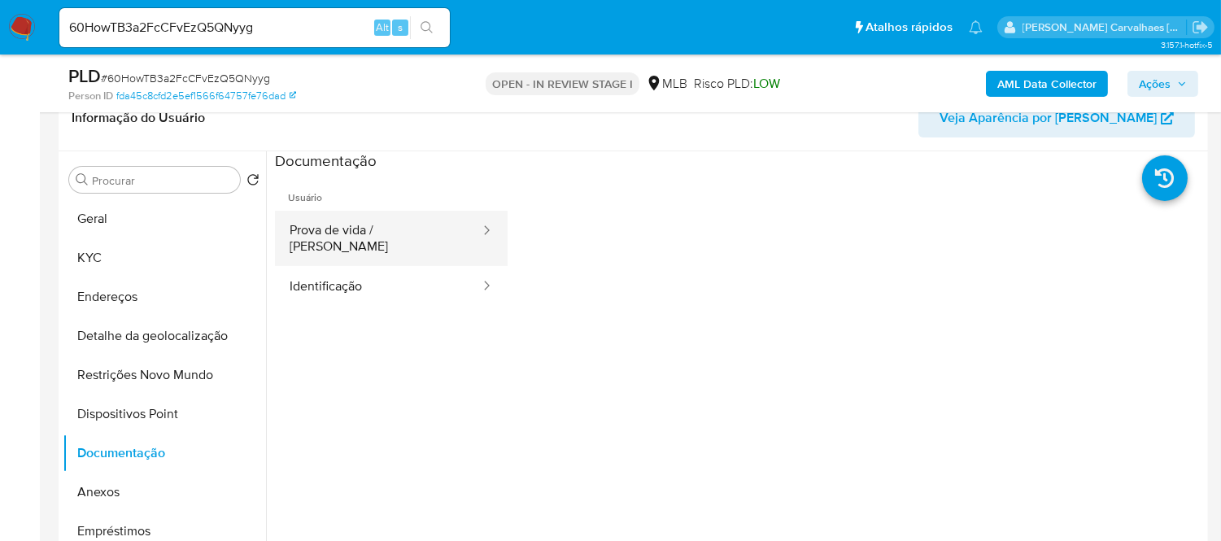
click at [399, 237] on button "Prova de vida / [PERSON_NAME]" at bounding box center [378, 238] width 207 height 55
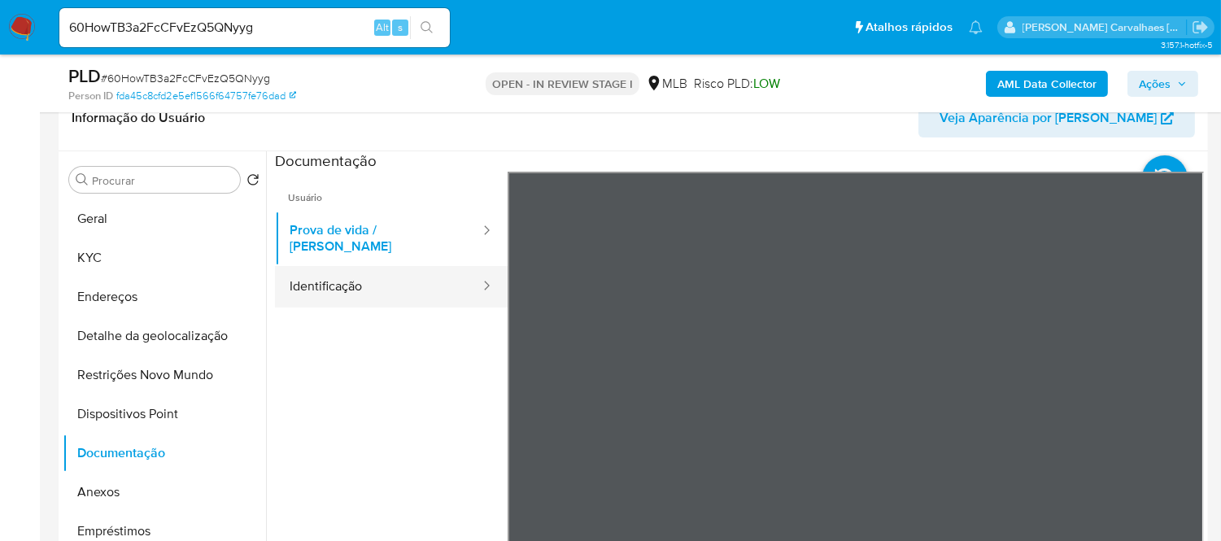
click at [388, 283] on button "Identificação" at bounding box center [378, 286] width 207 height 41
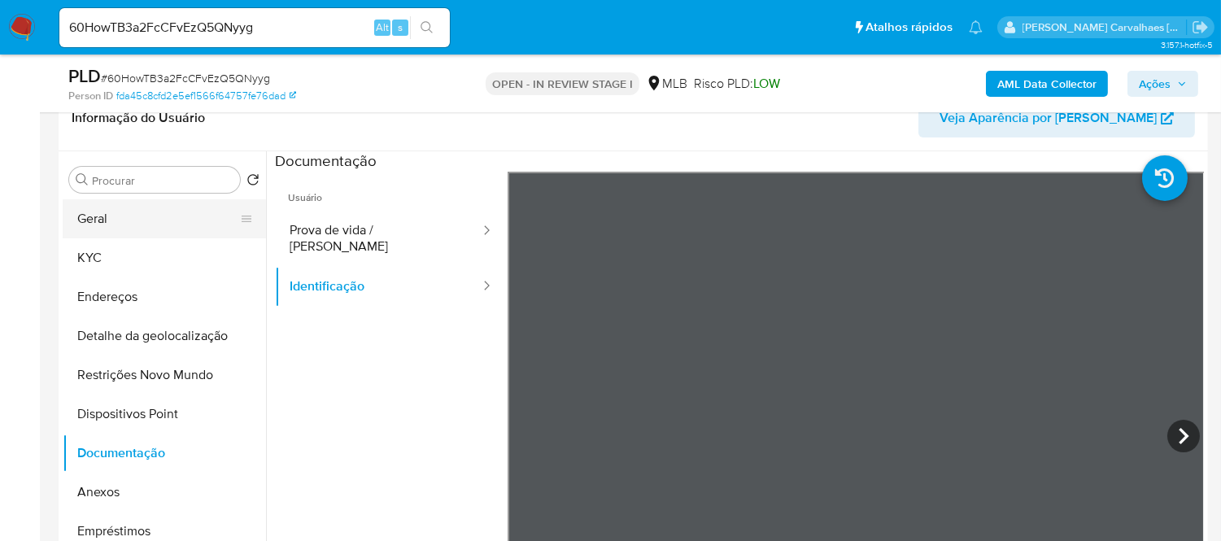
click at [129, 225] on button "Geral" at bounding box center [158, 218] width 190 height 39
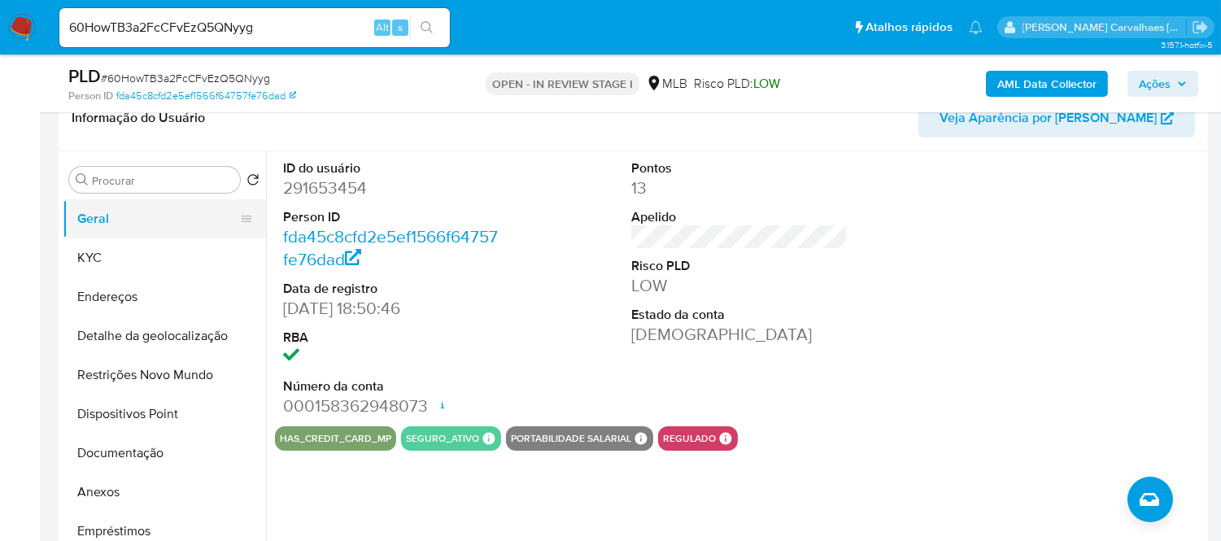
click at [151, 230] on button "Geral" at bounding box center [158, 218] width 190 height 39
click at [145, 210] on button "Geral" at bounding box center [158, 218] width 190 height 39
click at [130, 250] on button "KYC" at bounding box center [158, 257] width 190 height 39
